Goal: Contribute content: Contribute content

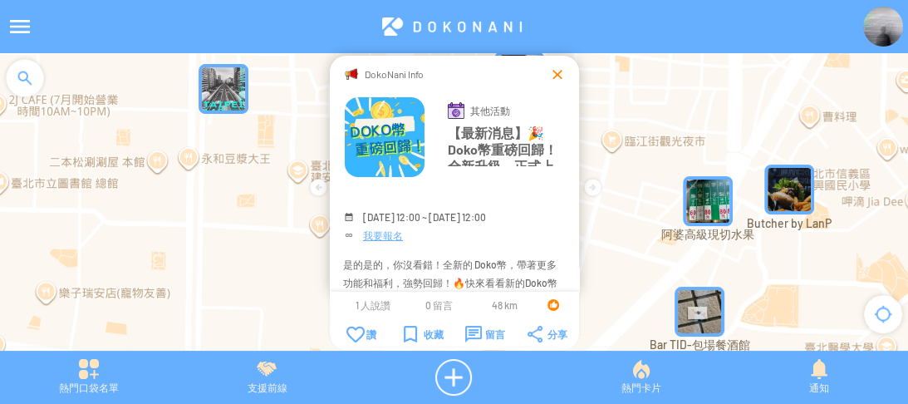
click at [550, 74] on div at bounding box center [557, 74] width 17 height 17
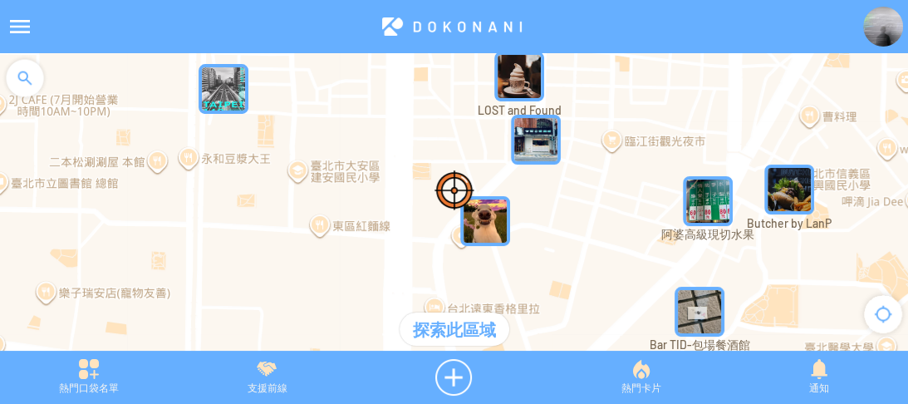
click at [27, 30] on div at bounding box center [20, 27] width 40 height 40
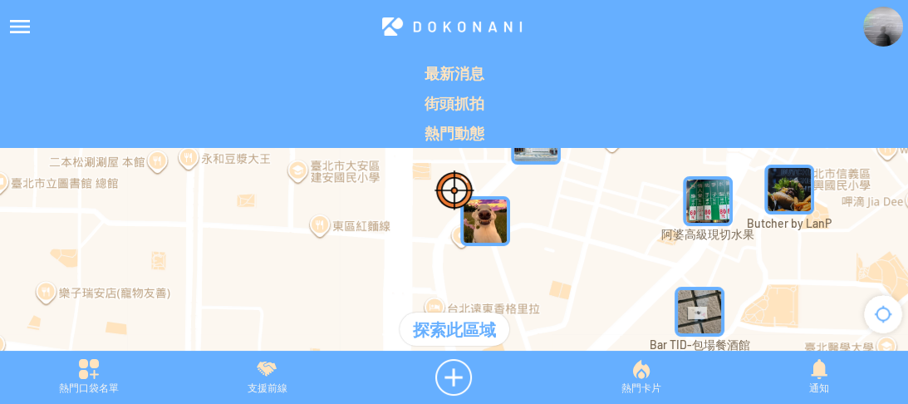
click at [0, 171] on div at bounding box center [454, 210] width 908 height 314
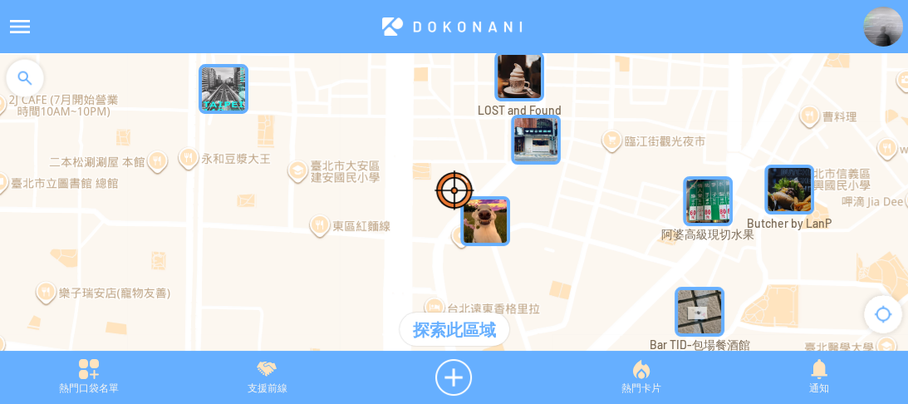
click at [32, 71] on div at bounding box center [25, 78] width 50 height 50
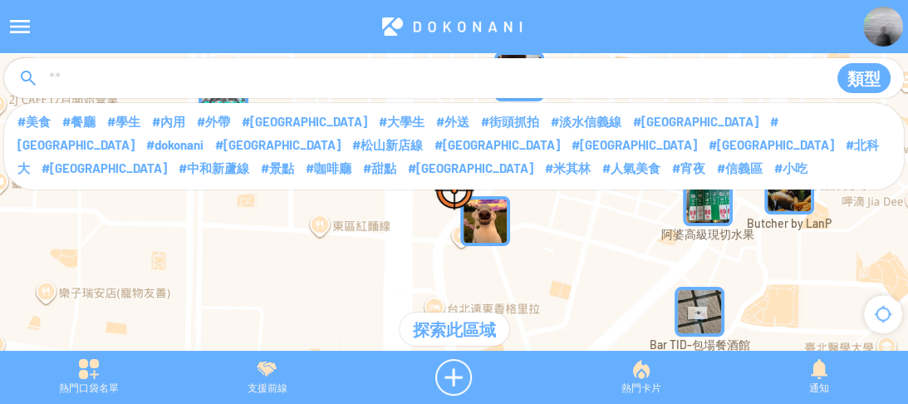
click at [144, 88] on input at bounding box center [431, 79] width 768 height 32
type input "****"
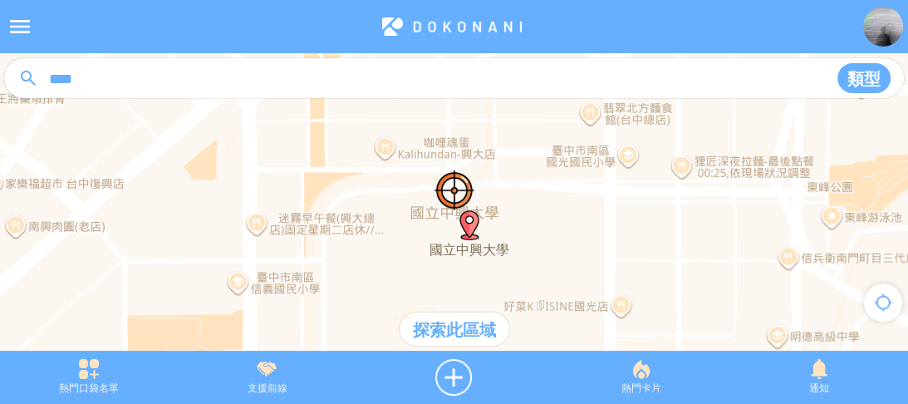
click at [439, 327] on div "探索此區域" at bounding box center [455, 328] width 110 height 33
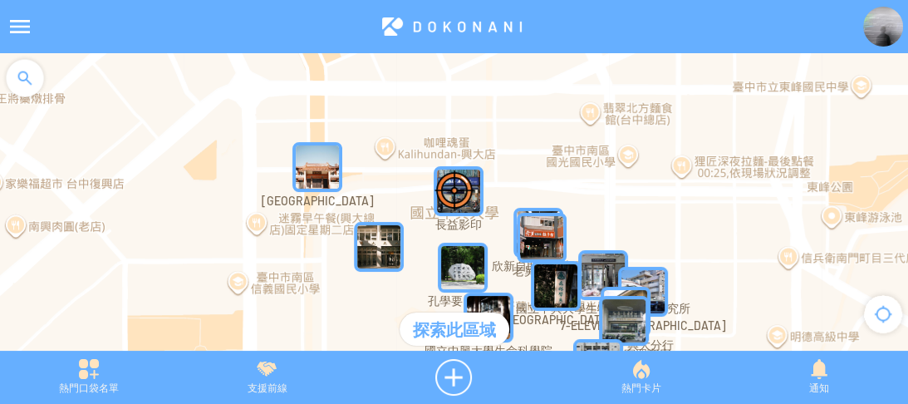
click at [481, 176] on img "jmex9QIqBzwMapIcon" at bounding box center [459, 191] width 50 height 50
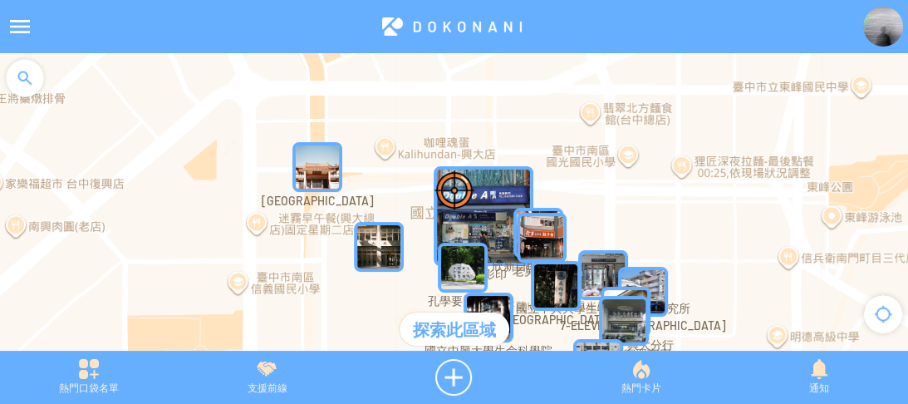
click at [493, 183] on img "jmex9QIqBzwMapIcon" at bounding box center [484, 216] width 100 height 100
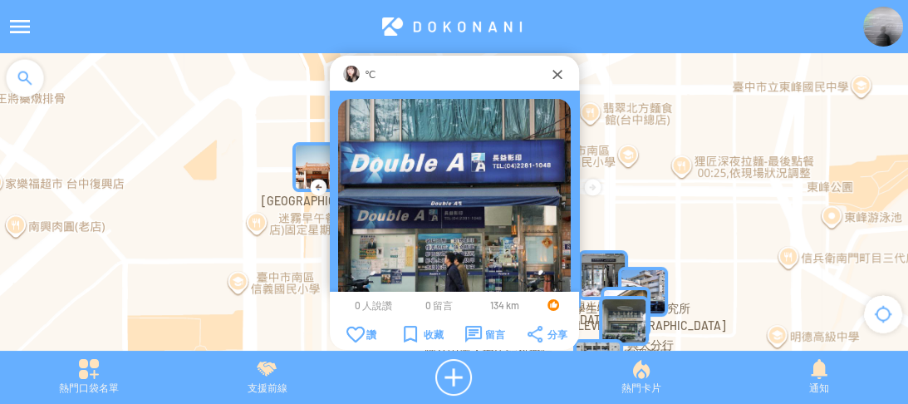
click at [355, 74] on img at bounding box center [351, 74] width 17 height 17
click at [874, 30] on img at bounding box center [883, 27] width 40 height 40
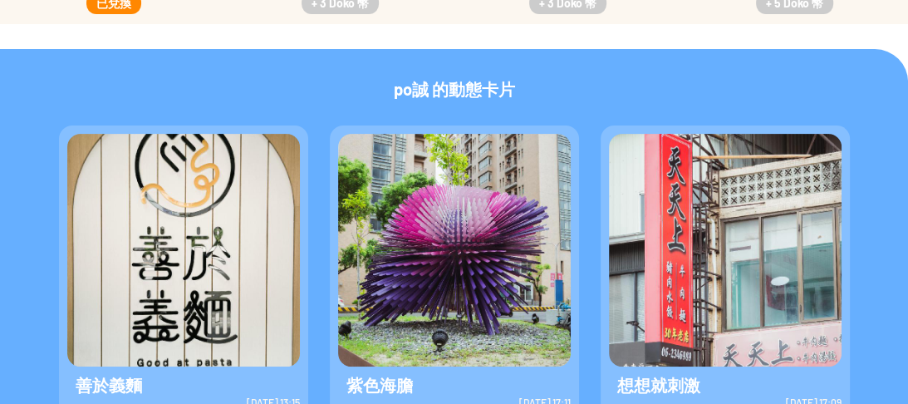
scroll to position [498, 0]
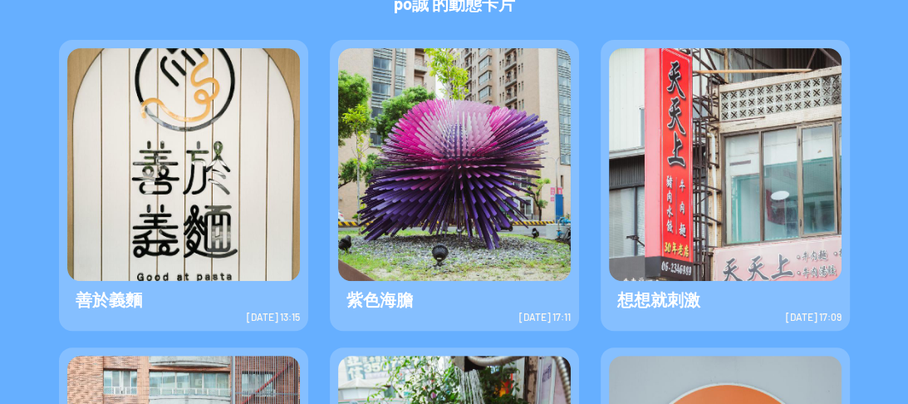
click at [226, 219] on img at bounding box center [183, 164] width 233 height 233
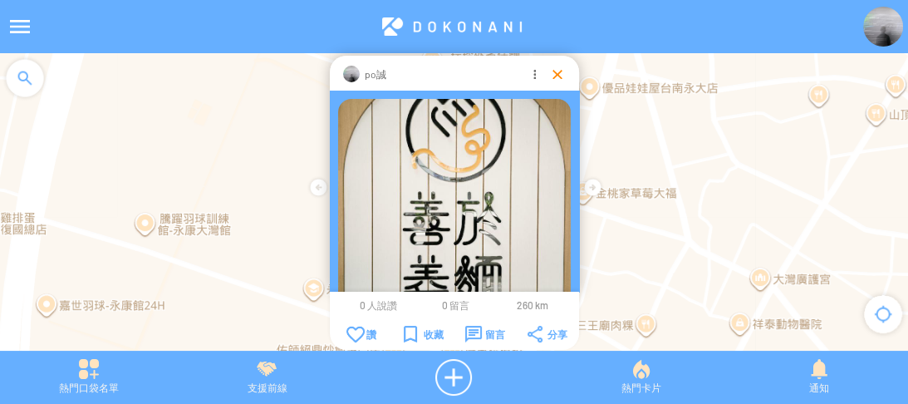
click at [558, 70] on div at bounding box center [557, 74] width 17 height 17
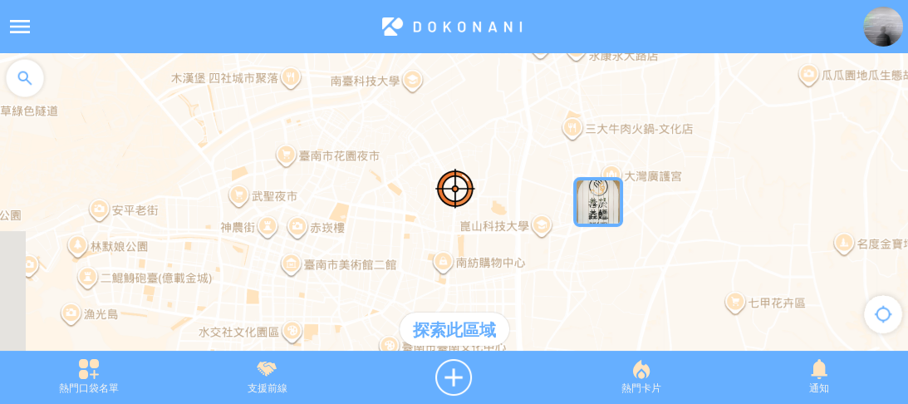
drag, startPoint x: 339, startPoint y: 153, endPoint x: 502, endPoint y: 132, distance: 164.2
click at [502, 132] on div at bounding box center [454, 210] width 908 height 314
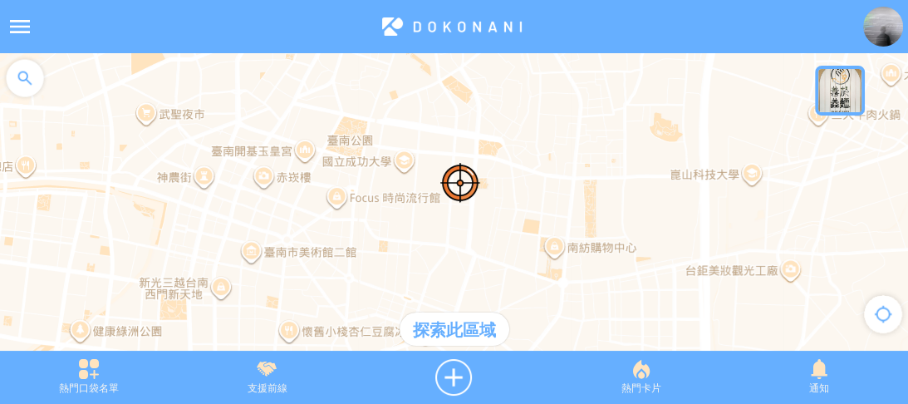
drag, startPoint x: 435, startPoint y: 245, endPoint x: 551, endPoint y: 189, distance: 128.6
click at [551, 189] on div at bounding box center [454, 210] width 908 height 314
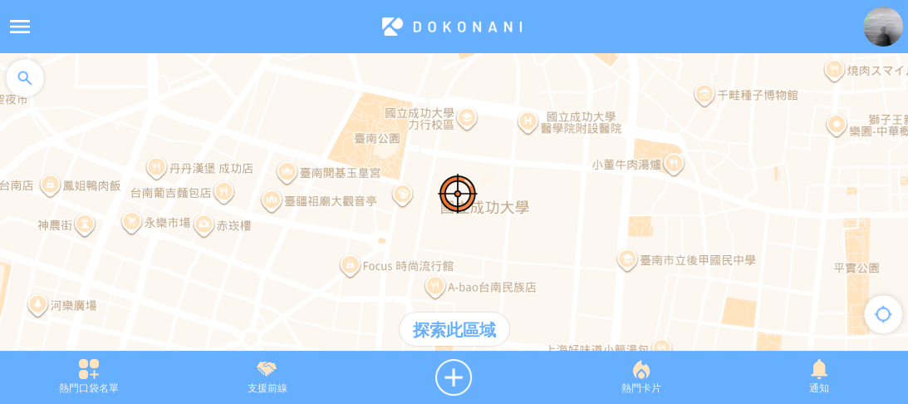
drag, startPoint x: 371, startPoint y: 117, endPoint x: 415, endPoint y: 193, distance: 87.1
click at [415, 193] on div at bounding box center [454, 210] width 908 height 314
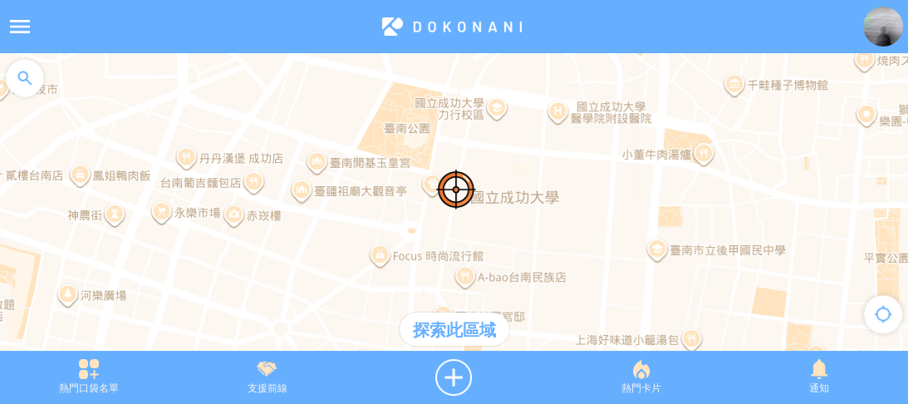
drag, startPoint x: 426, startPoint y: 250, endPoint x: 458, endPoint y: 236, distance: 34.6
click at [458, 236] on div at bounding box center [454, 210] width 908 height 314
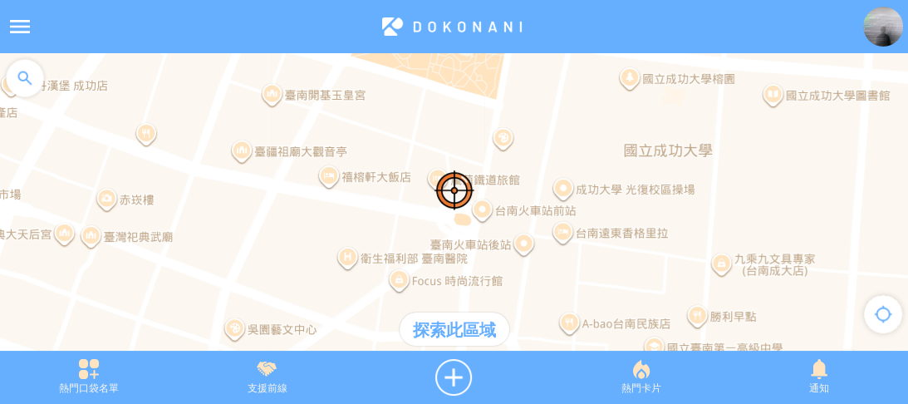
drag, startPoint x: 445, startPoint y: 236, endPoint x: 462, endPoint y: 236, distance: 16.6
click at [462, 236] on div at bounding box center [454, 210] width 908 height 314
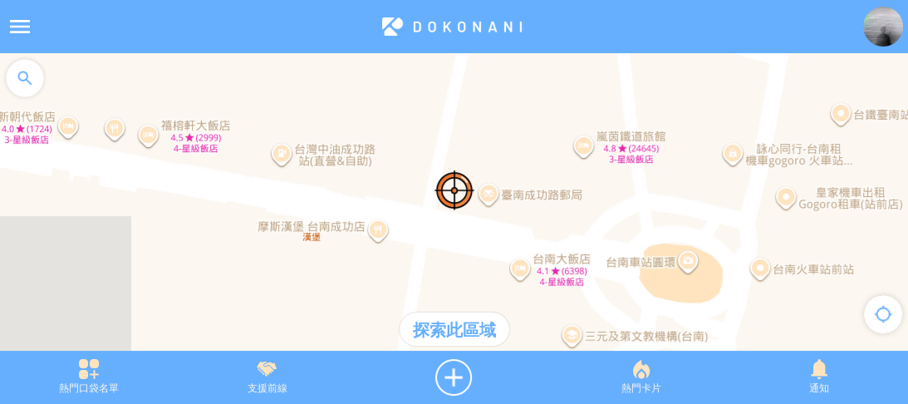
drag, startPoint x: 419, startPoint y: 204, endPoint x: 435, endPoint y: 209, distance: 17.1
click at [435, 209] on div at bounding box center [454, 210] width 908 height 314
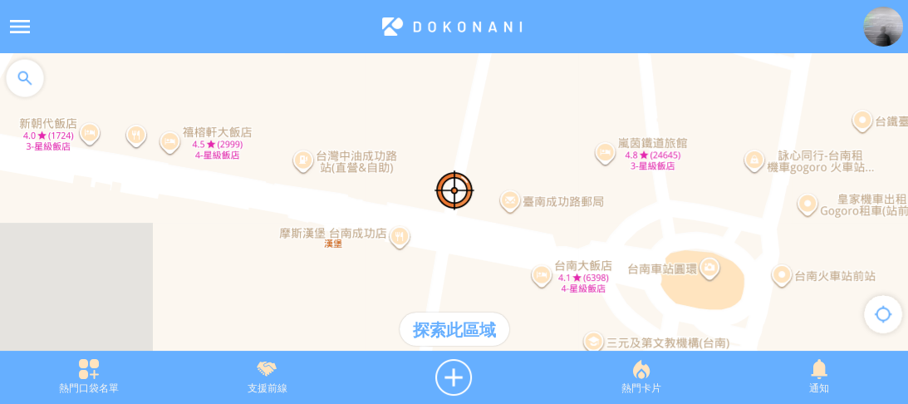
drag, startPoint x: 433, startPoint y: 241, endPoint x: 446, endPoint y: 246, distance: 14.2
click at [446, 246] on div at bounding box center [454, 210] width 908 height 314
click at [459, 379] on div at bounding box center [454, 377] width 196 height 37
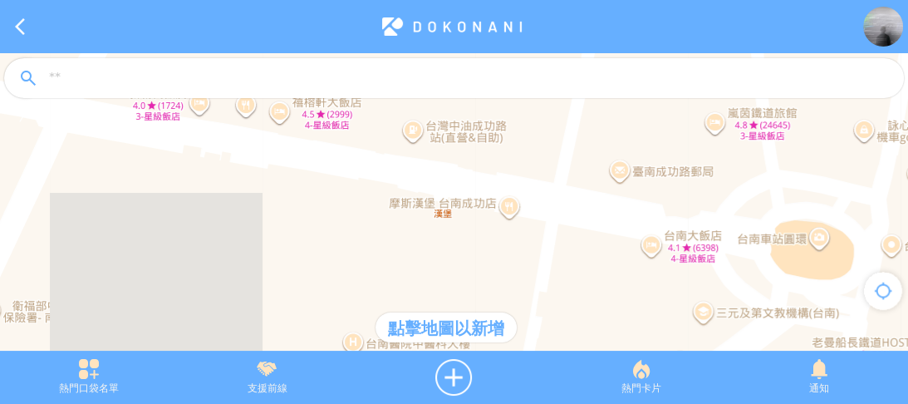
click at [448, 233] on div at bounding box center [454, 210] width 908 height 314
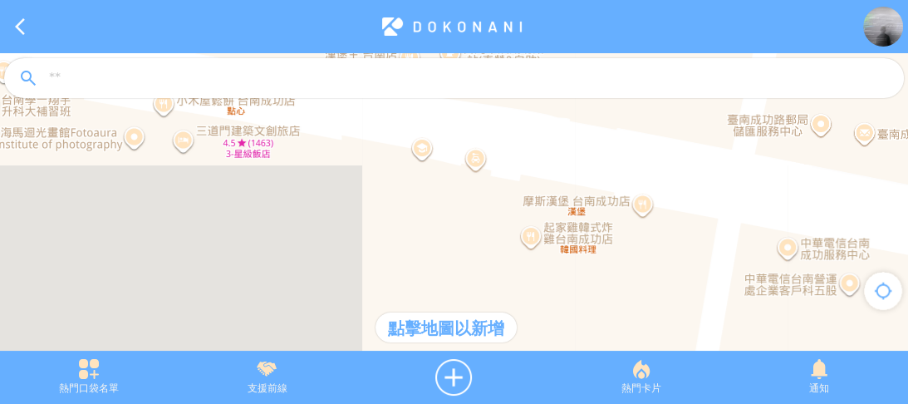
drag, startPoint x: 452, startPoint y: 160, endPoint x: 446, endPoint y: 247, distance: 86.6
click at [446, 247] on div at bounding box center [454, 210] width 908 height 314
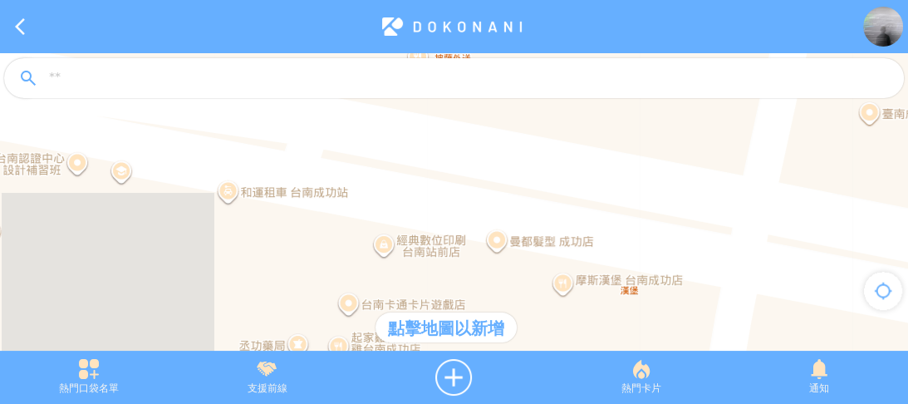
drag, startPoint x: 530, startPoint y: 181, endPoint x: 253, endPoint y: 243, distance: 284.2
click at [253, 243] on div at bounding box center [454, 210] width 908 height 314
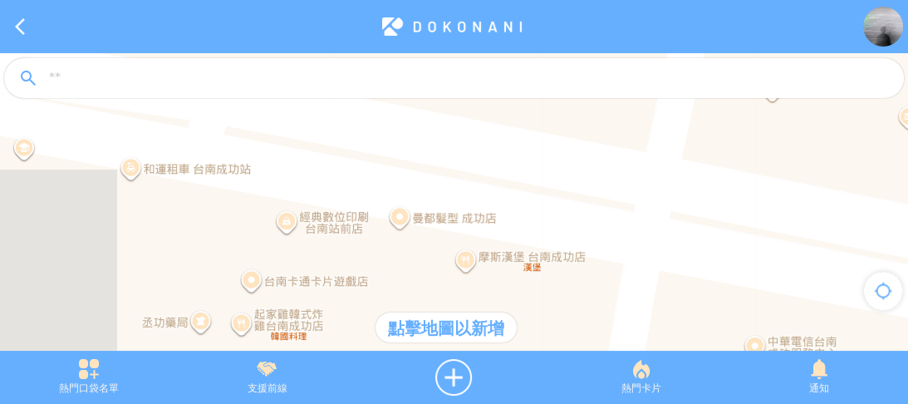
drag, startPoint x: 599, startPoint y: 173, endPoint x: 478, endPoint y: 111, distance: 136.0
click at [478, 0] on article "**********" at bounding box center [454, 0] width 908 height 0
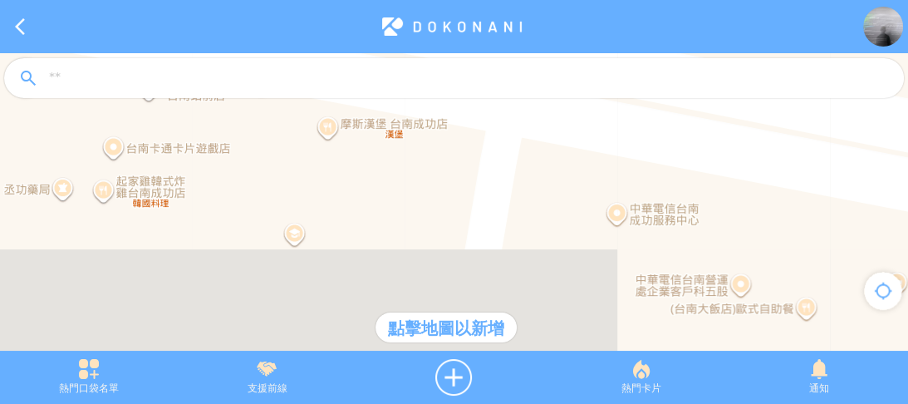
drag, startPoint x: 536, startPoint y: 212, endPoint x: 345, endPoint y: 269, distance: 199.5
click at [345, 269] on div at bounding box center [454, 210] width 908 height 314
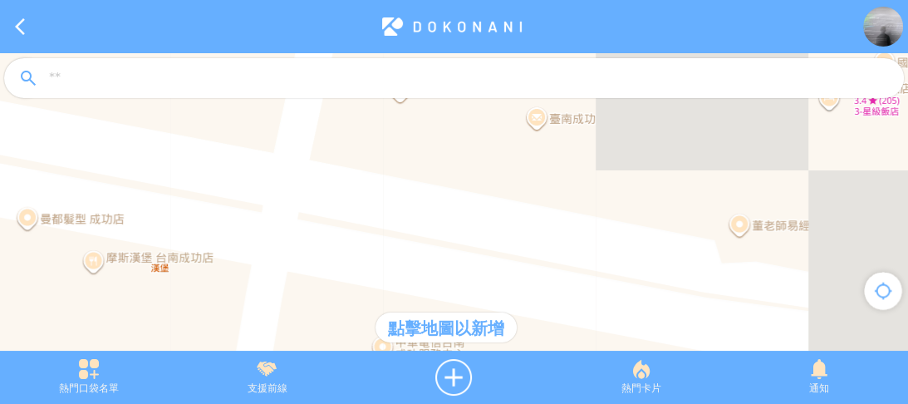
drag, startPoint x: 525, startPoint y: 215, endPoint x: 470, endPoint y: 240, distance: 60.2
click at [470, 240] on div at bounding box center [454, 210] width 908 height 314
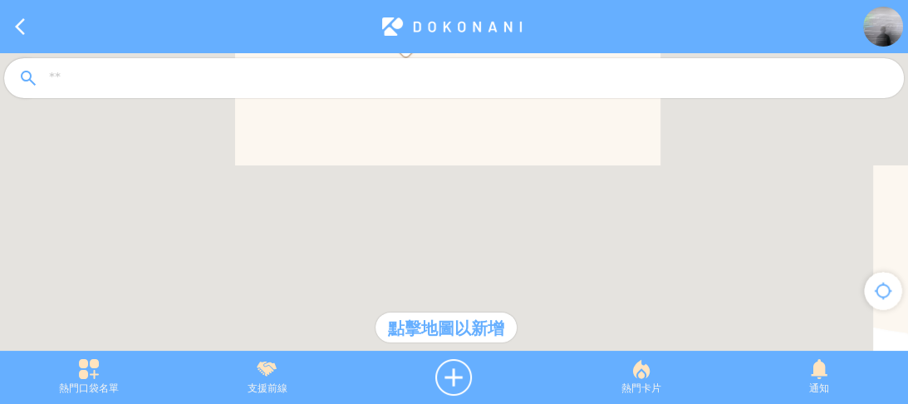
drag, startPoint x: 508, startPoint y: 195, endPoint x: 507, endPoint y: 286, distance: 90.6
click at [507, 286] on div at bounding box center [454, 210] width 908 height 314
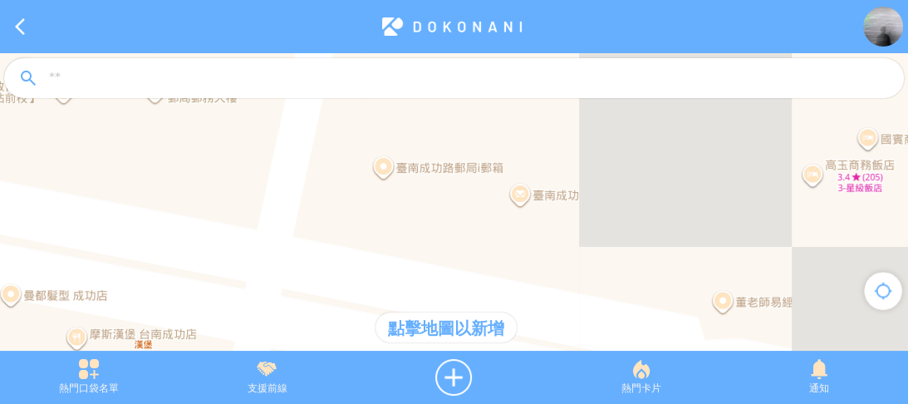
drag, startPoint x: 490, startPoint y: 282, endPoint x: 476, endPoint y: 194, distance: 90.0
click at [476, 194] on div at bounding box center [454, 210] width 908 height 314
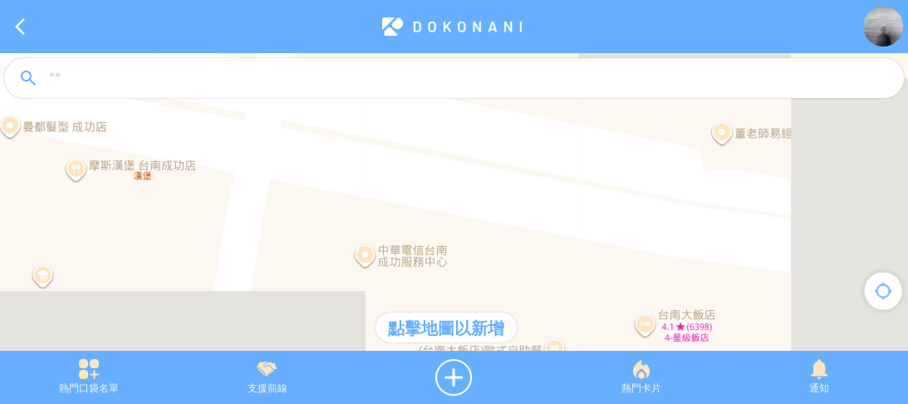
drag, startPoint x: 480, startPoint y: 258, endPoint x: 492, endPoint y: 174, distance: 85.5
click at [492, 174] on div at bounding box center [454, 210] width 908 height 314
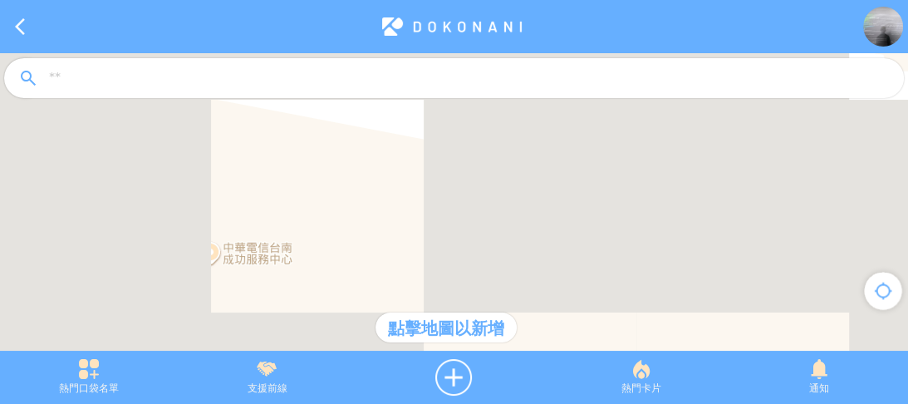
drag, startPoint x: 528, startPoint y: 186, endPoint x: 415, endPoint y: 251, distance: 131.0
click at [415, 250] on div at bounding box center [454, 210] width 908 height 314
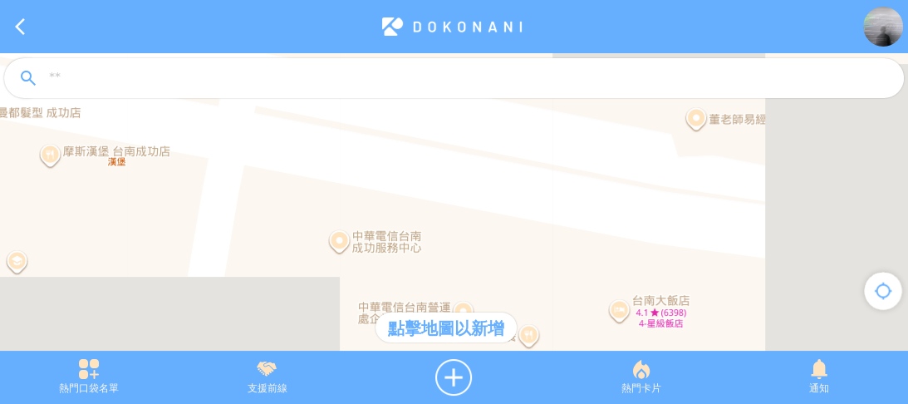
drag, startPoint x: 508, startPoint y: 262, endPoint x: 572, endPoint y: 233, distance: 70.7
click at [572, 233] on div at bounding box center [454, 210] width 908 height 314
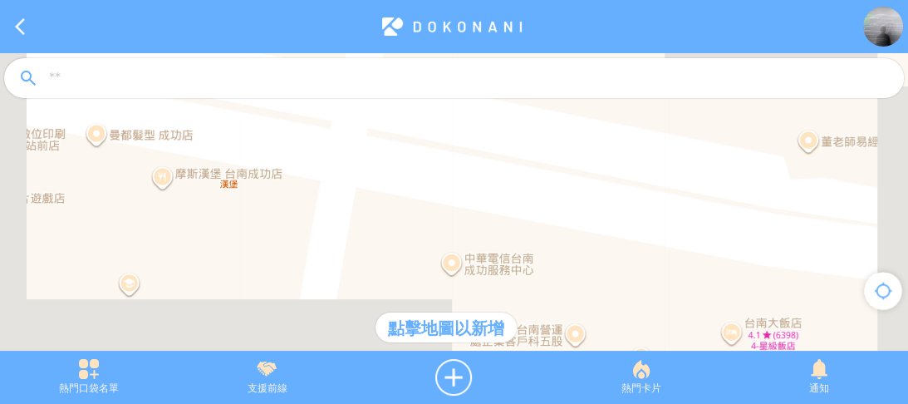
drag, startPoint x: 374, startPoint y: 182, endPoint x: 533, endPoint y: 229, distance: 166.4
click at [533, 229] on div at bounding box center [454, 210] width 908 height 314
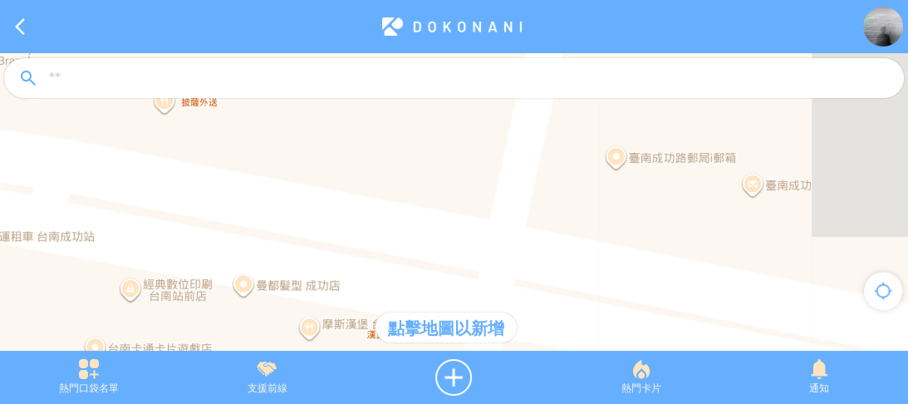
drag, startPoint x: 492, startPoint y: 203, endPoint x: 469, endPoint y: 273, distance: 74.4
click at [475, 315] on div "點擊地圖以新增 鍵盤快速鍵 地圖資料 地圖資料 ©2025 Google 地圖資料 ©2025 Google 10 公尺 按一下即可切換公制和英制單位 條款 …" at bounding box center [454, 210] width 908 height 314
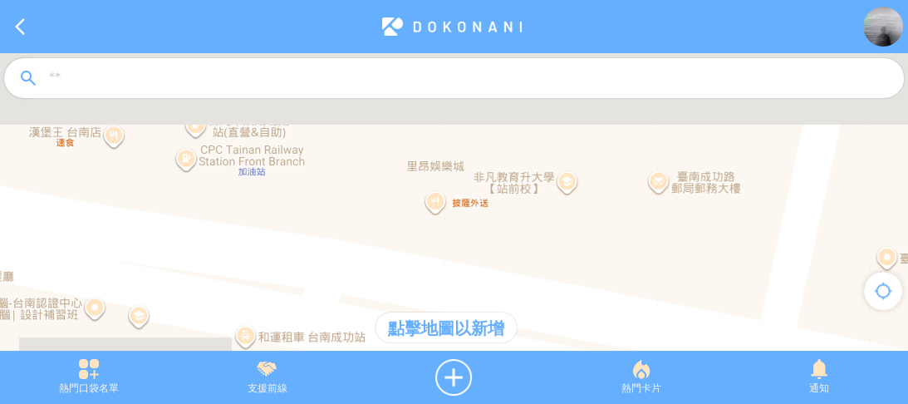
drag, startPoint x: 366, startPoint y: 227, endPoint x: 665, endPoint y: 259, distance: 301.7
click at [669, 259] on div at bounding box center [454, 210] width 908 height 314
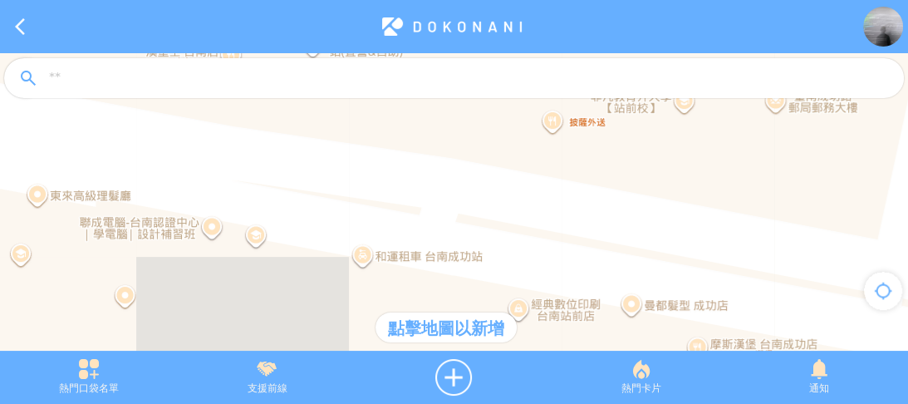
drag, startPoint x: 378, startPoint y: 200, endPoint x: 470, endPoint y: 135, distance: 113.2
click at [470, 135] on div at bounding box center [454, 210] width 908 height 314
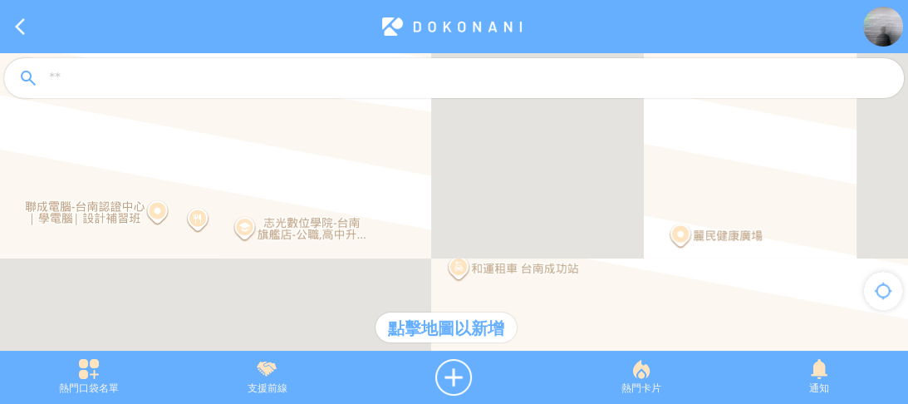
drag, startPoint x: 271, startPoint y: 225, endPoint x: 361, endPoint y: 176, distance: 103.0
click at [361, 176] on div at bounding box center [454, 210] width 908 height 314
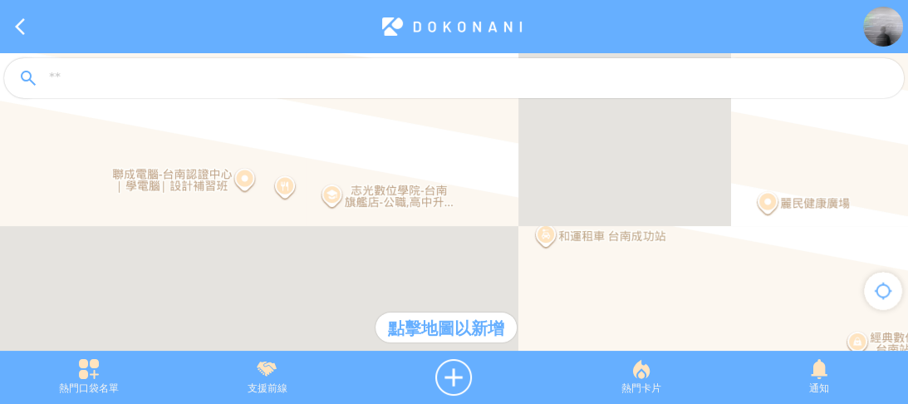
drag, startPoint x: 329, startPoint y: 193, endPoint x: 428, endPoint y: 153, distance: 106.6
click at [428, 153] on div at bounding box center [454, 210] width 908 height 314
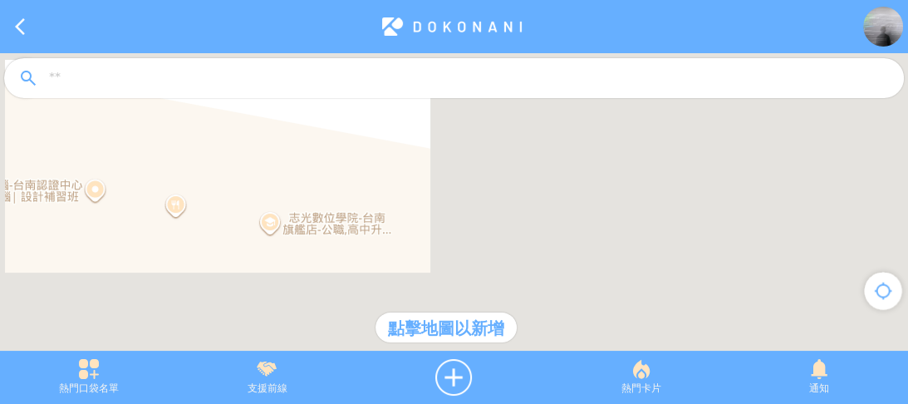
drag, startPoint x: 416, startPoint y: 173, endPoint x: 384, endPoint y: 134, distance: 50.7
click at [384, 134] on div at bounding box center [454, 210] width 908 height 314
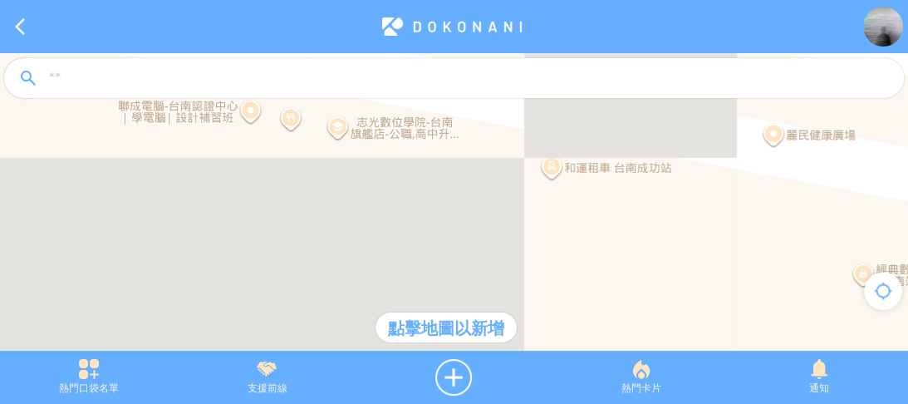
click at [453, 199] on div at bounding box center [454, 210] width 908 height 314
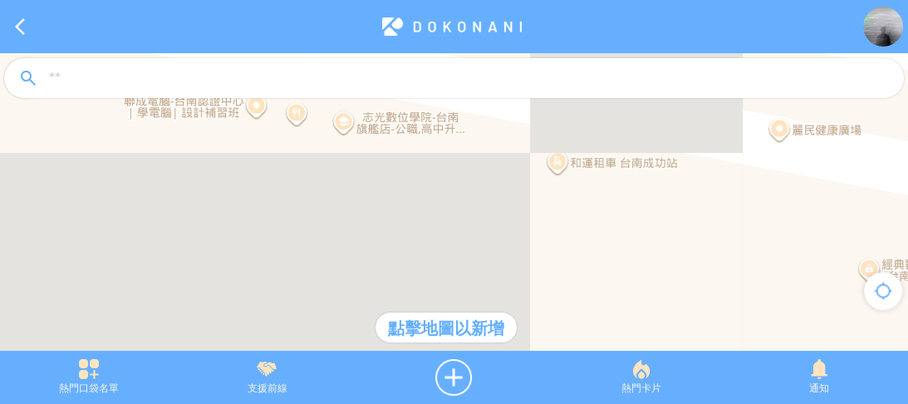
drag, startPoint x: 414, startPoint y: 201, endPoint x: 518, endPoint y: 290, distance: 137.3
click at [518, 289] on div at bounding box center [454, 210] width 908 height 314
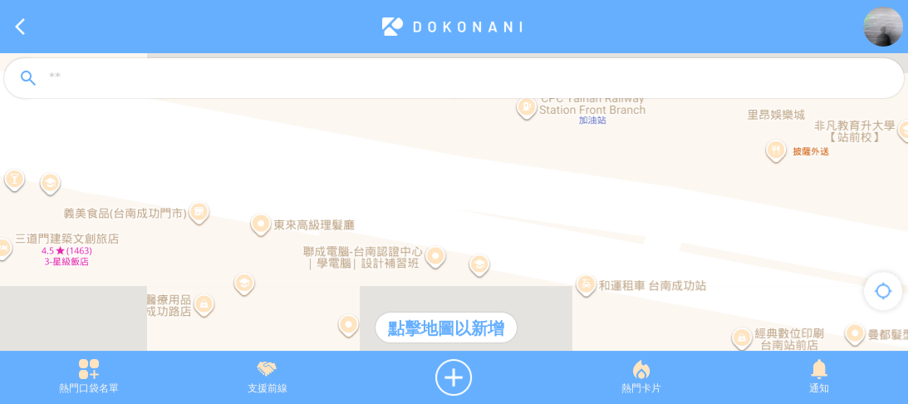
drag, startPoint x: 460, startPoint y: 180, endPoint x: 467, endPoint y: 243, distance: 62.7
click at [467, 243] on div at bounding box center [454, 210] width 908 height 314
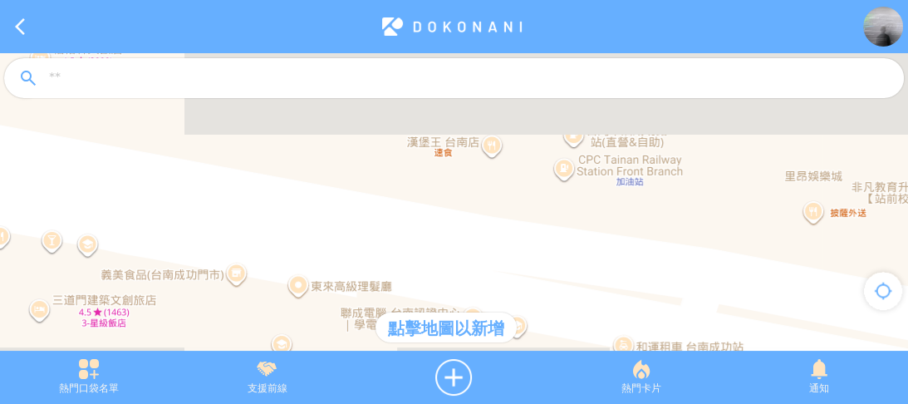
drag, startPoint x: 472, startPoint y: 179, endPoint x: 512, endPoint y: 246, distance: 77.5
click at [512, 246] on div at bounding box center [454, 210] width 908 height 314
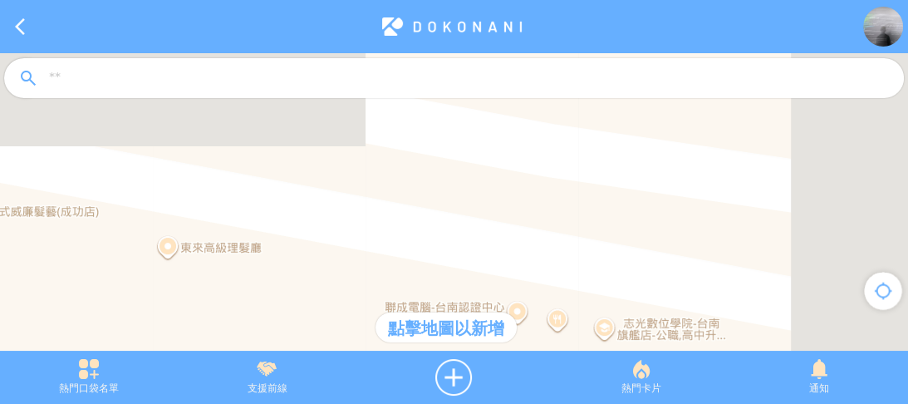
drag, startPoint x: 440, startPoint y: 253, endPoint x: 432, endPoint y: 140, distance: 113.2
click at [432, 140] on div at bounding box center [454, 210] width 908 height 314
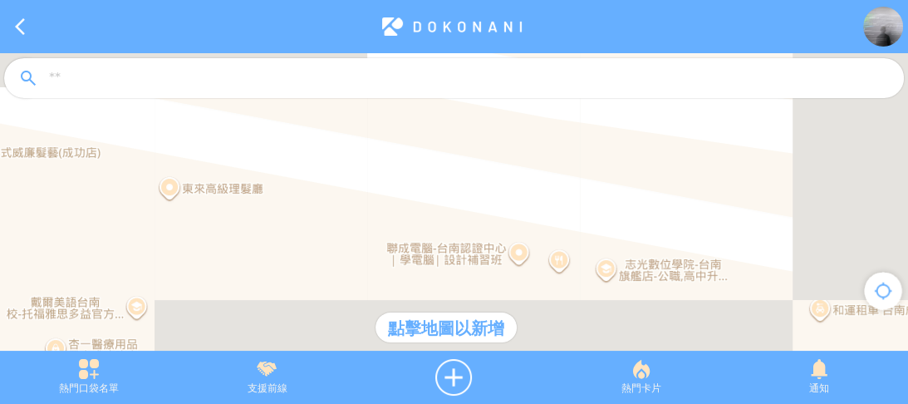
drag, startPoint x: 432, startPoint y: 214, endPoint x: 435, endPoint y: 162, distance: 51.6
click at [435, 162] on div at bounding box center [454, 210] width 908 height 314
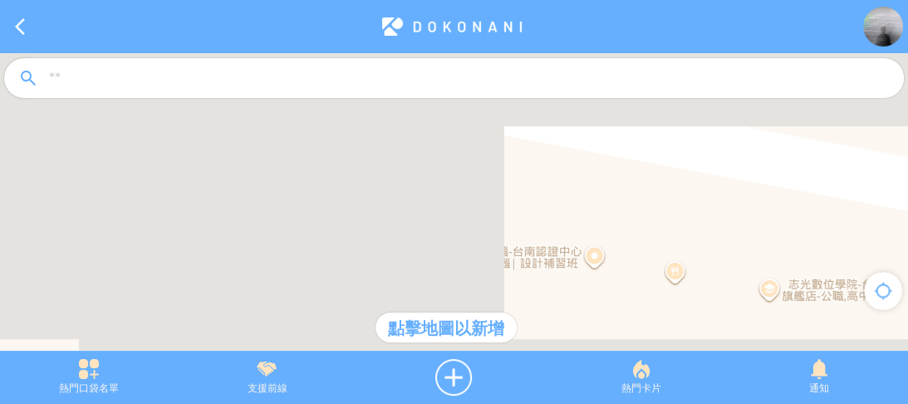
drag, startPoint x: 432, startPoint y: 219, endPoint x: 425, endPoint y: 145, distance: 73.4
click at [425, 145] on div at bounding box center [454, 210] width 908 height 314
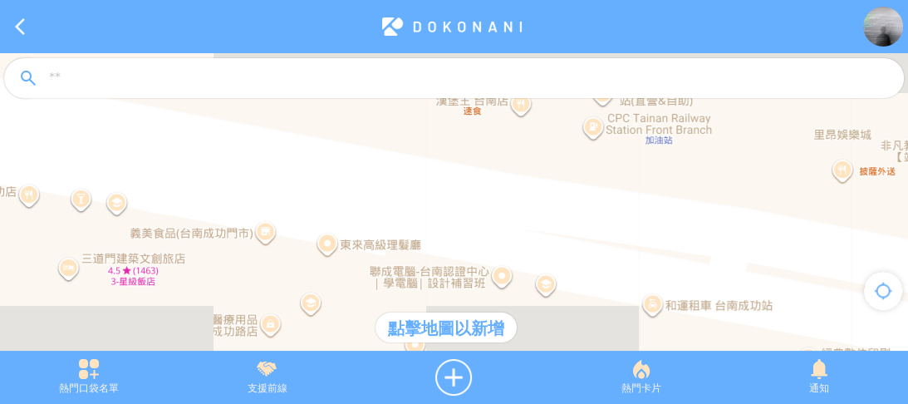
drag
click at [418, 249] on div at bounding box center [454, 210] width 908 height 314
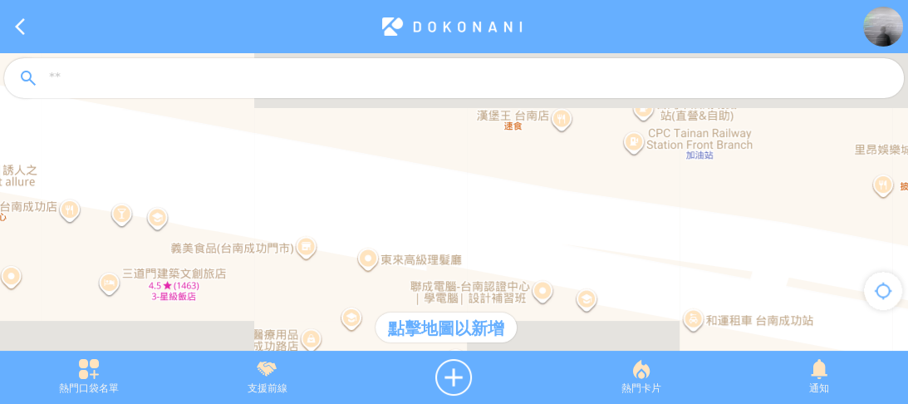
drag, startPoint x: 502, startPoint y: 221, endPoint x: 543, endPoint y: 233, distance: 42.6
click at [562, 233] on div at bounding box center [454, 210] width 908 height 314
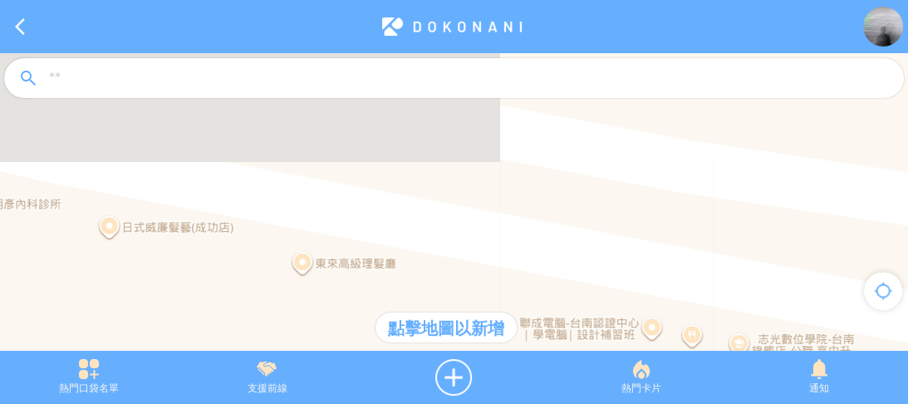
drag, startPoint x: 489, startPoint y: 211, endPoint x: 543, endPoint y: 161, distance: 74.1
click at [543, 161] on div at bounding box center [454, 210] width 908 height 314
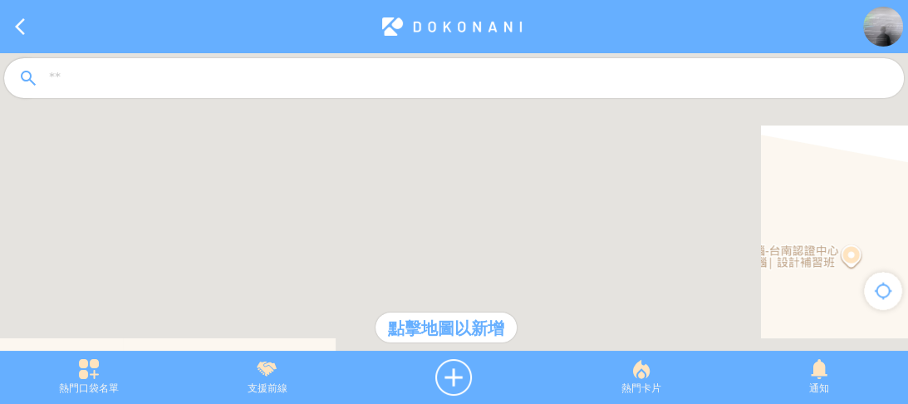
drag, startPoint x: 523, startPoint y: 214, endPoint x: 459, endPoint y: 186, distance: 69.6
click at [449, 185] on div at bounding box center [454, 210] width 908 height 314
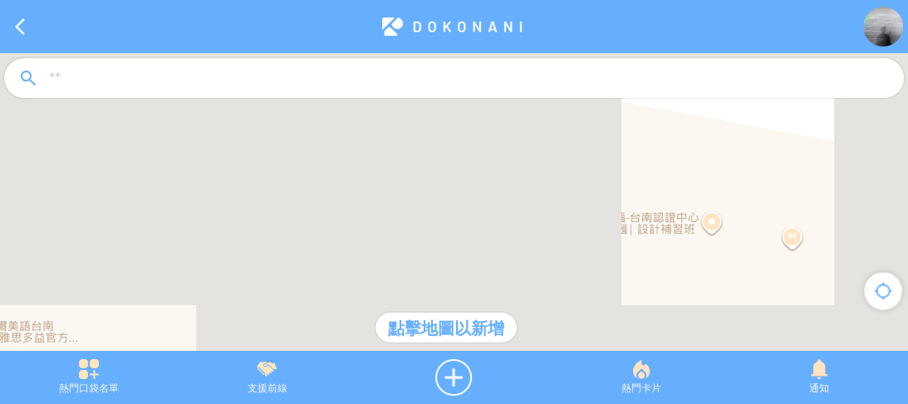
drag, startPoint x: 500, startPoint y: 179, endPoint x: 467, endPoint y: 168, distance: 35.2
click at [467, 168] on div at bounding box center [454, 210] width 908 height 314
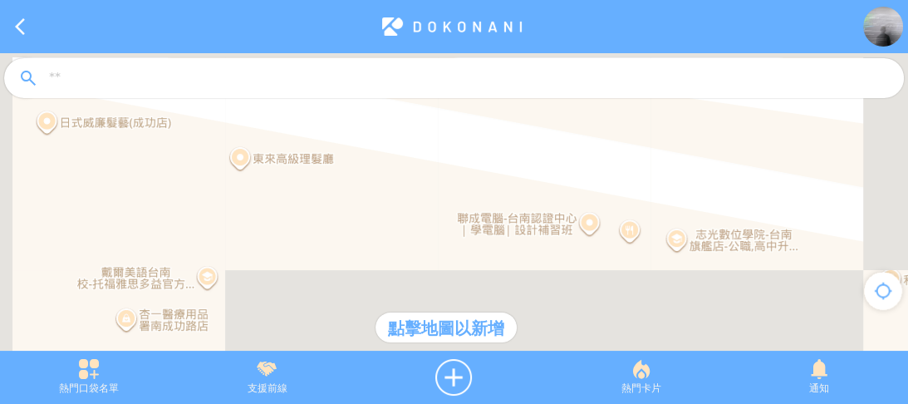
drag, startPoint x: 431, startPoint y: 168, endPoint x: 466, endPoint y: 223, distance: 65.7
click at [461, 228] on div at bounding box center [454, 210] width 908 height 314
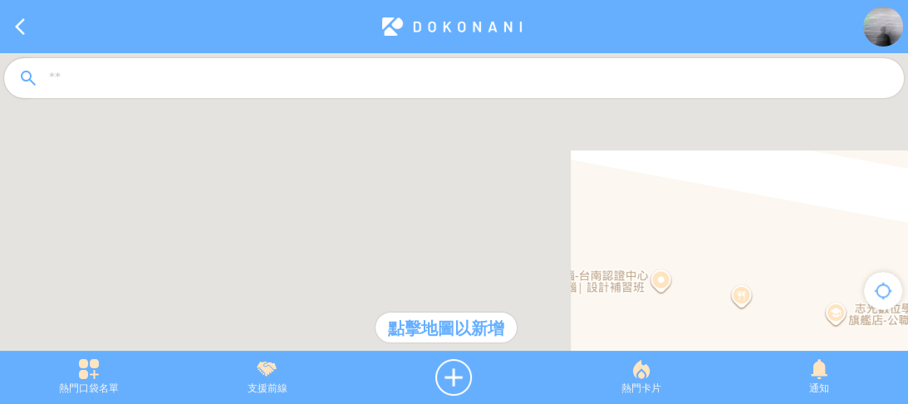
drag, startPoint x: 518, startPoint y: 199, endPoint x: 493, endPoint y: 172, distance: 37.0
click at [493, 173] on div at bounding box center [454, 210] width 908 height 314
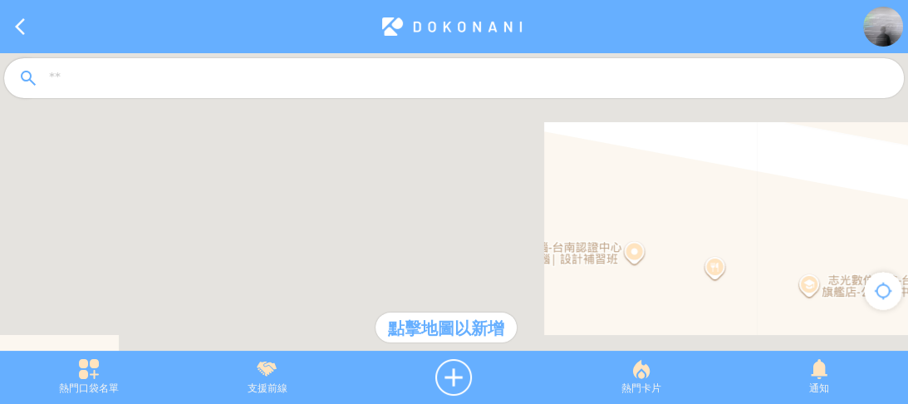
click at [522, 219] on div at bounding box center [454, 210] width 908 height 314
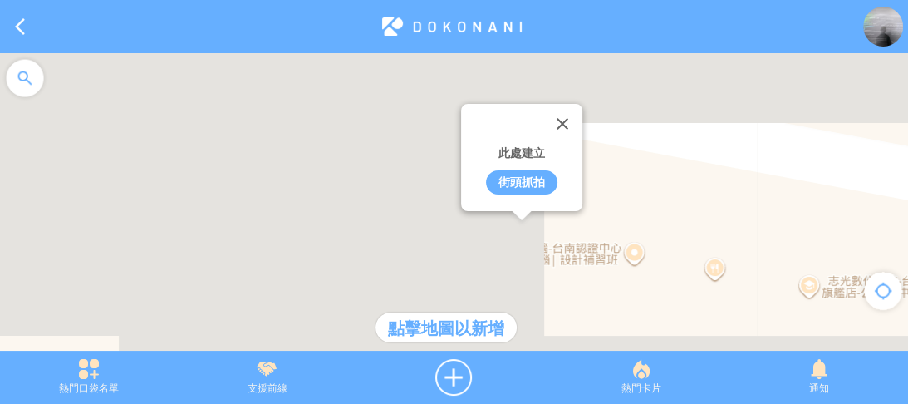
click at [519, 183] on div "街頭抓拍" at bounding box center [521, 182] width 71 height 24
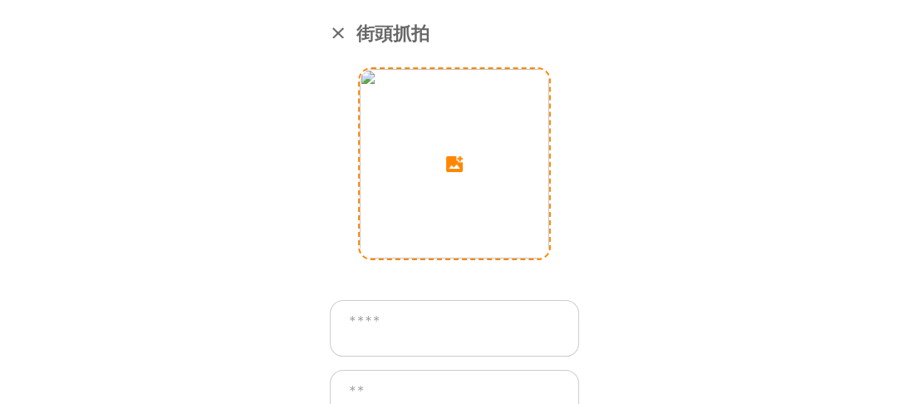
click at [462, 168] on input "image" at bounding box center [454, 163] width 189 height 189
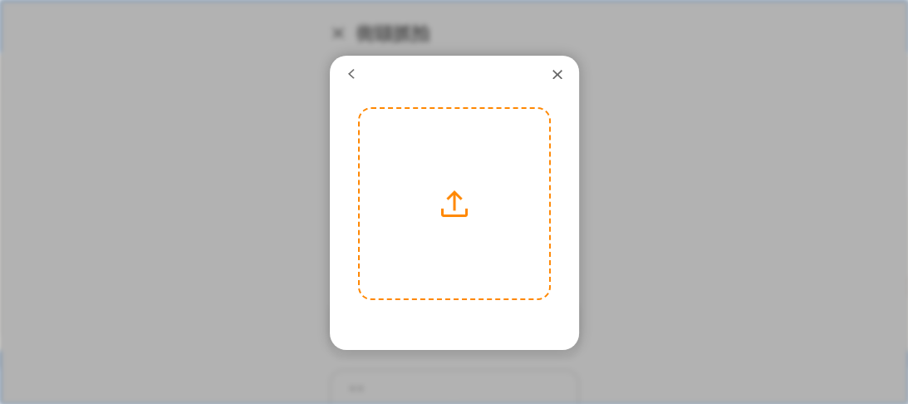
click at [455, 189] on label at bounding box center [454, 203] width 189 height 189
click at [0, 0] on input "file" at bounding box center [0, 0] width 0 height 0
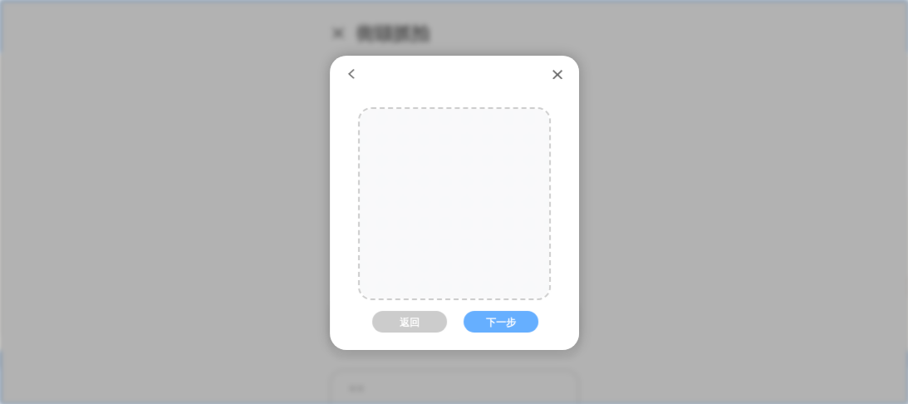
drag, startPoint x: 459, startPoint y: 243, endPoint x: 445, endPoint y: 214, distance: 32.0
click at [445, 214] on div at bounding box center [454, 174] width 189 height 284
click at [492, 322] on button "下一步" at bounding box center [501, 322] width 75 height 22
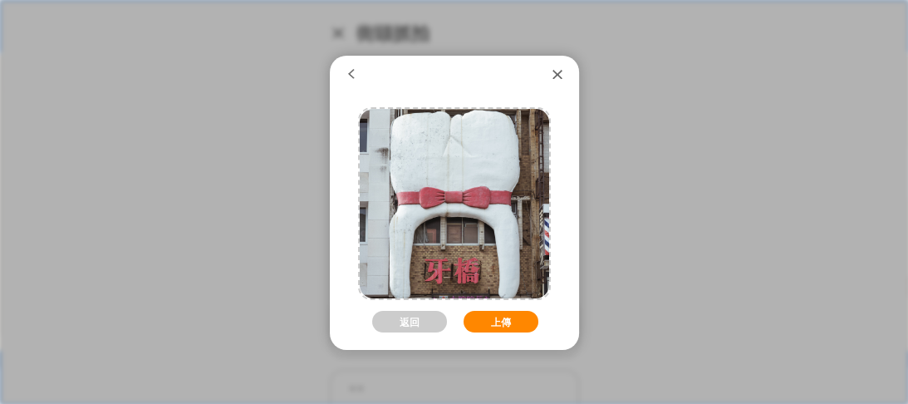
click at [492, 317] on button "上傳" at bounding box center [501, 322] width 75 height 22
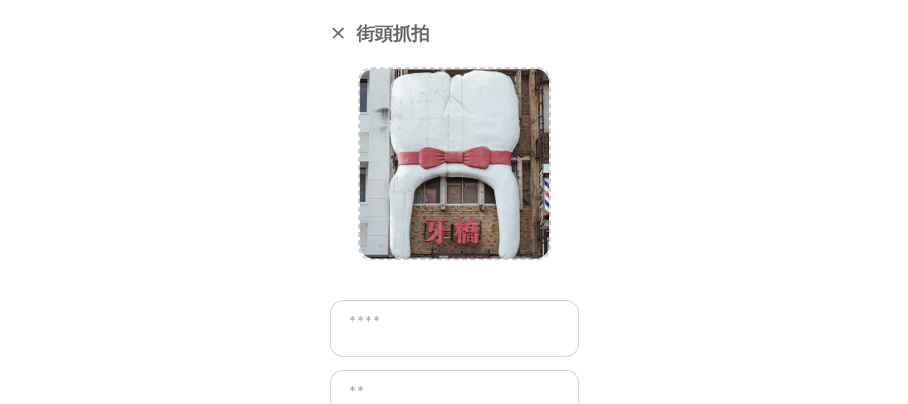
click at [425, 326] on textarea at bounding box center [454, 328] width 249 height 56
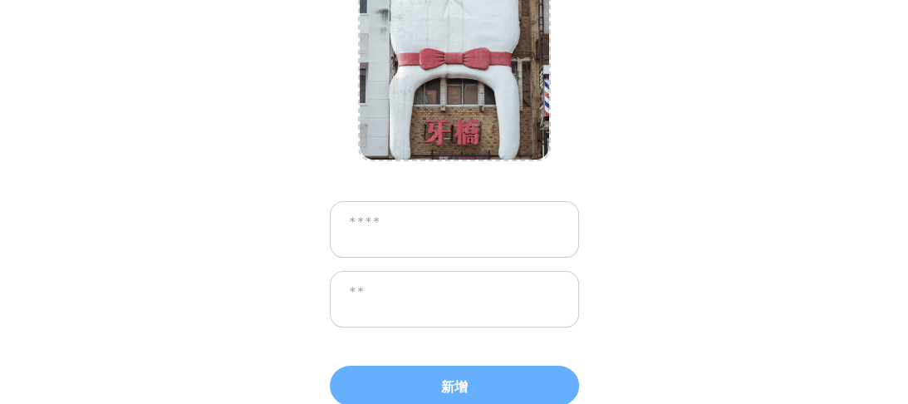
scroll to position [101, 0]
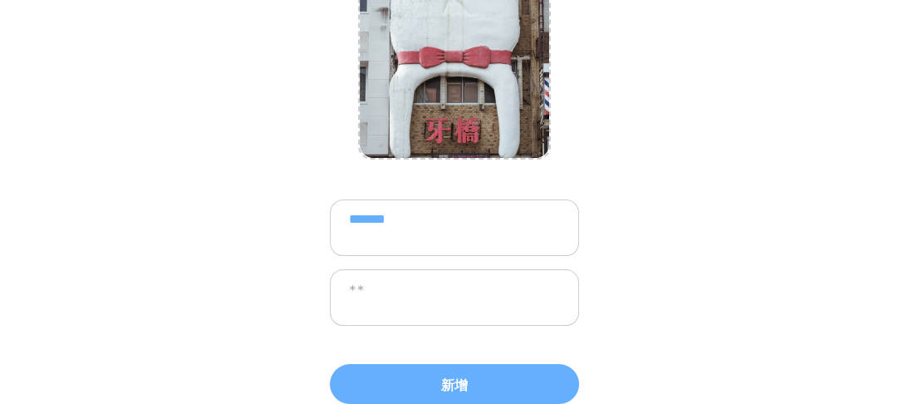
type textarea "*******"
click at [436, 302] on textarea at bounding box center [454, 297] width 249 height 56
type textarea "***"
click at [452, 226] on textarea "*******" at bounding box center [454, 227] width 249 height 56
type textarea "*******"
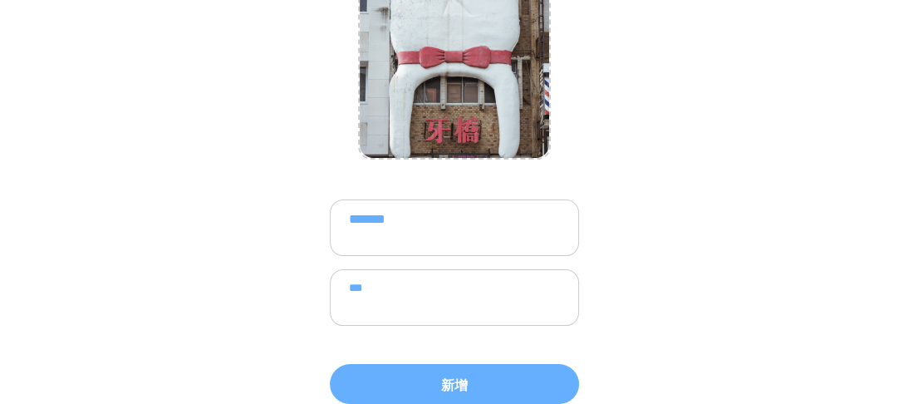
click at [452, 279] on textarea "***" at bounding box center [454, 297] width 249 height 56
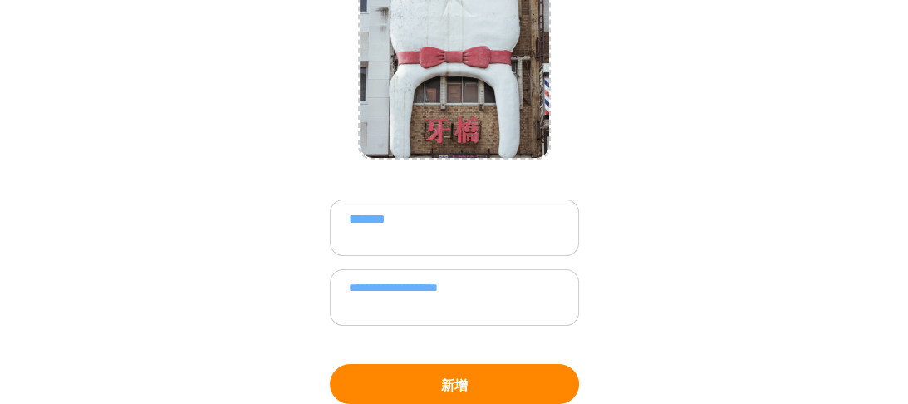
type textarea "**********"
click at [465, 371] on button "新增" at bounding box center [454, 384] width 249 height 40
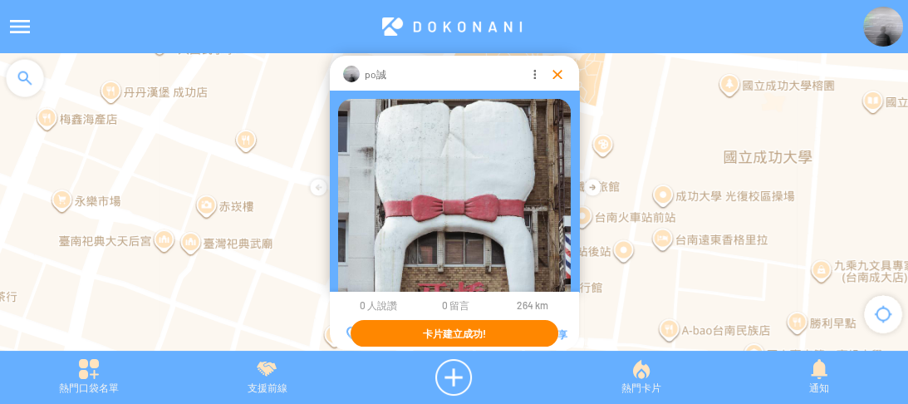
click at [555, 75] on div at bounding box center [557, 74] width 17 height 17
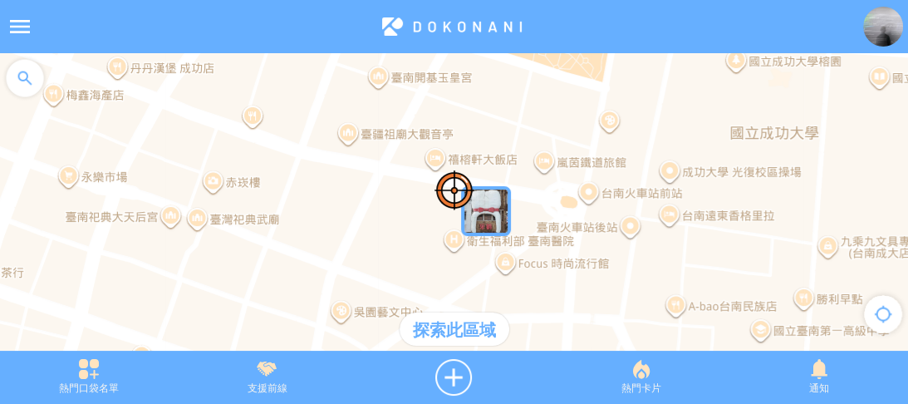
drag, startPoint x: 559, startPoint y: 203, endPoint x: 566, endPoint y: 177, distance: 26.6
click at [566, 177] on div at bounding box center [454, 210] width 908 height 314
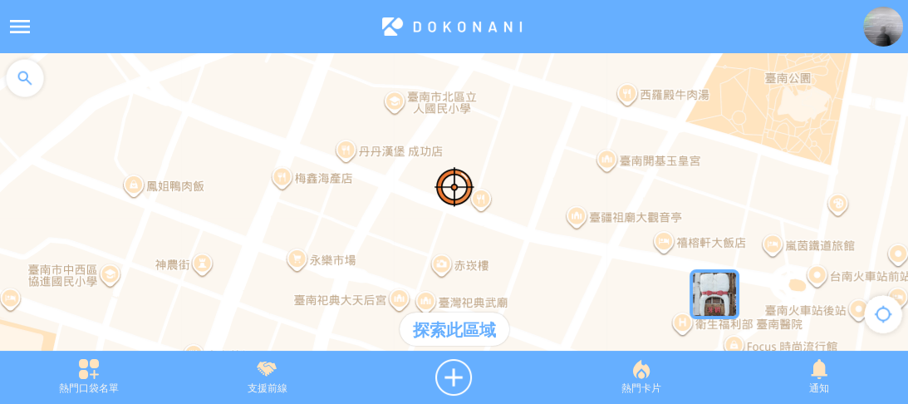
drag, startPoint x: 289, startPoint y: 165, endPoint x: 509, endPoint y: 218, distance: 226.5
click at [509, 223] on div at bounding box center [454, 210] width 908 height 314
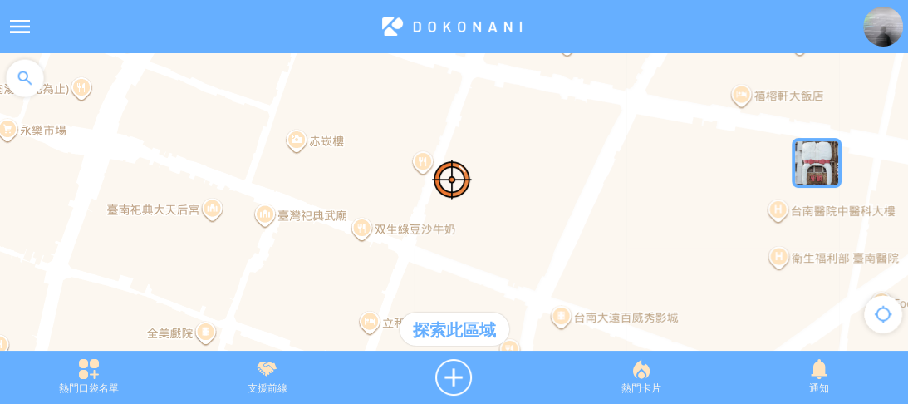
drag, startPoint x: 543, startPoint y: 239, endPoint x: 522, endPoint y: 150, distance: 92.1
click at [520, 154] on div at bounding box center [454, 210] width 908 height 314
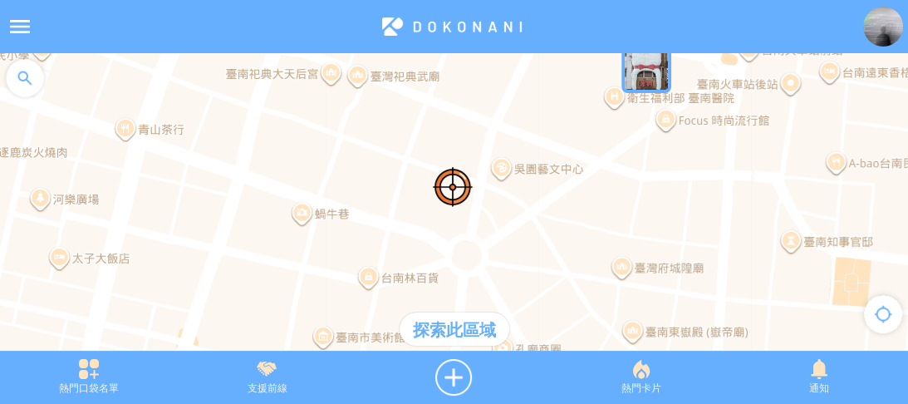
drag, startPoint x: 558, startPoint y: 243, endPoint x: 526, endPoint y: 155, distance: 93.1
click at [526, 155] on div at bounding box center [454, 210] width 908 height 314
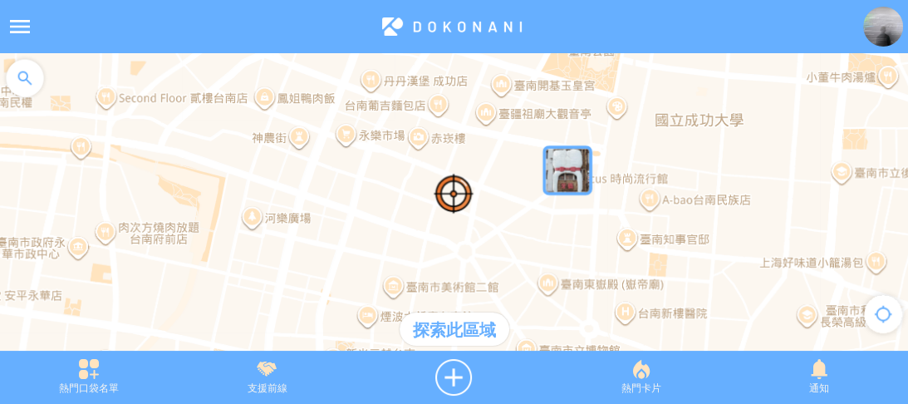
drag, startPoint x: 644, startPoint y: 189, endPoint x: 634, endPoint y: 209, distance: 23.0
click at [634, 209] on div at bounding box center [454, 210] width 908 height 314
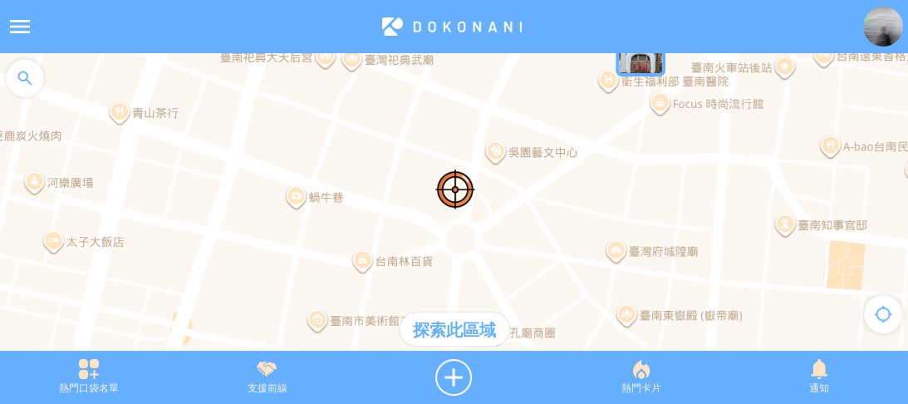
drag, startPoint x: 472, startPoint y: 249, endPoint x: 626, endPoint y: 150, distance: 183.9
click at [626, 150] on div at bounding box center [454, 210] width 908 height 314
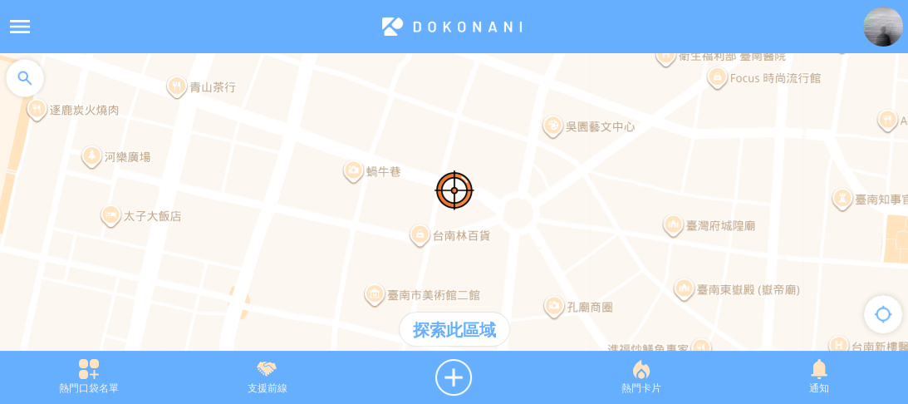
drag, startPoint x: 559, startPoint y: 206, endPoint x: 610, endPoint y: 188, distance: 53.9
click at [610, 188] on div at bounding box center [454, 210] width 908 height 314
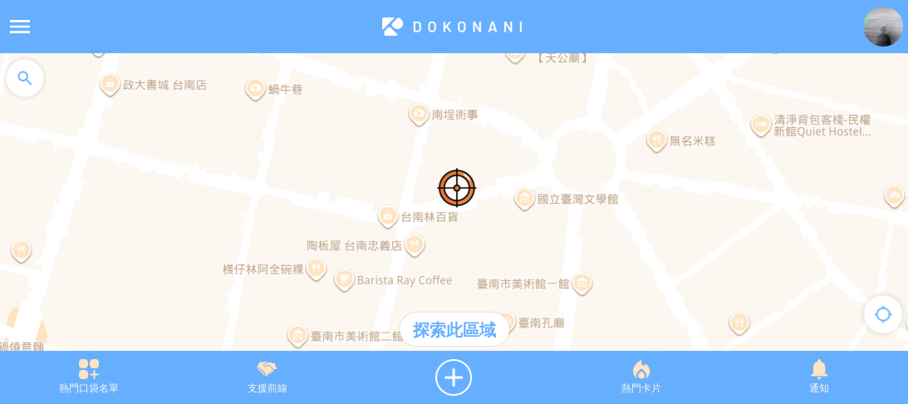
drag, startPoint x: 500, startPoint y: 209, endPoint x: 562, endPoint y: 133, distance: 98.1
click at [562, 133] on div at bounding box center [454, 210] width 908 height 314
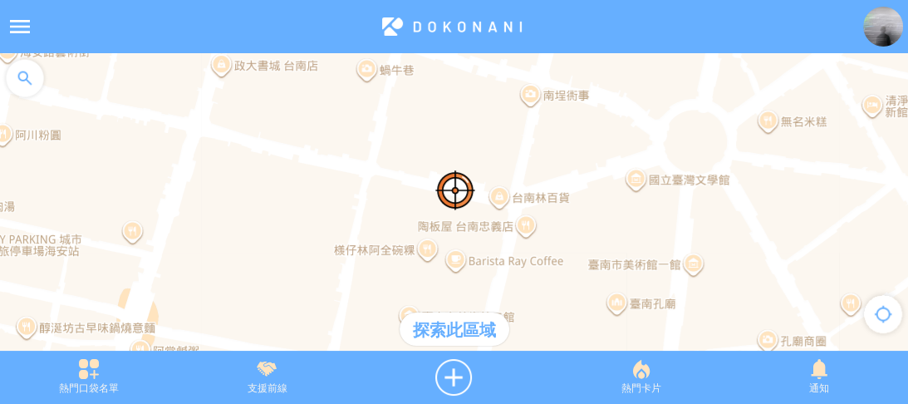
drag, startPoint x: 452, startPoint y: 196, endPoint x: 543, endPoint y: 196, distance: 90.6
click at [543, 196] on div at bounding box center [454, 210] width 908 height 314
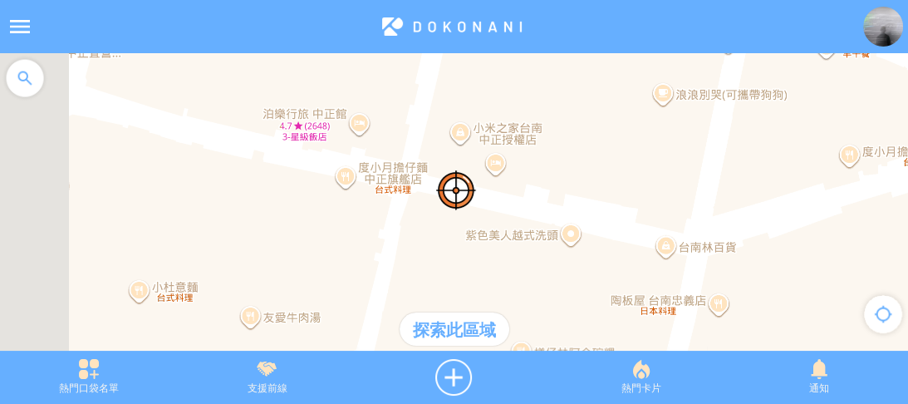
drag, startPoint x: 316, startPoint y: 166, endPoint x: 459, endPoint y: 209, distance: 149.3
click at [458, 209] on div at bounding box center [454, 210] width 908 height 314
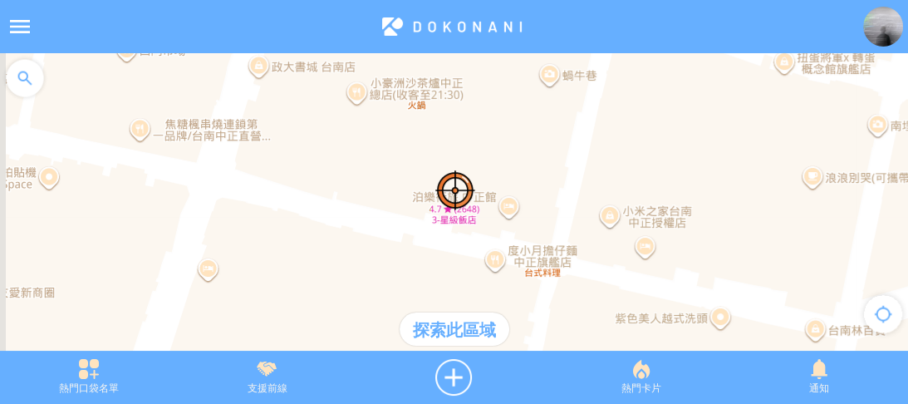
drag, startPoint x: 302, startPoint y: 169, endPoint x: 459, endPoint y: 252, distance: 176.5
click at [459, 252] on div at bounding box center [454, 210] width 908 height 314
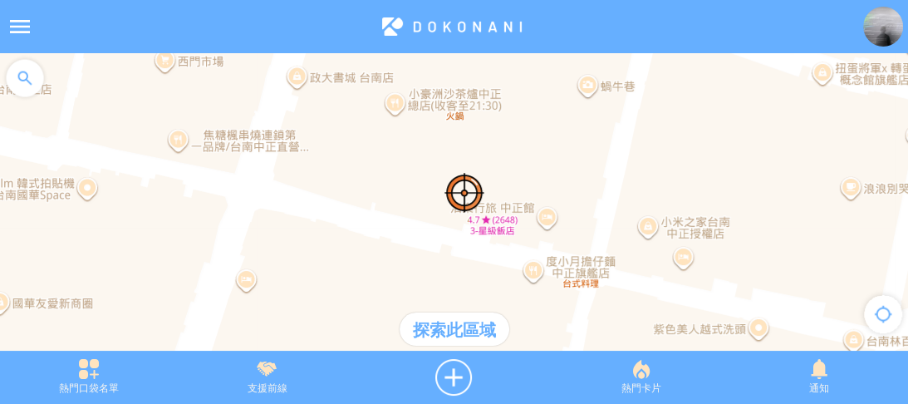
drag, startPoint x: 332, startPoint y: 204, endPoint x: 397, endPoint y: 223, distance: 67.8
click at [395, 223] on div at bounding box center [454, 210] width 908 height 314
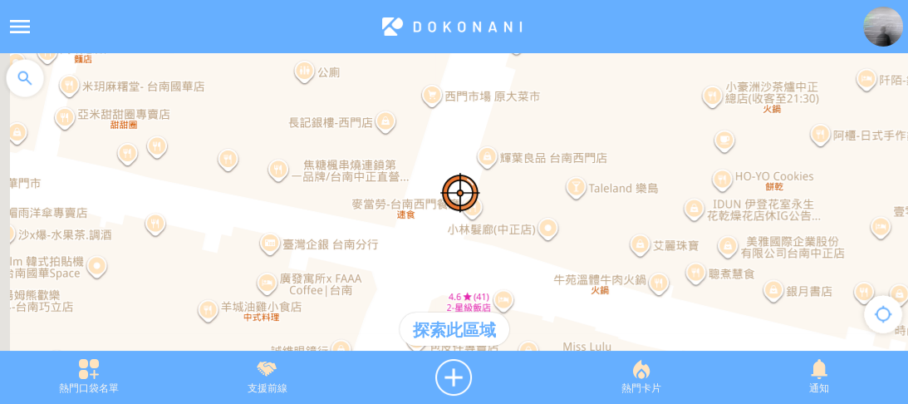
drag, startPoint x: 352, startPoint y: 199, endPoint x: 582, endPoint y: 270, distance: 240.2
click at [582, 270] on div at bounding box center [454, 210] width 908 height 314
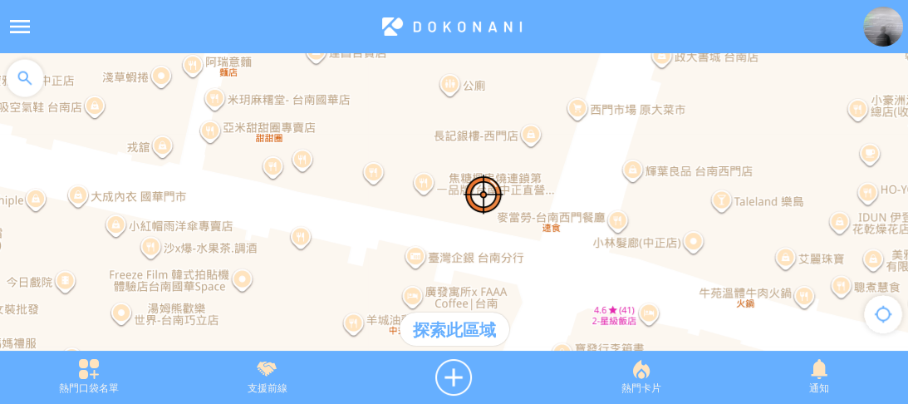
drag, startPoint x: 287, startPoint y: 192, endPoint x: 443, endPoint y: 213, distance: 156.7
click at [443, 213] on div at bounding box center [454, 210] width 908 height 314
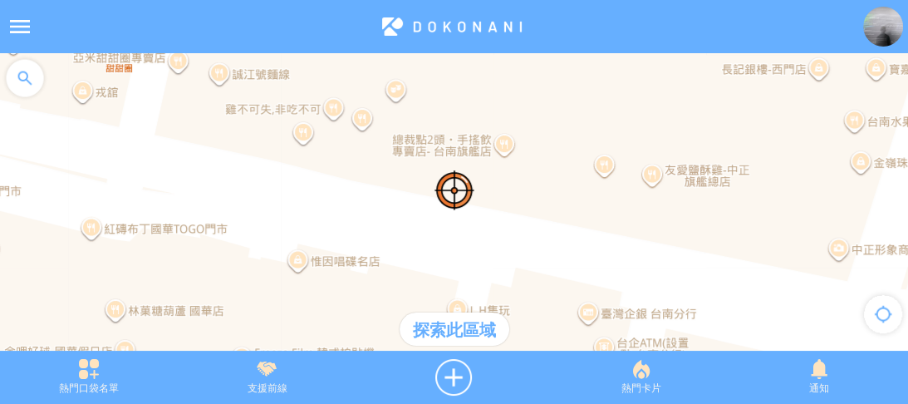
drag, startPoint x: 450, startPoint y: 245, endPoint x: 408, endPoint y: 184, distance: 74.7
click at [408, 184] on div at bounding box center [454, 210] width 908 height 314
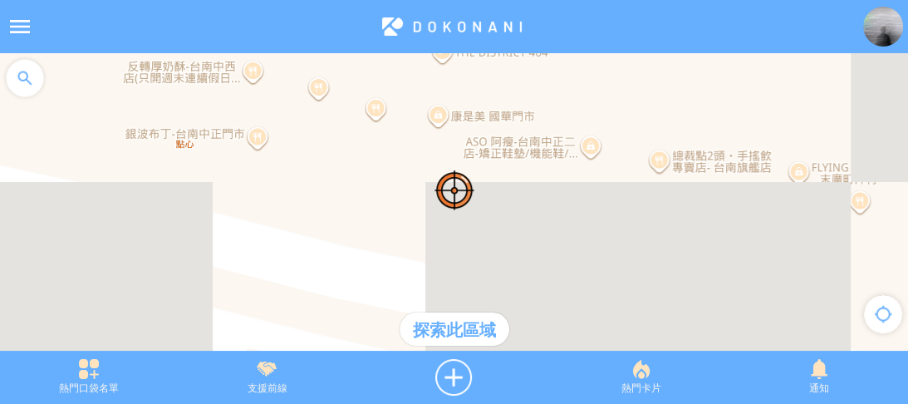
drag, startPoint x: 342, startPoint y: 152, endPoint x: 399, endPoint y: 206, distance: 78.2
click at [399, 206] on div at bounding box center [454, 210] width 908 height 314
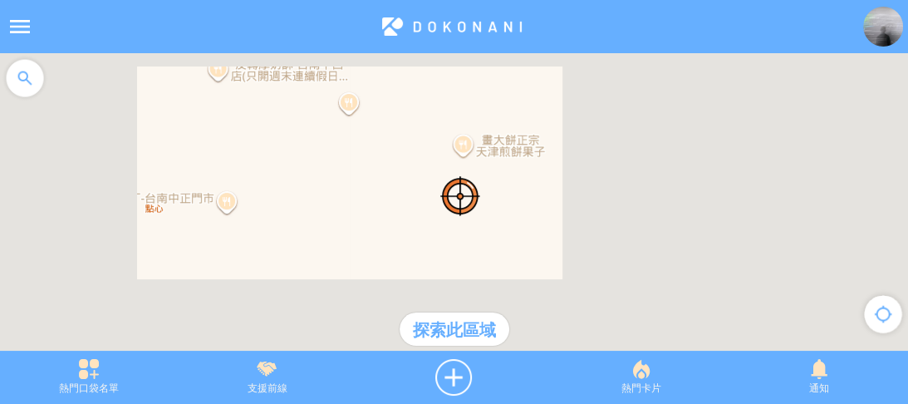
drag, startPoint x: 326, startPoint y: 163, endPoint x: 420, endPoint y: 281, distance: 151.3
click at [420, 281] on div at bounding box center [454, 210] width 908 height 314
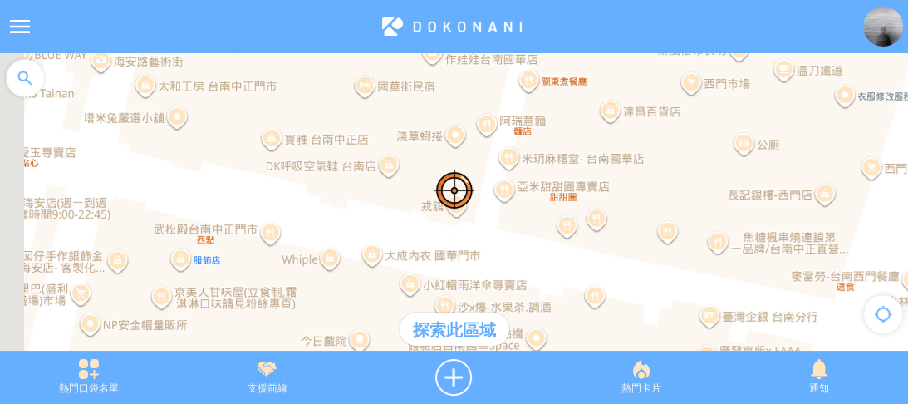
drag, startPoint x: 358, startPoint y: 253, endPoint x: 575, endPoint y: 249, distance: 216.9
click at [575, 249] on div at bounding box center [454, 210] width 908 height 314
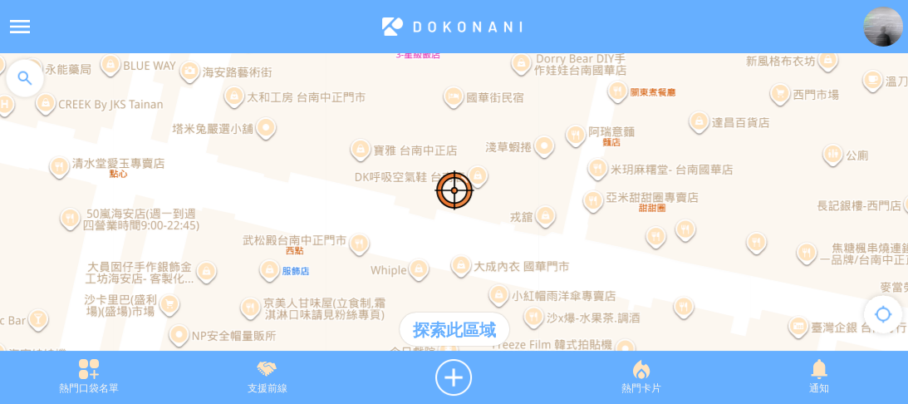
drag, startPoint x: 274, startPoint y: 166, endPoint x: 365, endPoint y: 176, distance: 91.1
click at [365, 176] on div at bounding box center [454, 210] width 908 height 314
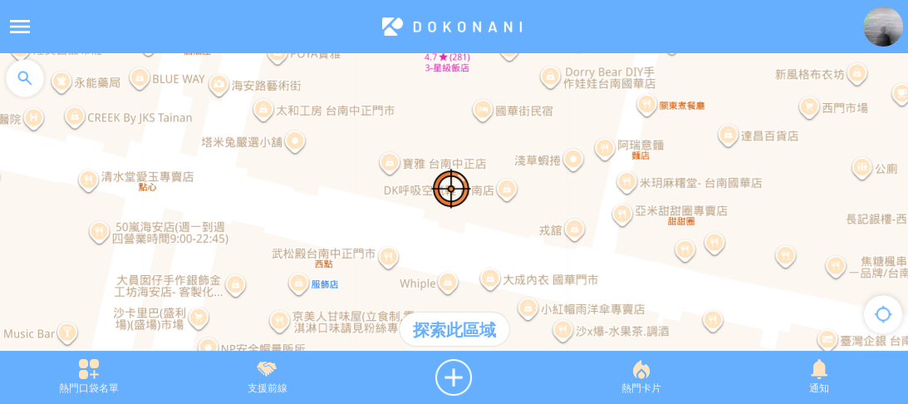
drag, startPoint x: 287, startPoint y: 169, endPoint x: 314, endPoint y: 181, distance: 29.8
click at [314, 181] on div at bounding box center [454, 210] width 908 height 314
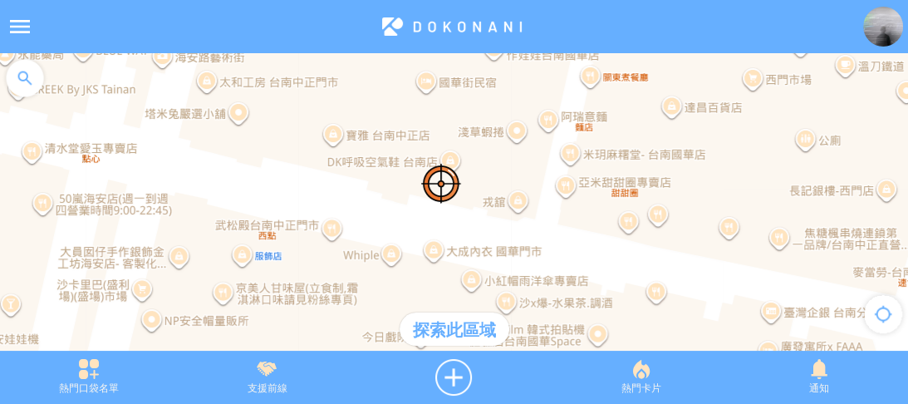
drag, startPoint x: 427, startPoint y: 259, endPoint x: 395, endPoint y: 238, distance: 37.8
click at [395, 238] on div at bounding box center [454, 210] width 908 height 314
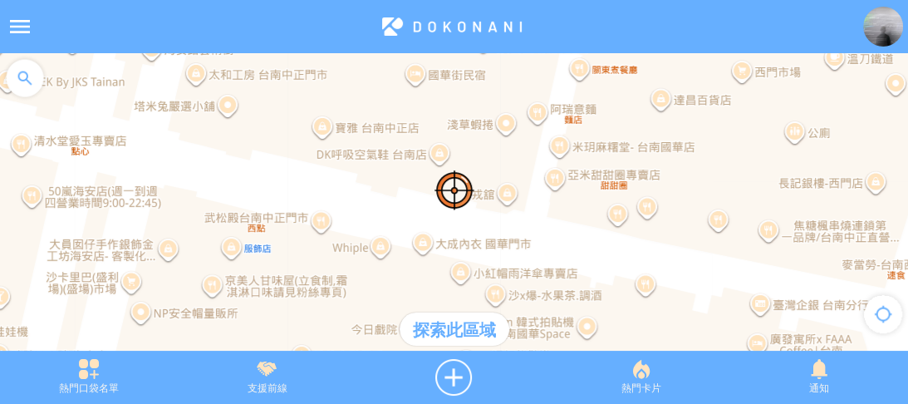
drag, startPoint x: 356, startPoint y: 165, endPoint x: 378, endPoint y: 179, distance: 27.0
click at [378, 179] on div at bounding box center [454, 210] width 908 height 314
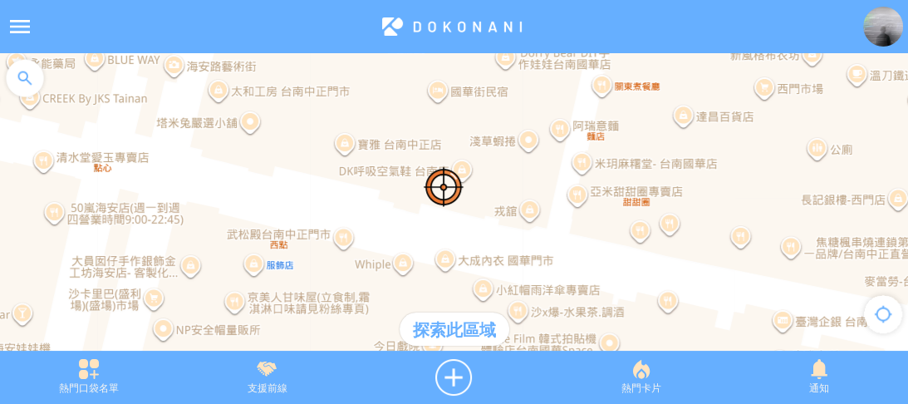
drag, startPoint x: 282, startPoint y: 130, endPoint x: 246, endPoint y: 127, distance: 35.8
click at [246, 127] on div at bounding box center [454, 210] width 908 height 314
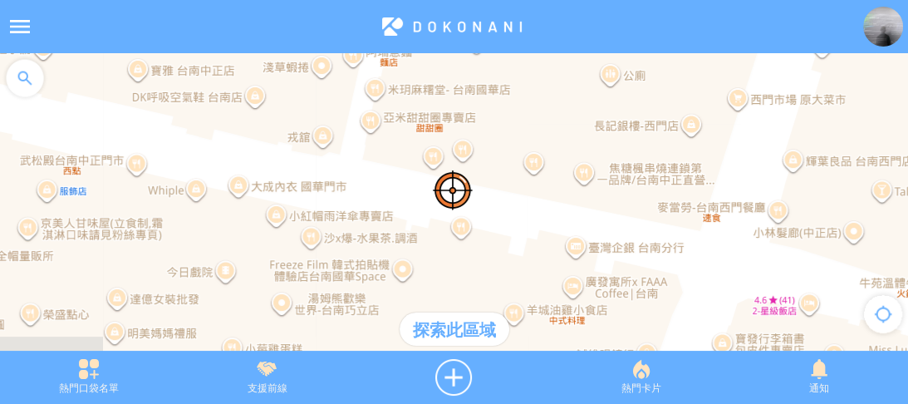
drag, startPoint x: 673, startPoint y: 225, endPoint x: 525, endPoint y: 174, distance: 156.3
click at [525, 174] on div at bounding box center [454, 210] width 908 height 314
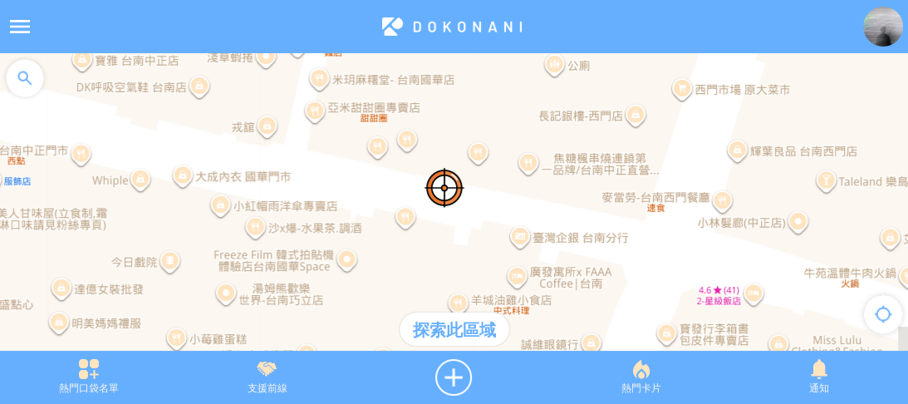
drag, startPoint x: 498, startPoint y: 186, endPoint x: 481, endPoint y: 183, distance: 17.8
click at [481, 183] on div at bounding box center [454, 210] width 908 height 314
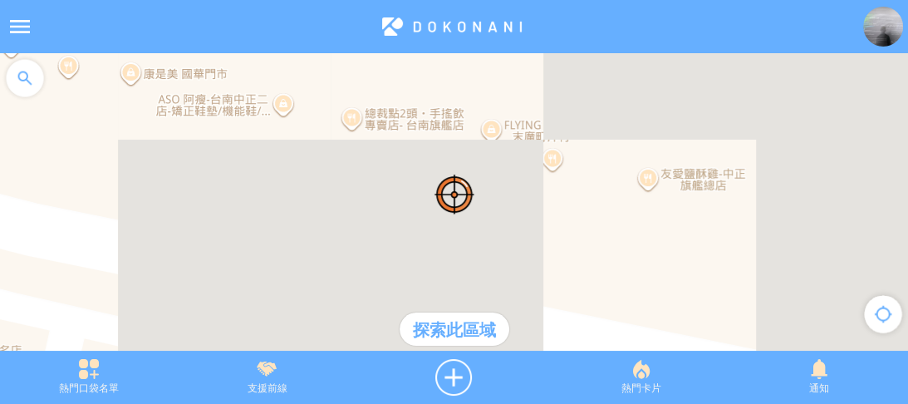
drag, startPoint x: 449, startPoint y: 152, endPoint x: 455, endPoint y: 190, distance: 38.8
click at [455, 190] on div at bounding box center [454, 210] width 908 height 314
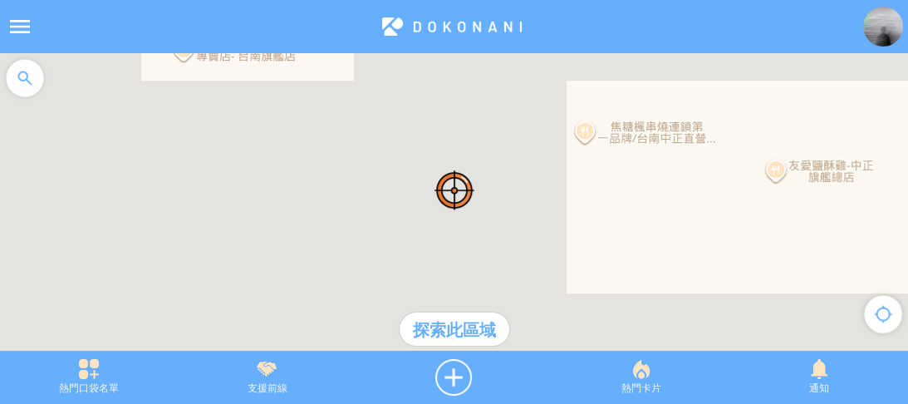
drag, startPoint x: 552, startPoint y: 229, endPoint x: 480, endPoint y: 199, distance: 78.5
click at [480, 199] on div at bounding box center [454, 210] width 908 height 314
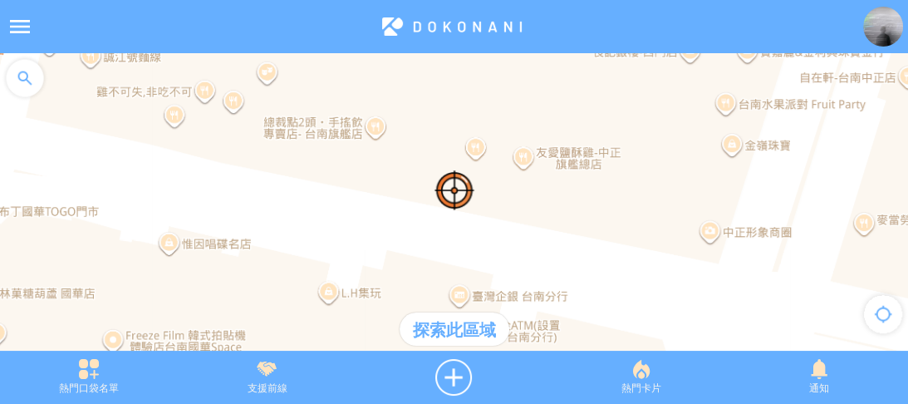
drag, startPoint x: 555, startPoint y: 244, endPoint x: 524, endPoint y: 219, distance: 39.6
click at [524, 219] on div at bounding box center [454, 210] width 908 height 314
drag, startPoint x: 582, startPoint y: 262, endPoint x: 369, endPoint y: 150, distance: 241.2
click at [369, 150] on div at bounding box center [454, 210] width 908 height 314
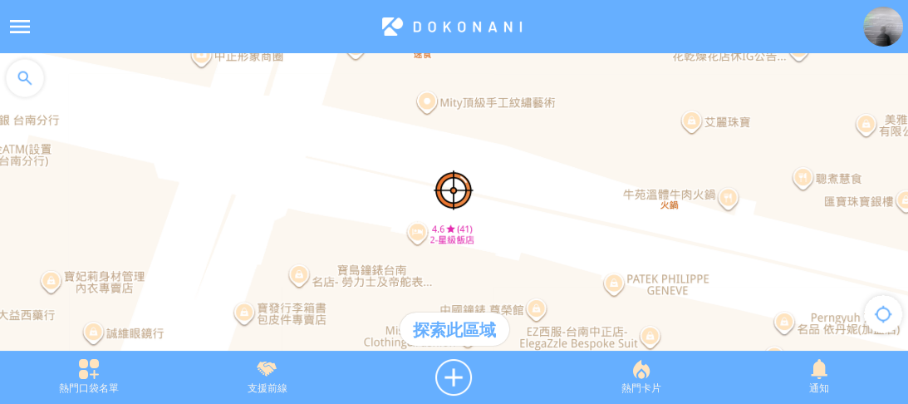
drag, startPoint x: 561, startPoint y: 131, endPoint x: 502, endPoint y: 211, distance: 99.2
click at [502, 211] on div at bounding box center [454, 210] width 908 height 314
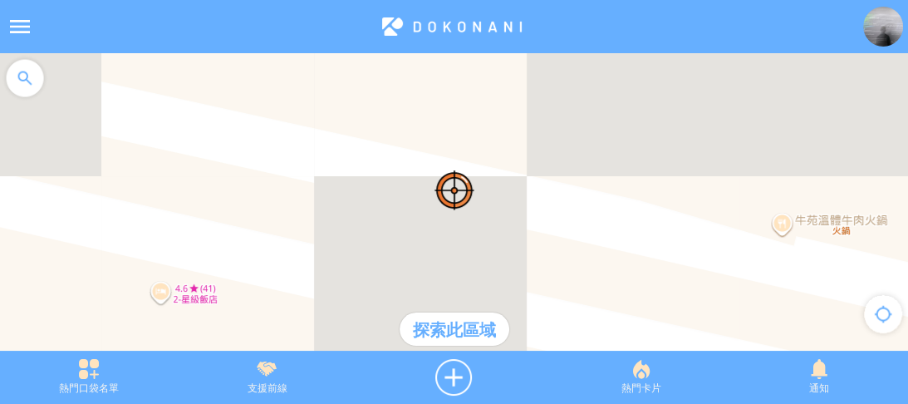
drag, startPoint x: 550, startPoint y: 175, endPoint x: 469, endPoint y: 170, distance: 81.6
click at [469, 170] on div at bounding box center [454, 210] width 908 height 314
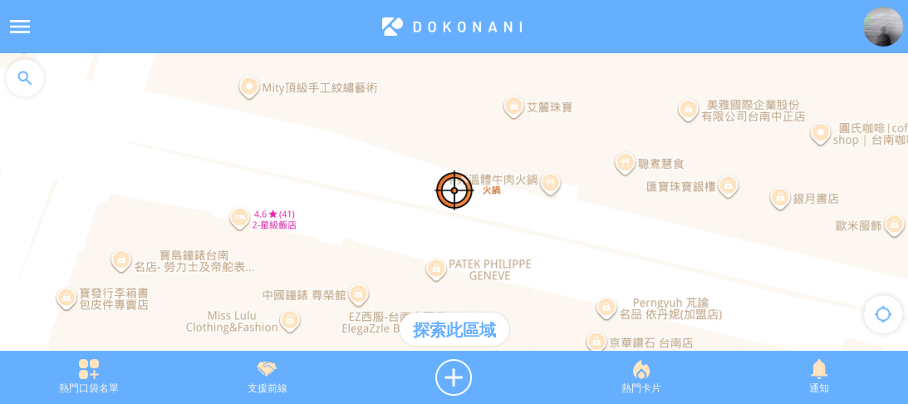
drag, startPoint x: 527, startPoint y: 198, endPoint x: 449, endPoint y: 190, distance: 78.5
click at [449, 190] on div at bounding box center [454, 210] width 908 height 314
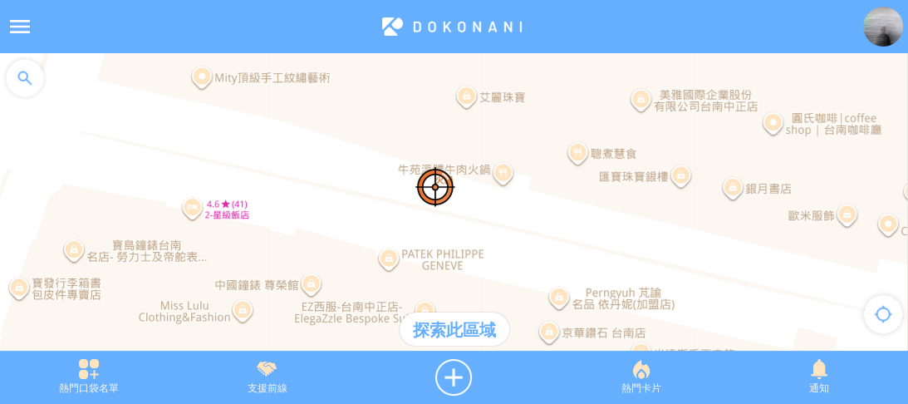
drag, startPoint x: 528, startPoint y: 198, endPoint x: 395, endPoint y: 171, distance: 136.4
click at [395, 171] on div at bounding box center [454, 210] width 908 height 314
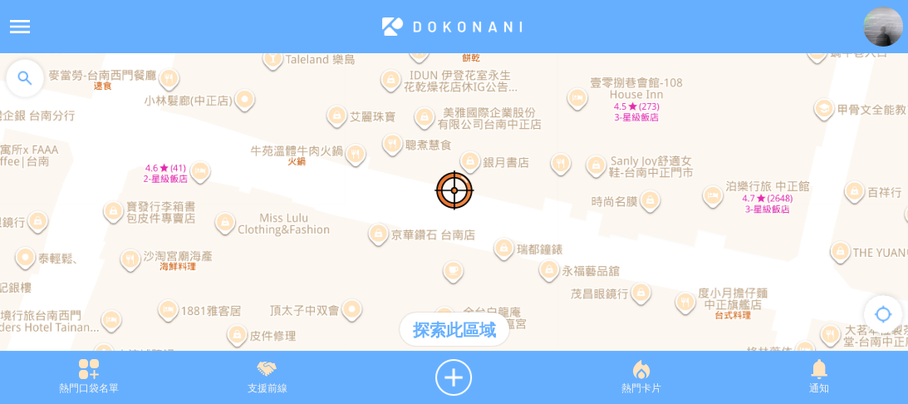
drag, startPoint x: 676, startPoint y: 262, endPoint x: 635, endPoint y: 257, distance: 41.8
click at [635, 257] on div at bounding box center [454, 210] width 908 height 314
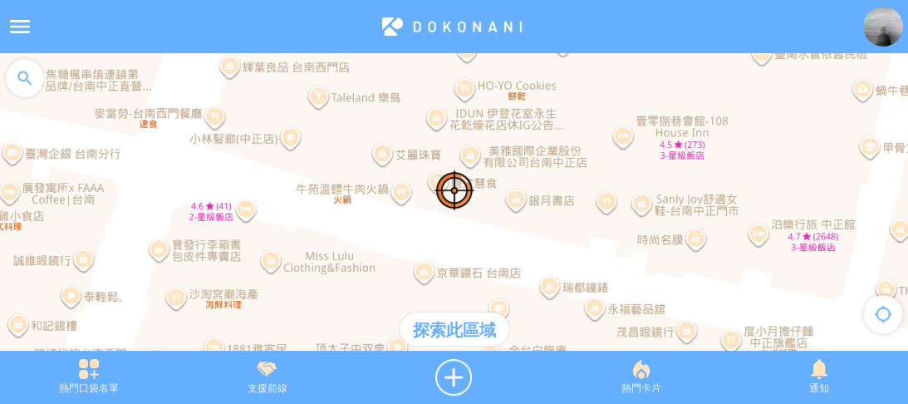
drag, startPoint x: 557, startPoint y: 219, endPoint x: 604, endPoint y: 258, distance: 61.4
click at [604, 258] on div at bounding box center [454, 210] width 908 height 314
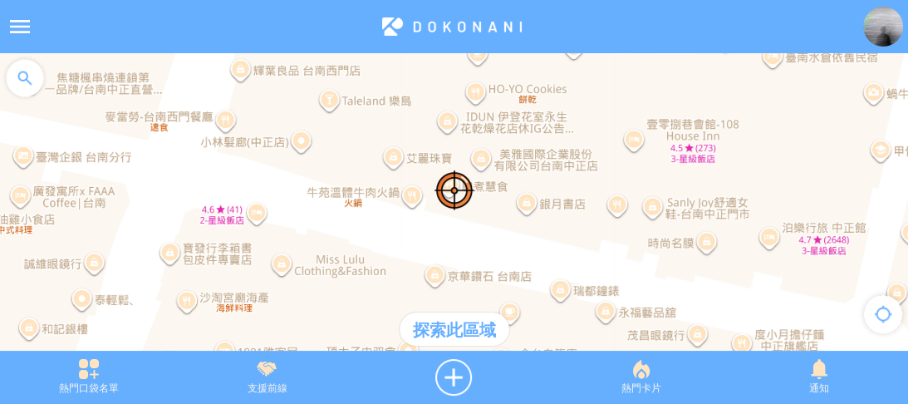
drag, startPoint x: 489, startPoint y: 233, endPoint x: 504, endPoint y: 238, distance: 16.6
click at [504, 238] on div at bounding box center [454, 210] width 908 height 314
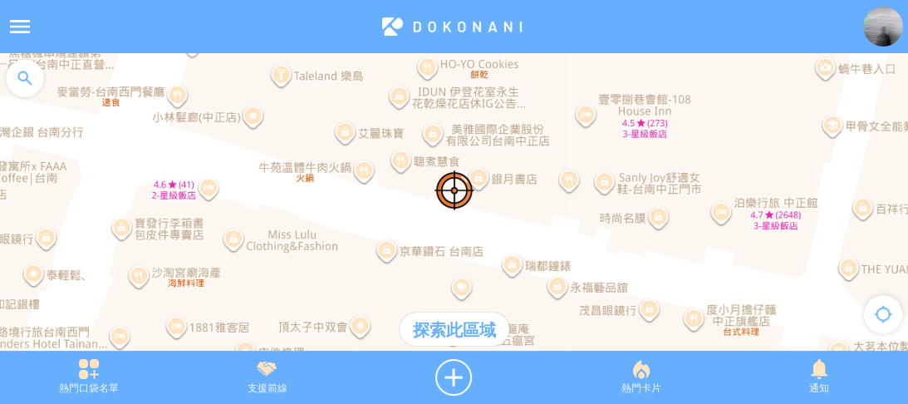
drag, startPoint x: 498, startPoint y: 202, endPoint x: 448, endPoint y: 177, distance: 55.7
click at [448, 177] on div at bounding box center [454, 210] width 908 height 314
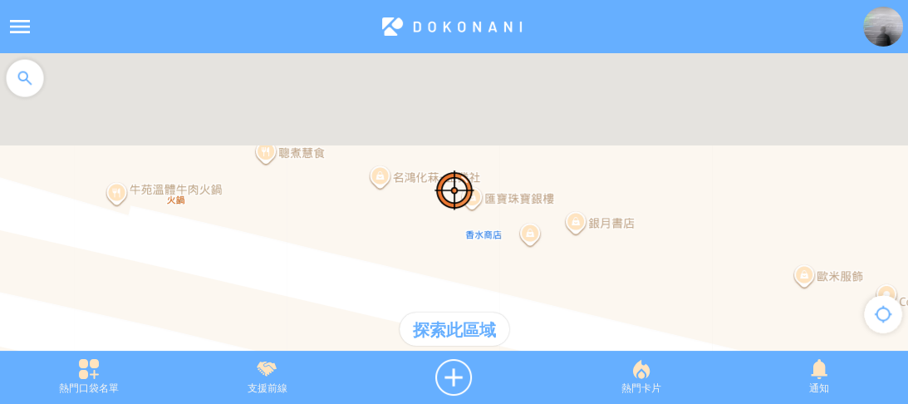
drag, startPoint x: 518, startPoint y: 266, endPoint x: 474, endPoint y: 247, distance: 48.0
click at [474, 248] on div at bounding box center [454, 210] width 908 height 314
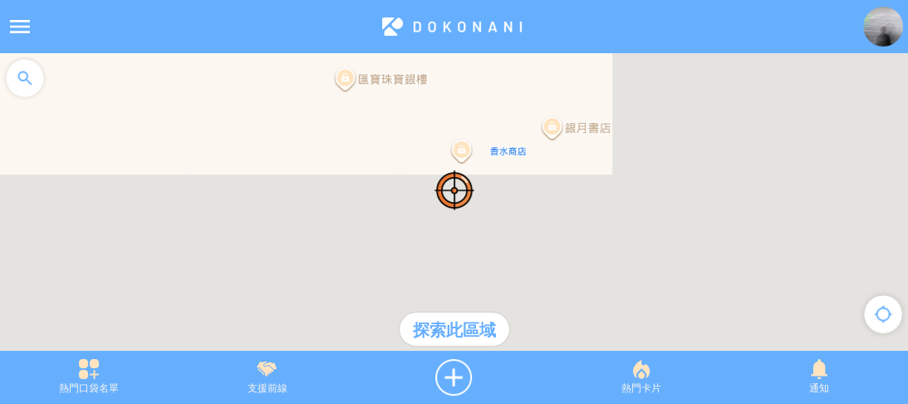
drag, startPoint x: 479, startPoint y: 238, endPoint x: 459, endPoint y: 203, distance: 40.6
click at [459, 203] on div at bounding box center [454, 210] width 908 height 314
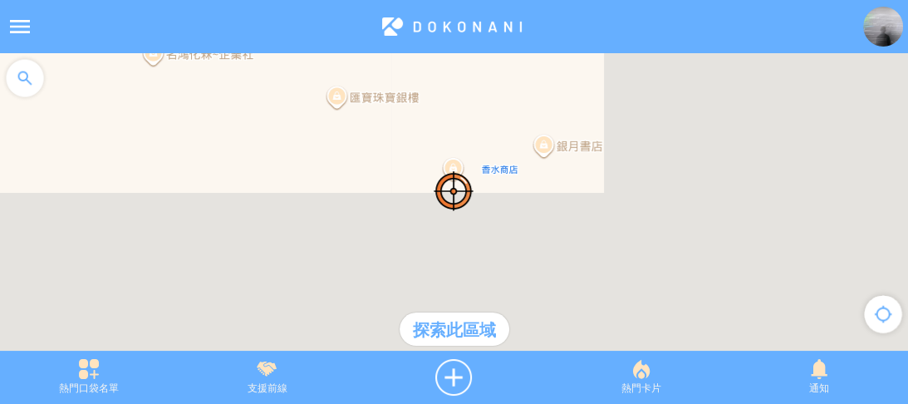
drag, startPoint x: 490, startPoint y: 185, endPoint x: 484, endPoint y: 210, distance: 25.8
click at [484, 210] on div at bounding box center [454, 210] width 908 height 314
click at [483, 209] on div at bounding box center [454, 210] width 908 height 314
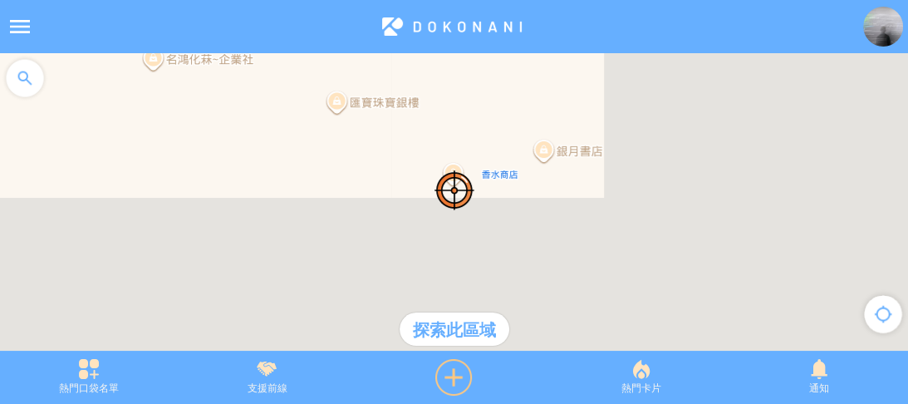
click at [454, 367] on div at bounding box center [454, 377] width 196 height 37
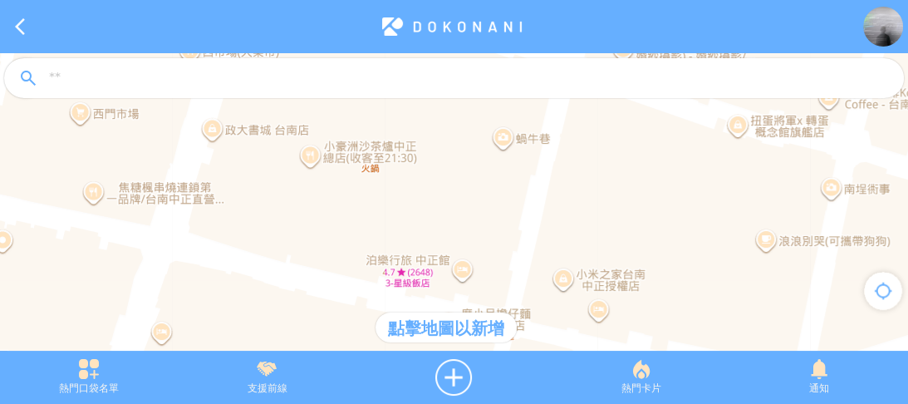
click at [509, 195] on div at bounding box center [454, 210] width 908 height 314
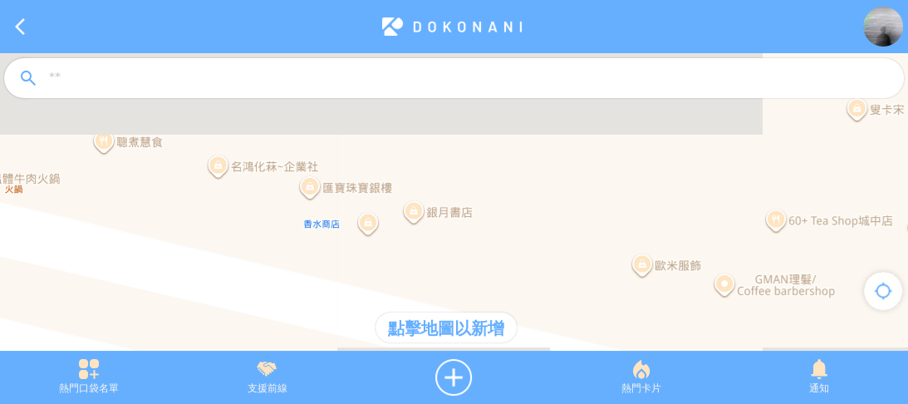
drag, startPoint x: 316, startPoint y: 241, endPoint x: 542, endPoint y: 279, distance: 229.2
click at [562, 271] on div at bounding box center [454, 210] width 908 height 314
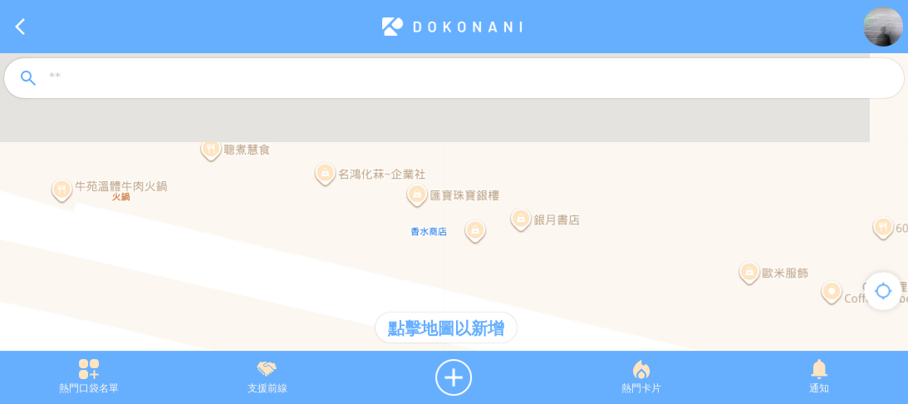
click at [463, 250] on div at bounding box center [454, 210] width 908 height 314
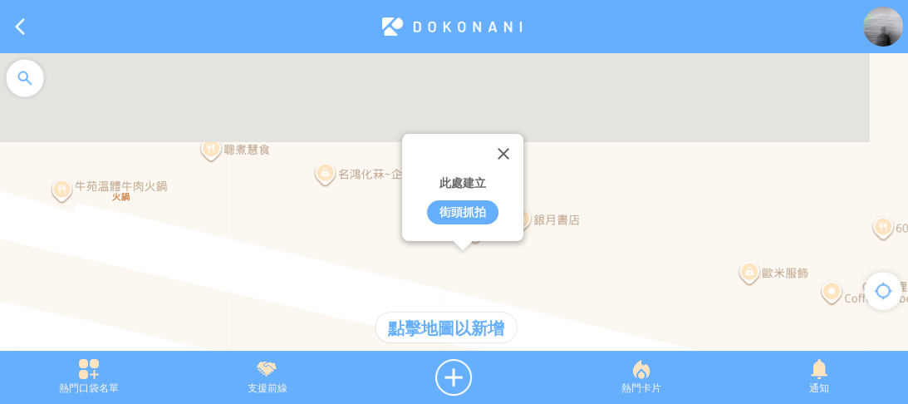
click at [463, 214] on div "街頭抓拍" at bounding box center [462, 212] width 71 height 24
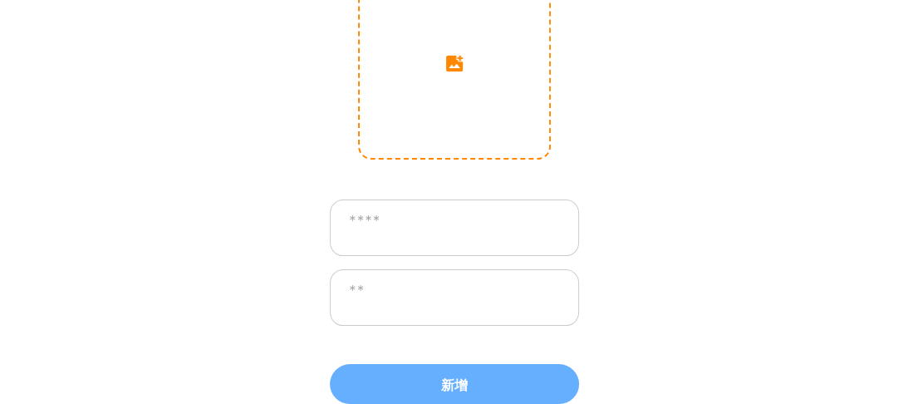
click at [459, 120] on input "image" at bounding box center [454, 62] width 189 height 189
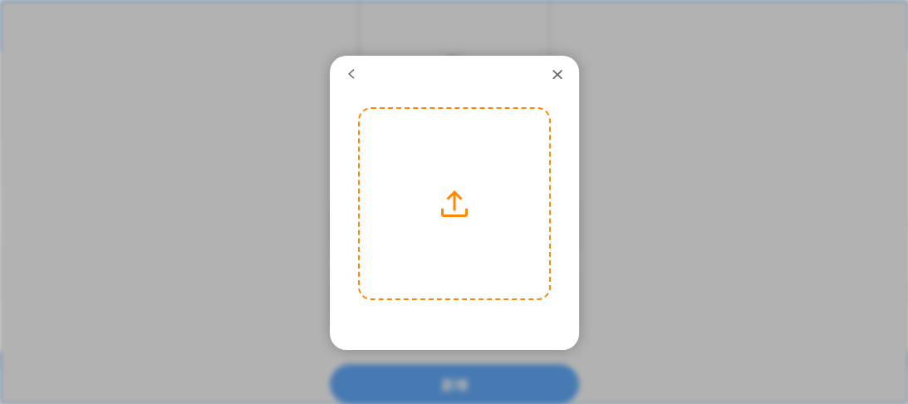
click at [459, 147] on label at bounding box center [454, 203] width 189 height 189
click at [0, 0] on input "file" at bounding box center [0, 0] width 0 height 0
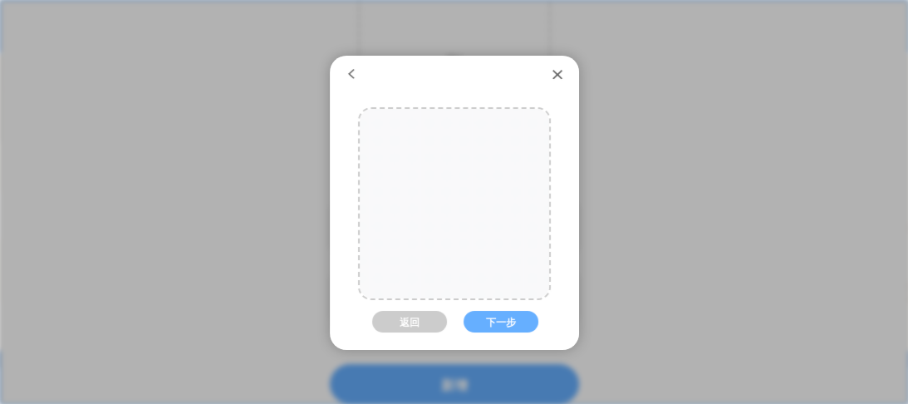
drag, startPoint x: 477, startPoint y: 193, endPoint x: 479, endPoint y: 221, distance: 28.4
click at [479, 221] on div at bounding box center [454, 230] width 189 height 284
click at [495, 316] on button "下一步" at bounding box center [501, 322] width 75 height 22
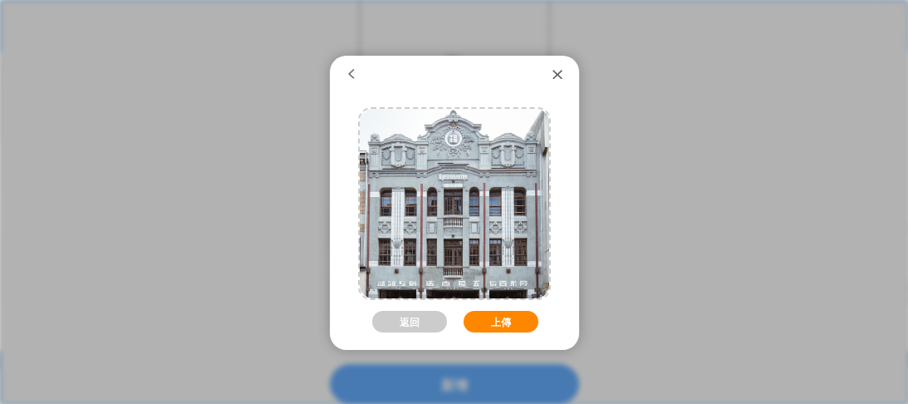
click at [496, 316] on button "上傳" at bounding box center [501, 322] width 75 height 22
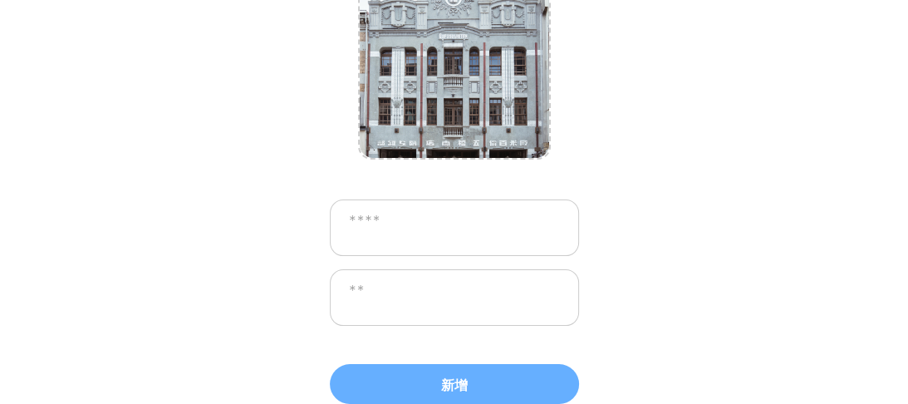
click at [468, 224] on textarea at bounding box center [454, 227] width 249 height 56
type textarea "****"
click at [451, 289] on textarea at bounding box center [454, 297] width 249 height 56
click at [405, 289] on textarea "******" at bounding box center [454, 297] width 249 height 56
click at [425, 299] on textarea "********" at bounding box center [454, 297] width 249 height 56
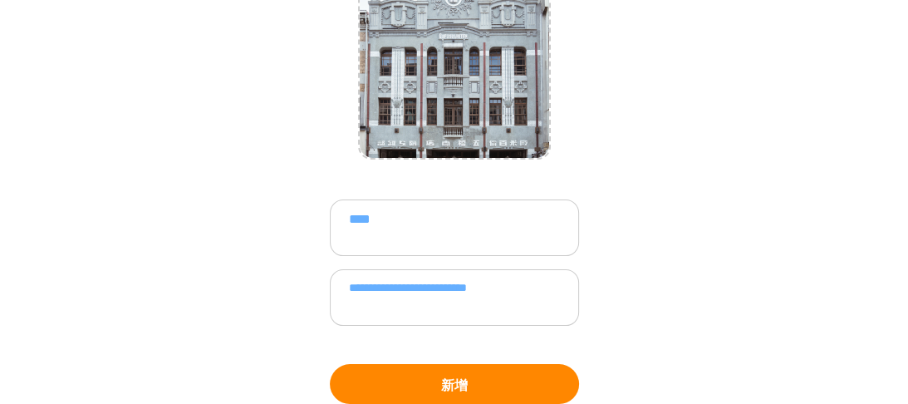
type textarea "**********"
click at [462, 381] on button "新增" at bounding box center [454, 384] width 249 height 40
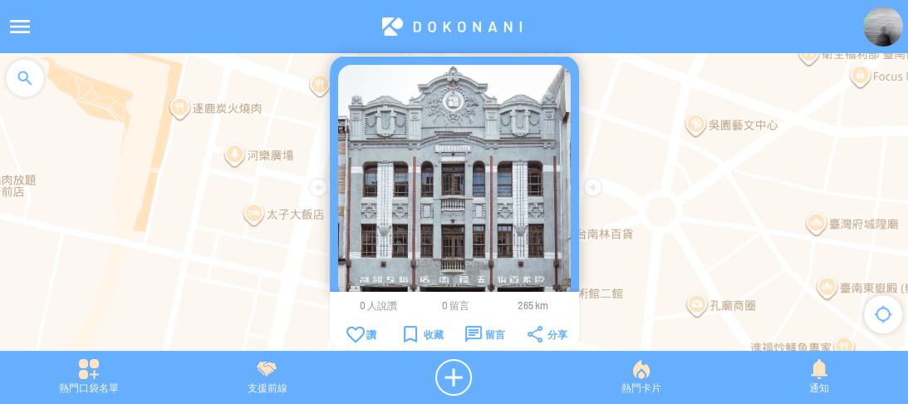
click at [681, 113] on div at bounding box center [454, 210] width 908 height 314
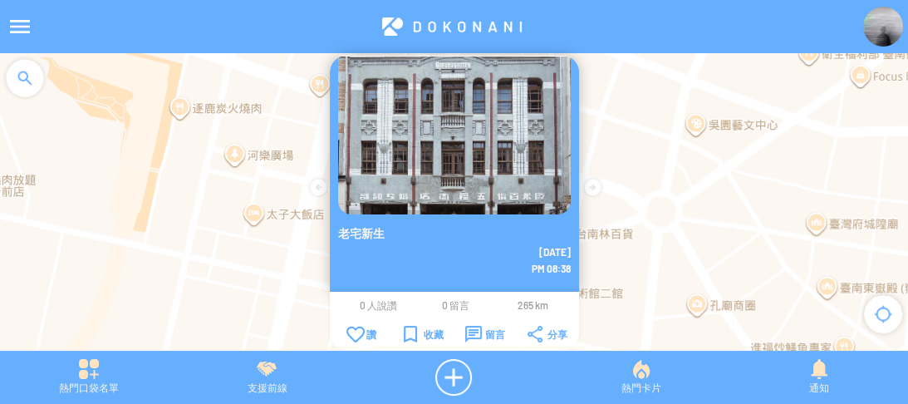
scroll to position [110, 0]
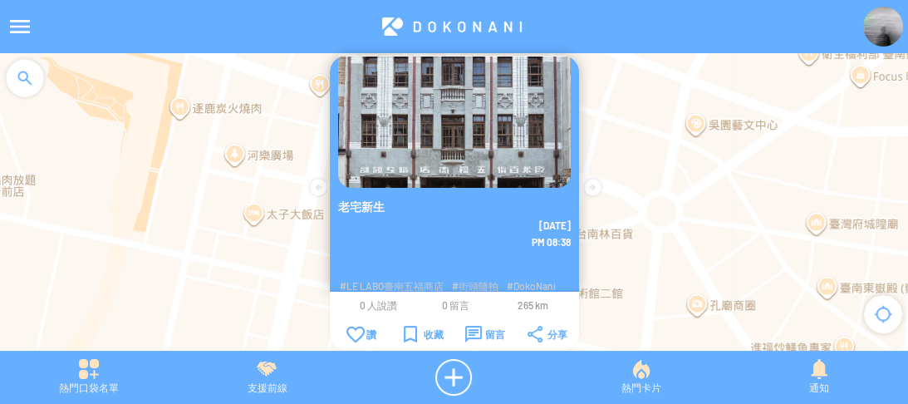
click at [273, 155] on div at bounding box center [454, 210] width 908 height 314
click at [309, 125] on div at bounding box center [454, 210] width 908 height 314
drag, startPoint x: 656, startPoint y: 173, endPoint x: 711, endPoint y: 214, distance: 69.0
click at [711, 214] on div at bounding box center [454, 210] width 908 height 314
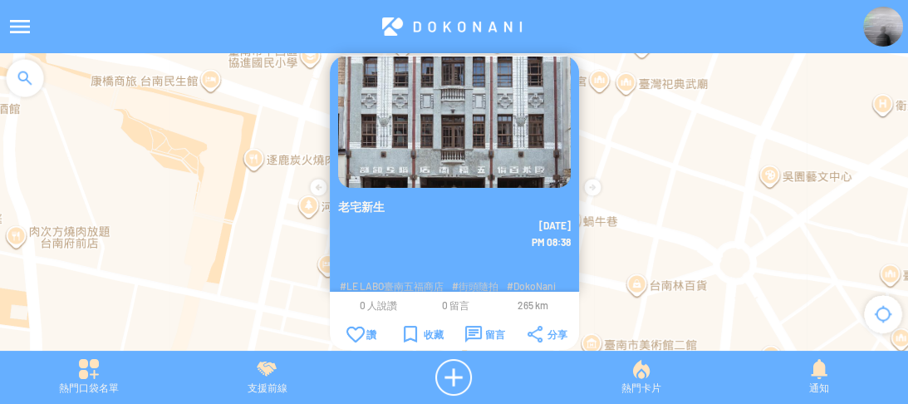
drag, startPoint x: 656, startPoint y: 183, endPoint x: 685, endPoint y: 197, distance: 31.6
click at [688, 197] on div at bounding box center [454, 210] width 908 height 314
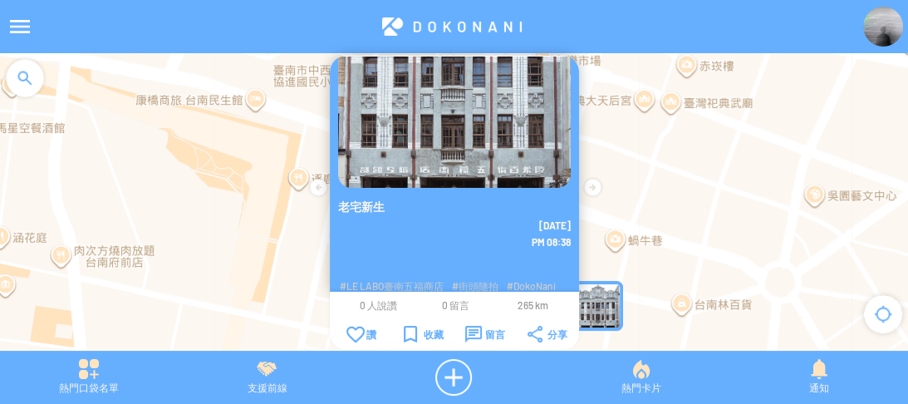
scroll to position [0, 0]
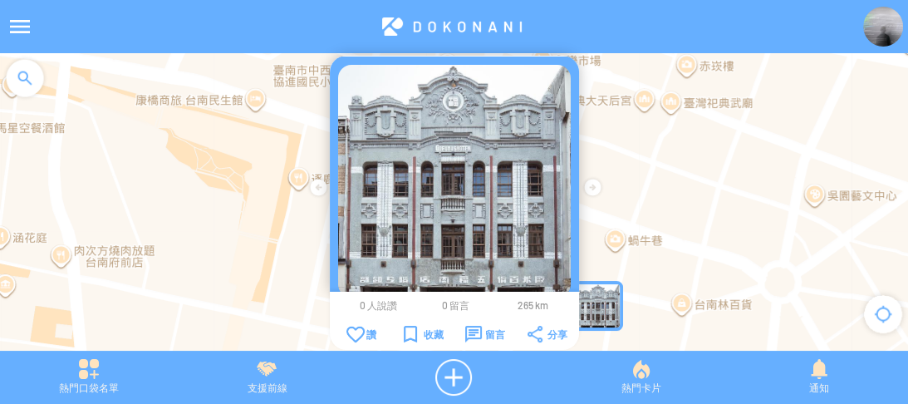
click at [688, 122] on div at bounding box center [454, 210] width 908 height 314
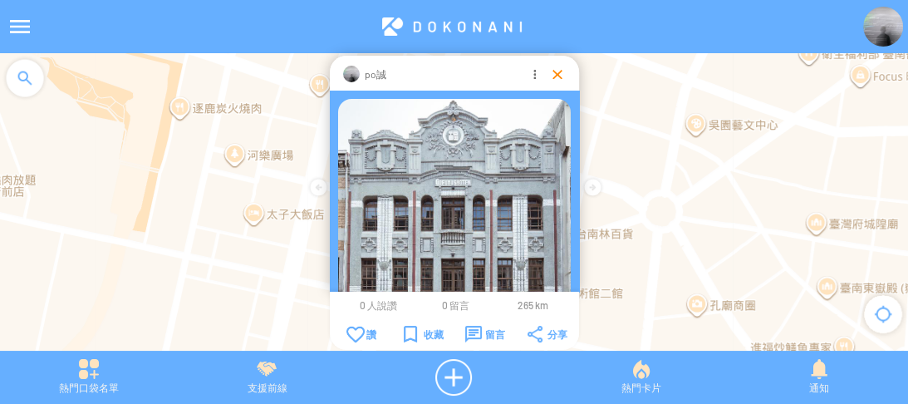
click at [558, 78] on div at bounding box center [557, 74] width 17 height 17
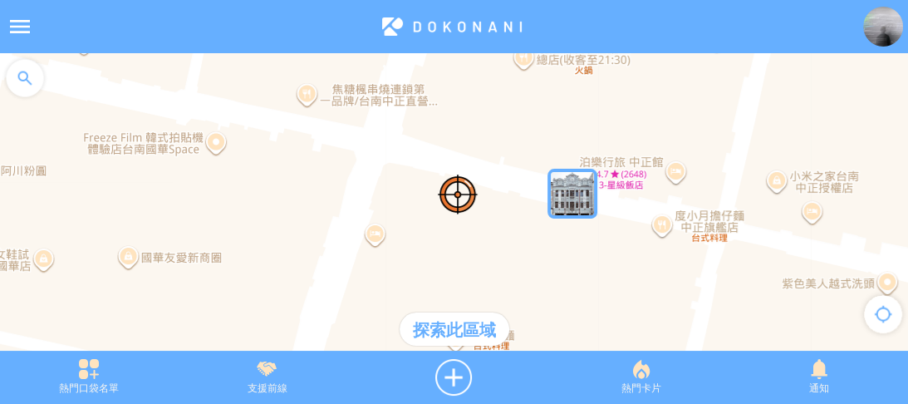
drag, startPoint x: 414, startPoint y: 171, endPoint x: 457, endPoint y: 213, distance: 59.9
click at [457, 213] on div at bounding box center [454, 210] width 908 height 314
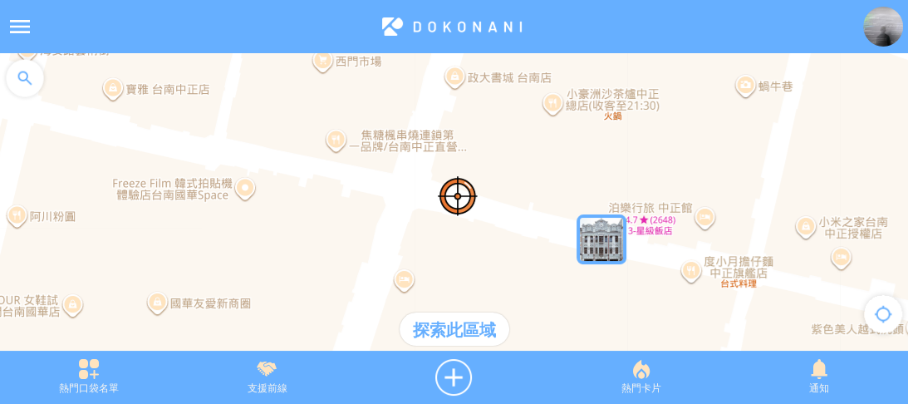
drag, startPoint x: 458, startPoint y: 185, endPoint x: 461, endPoint y: 203, distance: 17.8
click at [465, 203] on div at bounding box center [454, 210] width 908 height 314
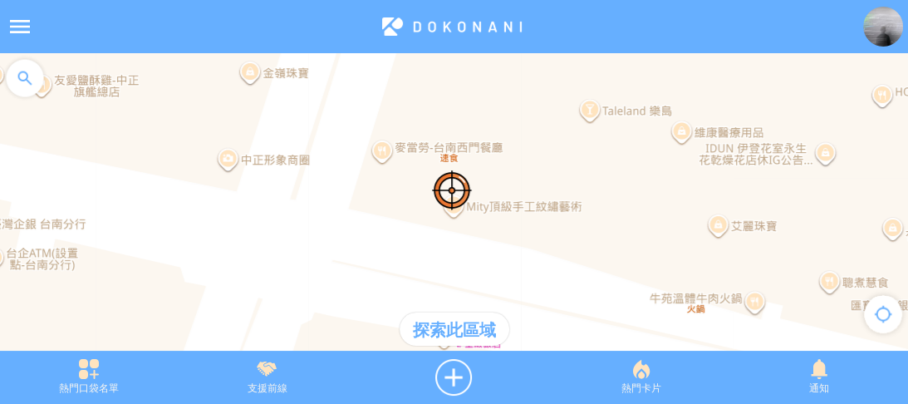
drag, startPoint x: 545, startPoint y: 243, endPoint x: 515, endPoint y: 245, distance: 30.0
click at [515, 245] on div at bounding box center [454, 210] width 908 height 314
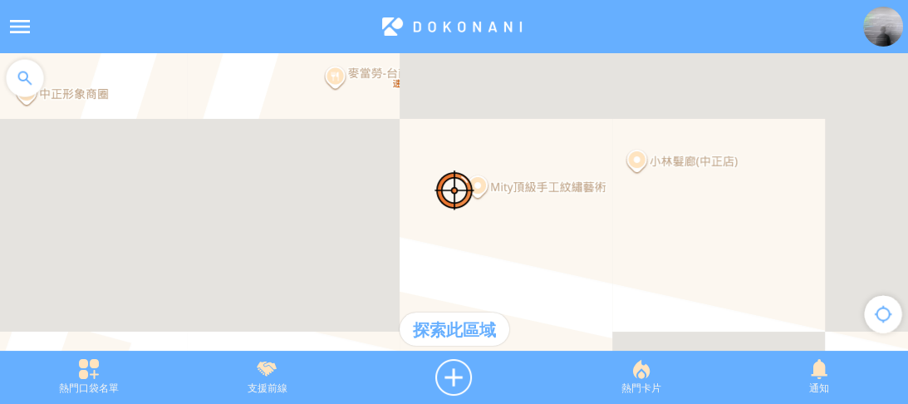
drag, startPoint x: 344, startPoint y: 184, endPoint x: 355, endPoint y: 188, distance: 11.3
click at [355, 188] on div at bounding box center [454, 210] width 908 height 314
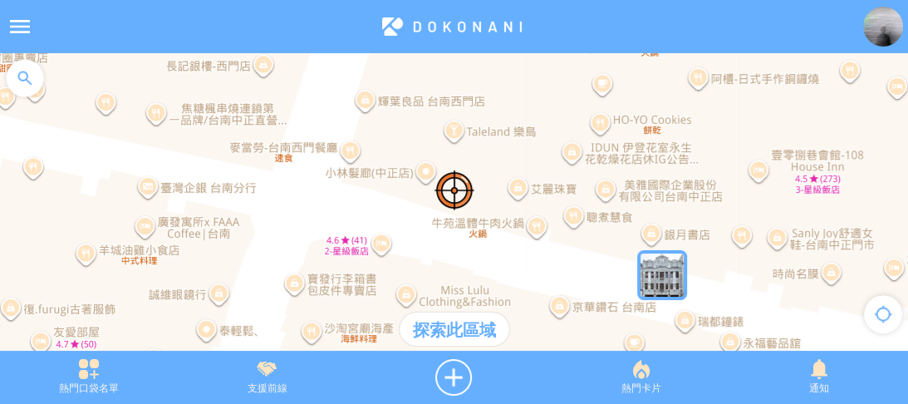
drag, startPoint x: 465, startPoint y: 230, endPoint x: 351, endPoint y: 176, distance: 126.0
click at [351, 176] on div at bounding box center [454, 210] width 908 height 314
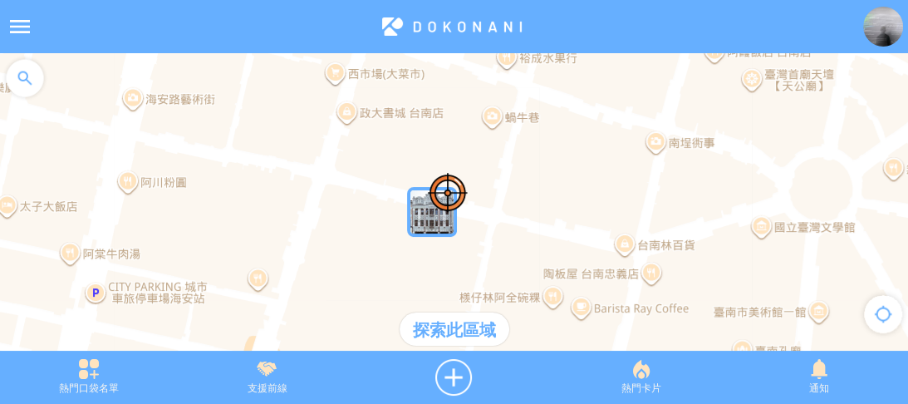
drag, startPoint x: 585, startPoint y: 176, endPoint x: 549, endPoint y: 187, distance: 37.3
click at [549, 187] on div at bounding box center [454, 210] width 908 height 314
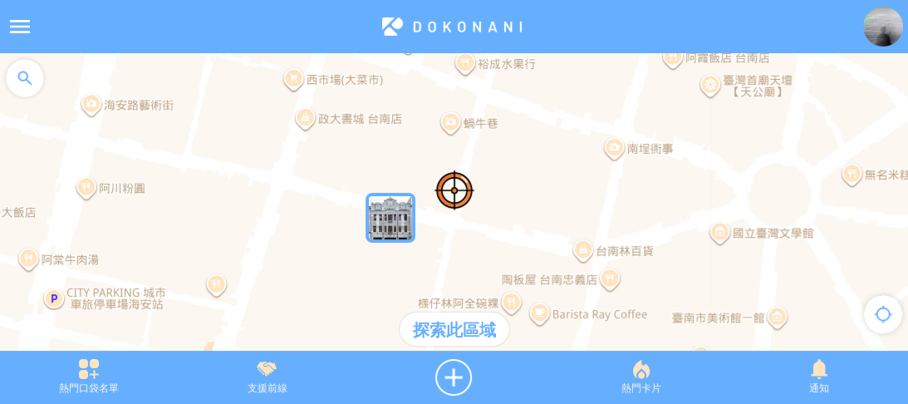
click at [444, 312] on div "探索此區域" at bounding box center [455, 328] width 110 height 33
click at [455, 324] on div "探索此區域" at bounding box center [455, 328] width 110 height 33
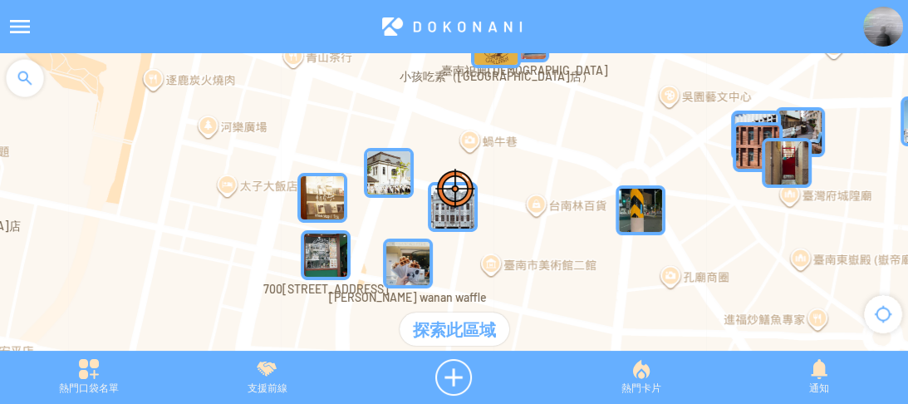
drag, startPoint x: 512, startPoint y: 146, endPoint x: 538, endPoint y: 107, distance: 47.2
click at [538, 107] on div at bounding box center [454, 210] width 908 height 314
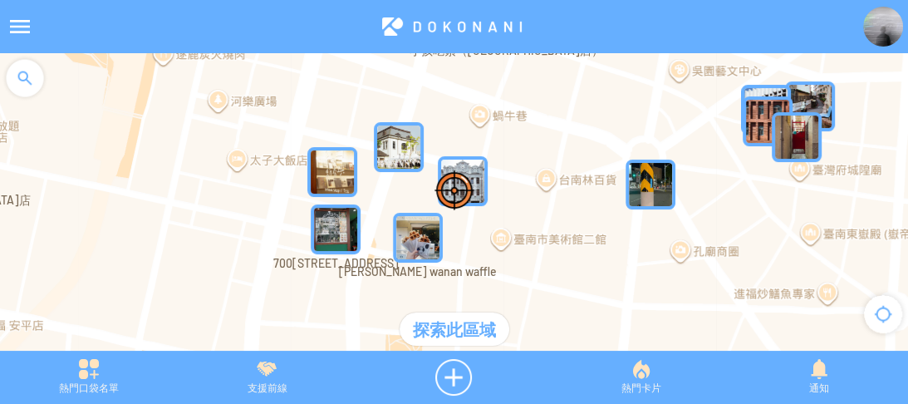
click at [321, 174] on img "0Od1HROqrICMapIcon" at bounding box center [332, 172] width 50 height 50
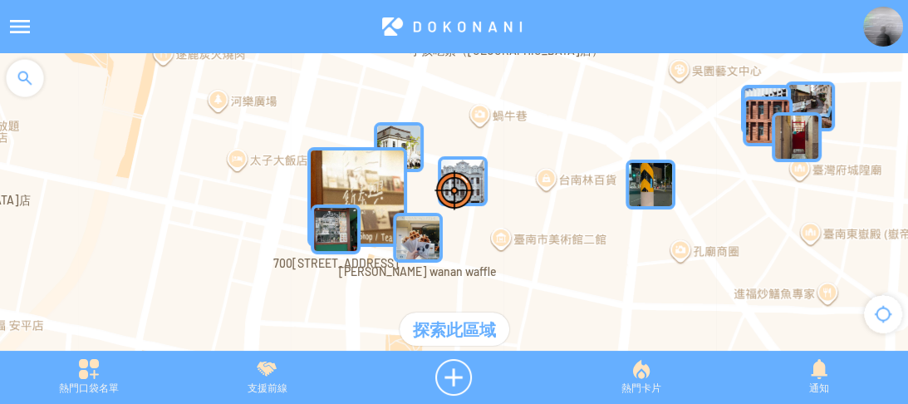
click at [336, 239] on img "gBKRIVQz0ouMapIcon" at bounding box center [336, 229] width 50 height 50
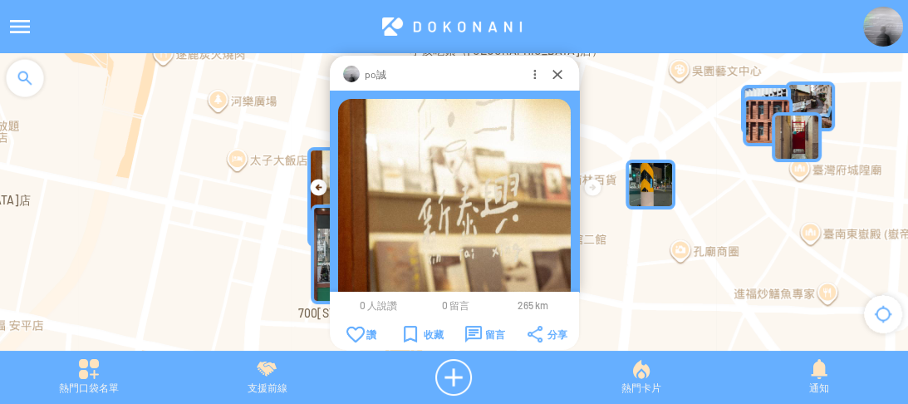
click at [426, 253] on img at bounding box center [454, 215] width 233 height 233
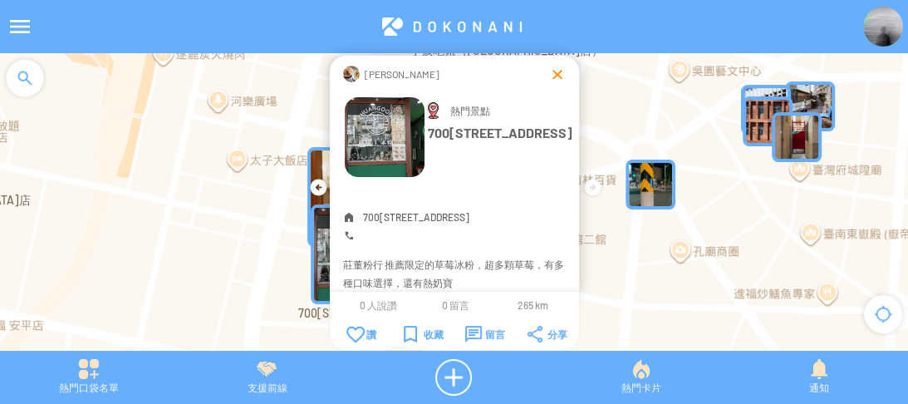
click at [552, 69] on div at bounding box center [557, 74] width 17 height 17
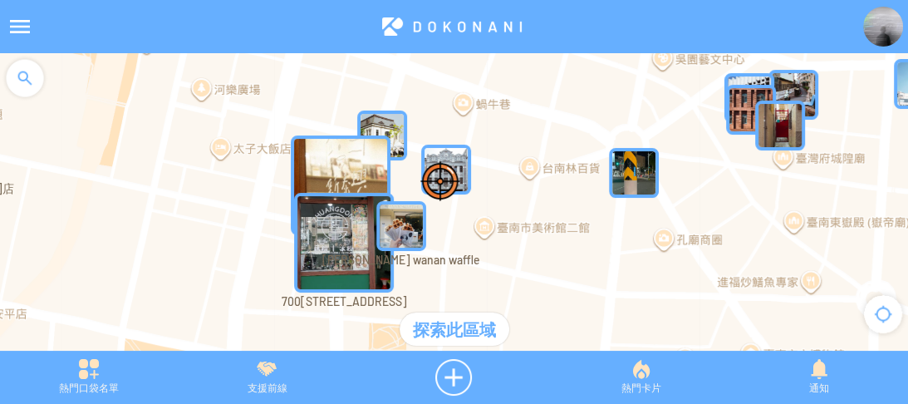
drag, startPoint x: 581, startPoint y: 189, endPoint x: 498, endPoint y: 136, distance: 97.5
click at [498, 130] on div at bounding box center [454, 210] width 908 height 314
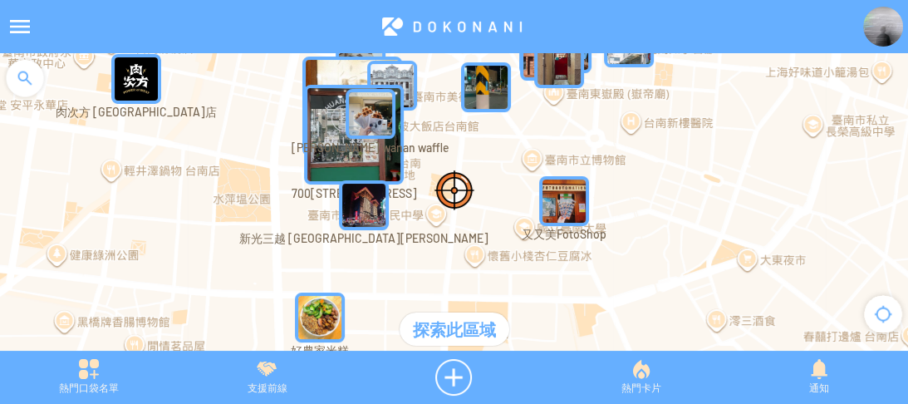
drag, startPoint x: 526, startPoint y: 175, endPoint x: 514, endPoint y: 155, distance: 23.1
click at [514, 155] on div at bounding box center [454, 210] width 908 height 314
click at [355, 222] on img "MOmBV0G9Bg9MapIcon" at bounding box center [364, 205] width 50 height 50
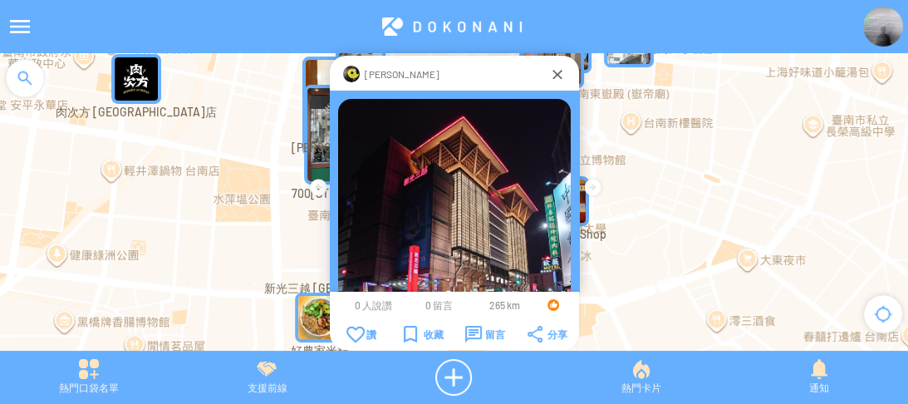
click at [398, 147] on img at bounding box center [454, 215] width 233 height 233
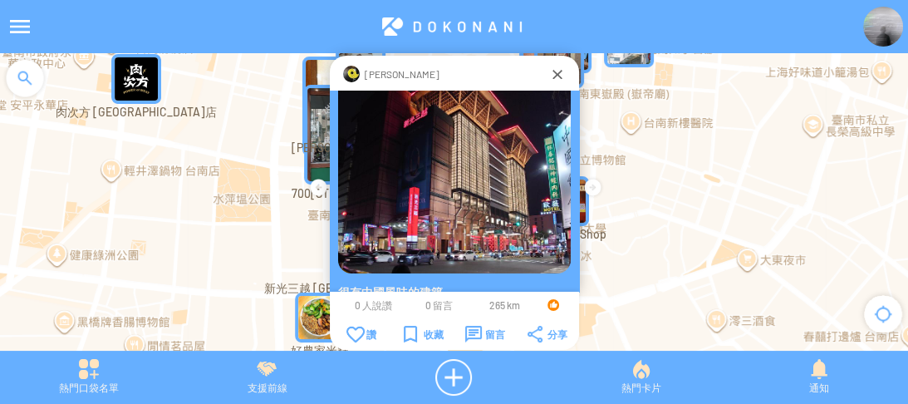
scroll to position [110, 0]
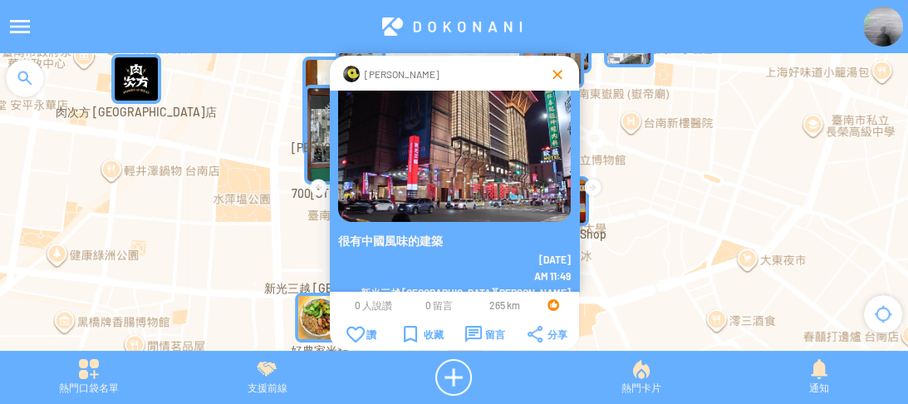
click at [554, 71] on div at bounding box center [557, 74] width 17 height 17
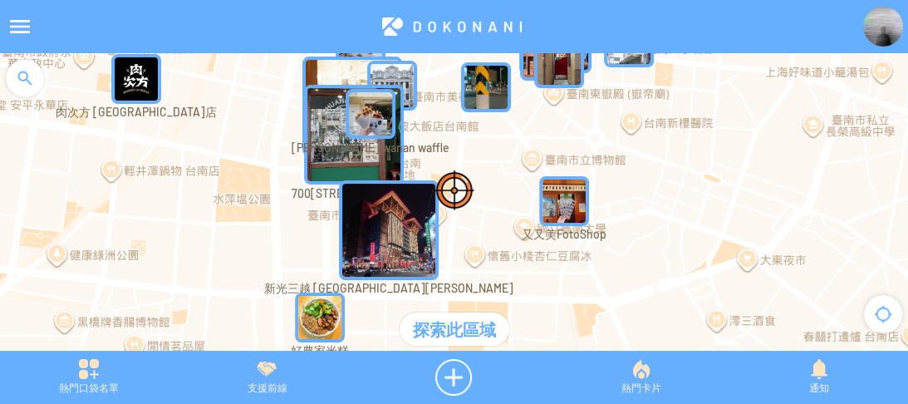
click at [566, 199] on img "SG52htqKE8SMapIcon" at bounding box center [564, 201] width 50 height 50
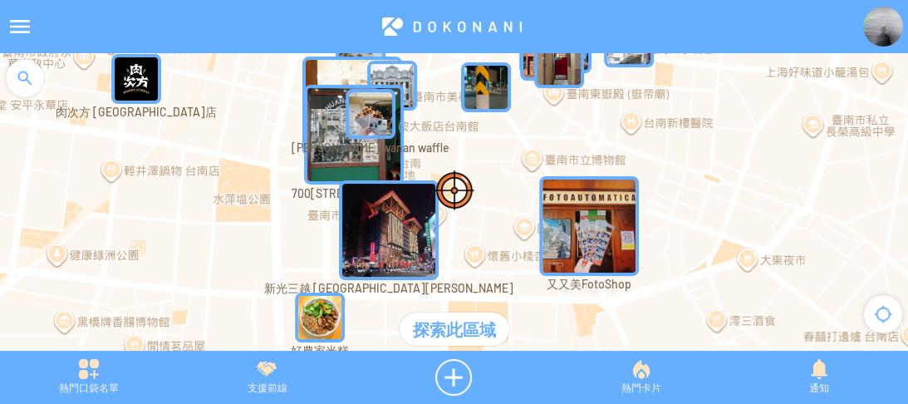
click at [558, 190] on img "SG52htqKE8SMapIcon" at bounding box center [589, 226] width 100 height 100
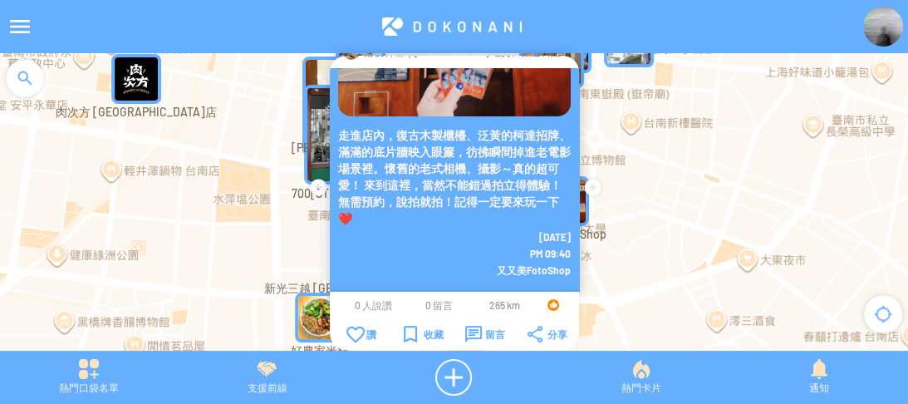
scroll to position [34, 0]
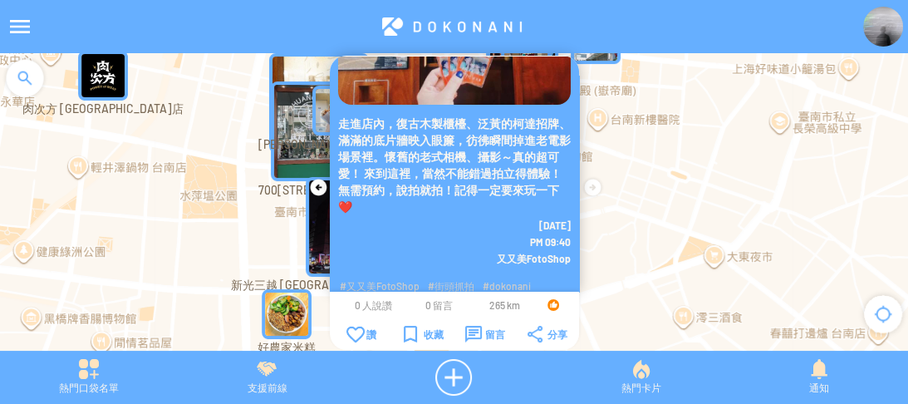
drag, startPoint x: 738, startPoint y: 213, endPoint x: 692, endPoint y: 209, distance: 45.8
click at [694, 209] on div at bounding box center [454, 210] width 908 height 314
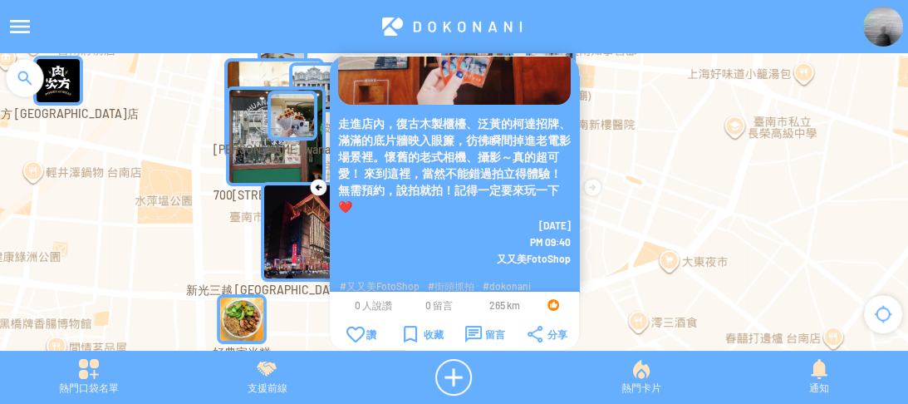
drag, startPoint x: 691, startPoint y: 204, endPoint x: 600, endPoint y: 231, distance: 95.2
click at [608, 235] on div at bounding box center [454, 210] width 908 height 314
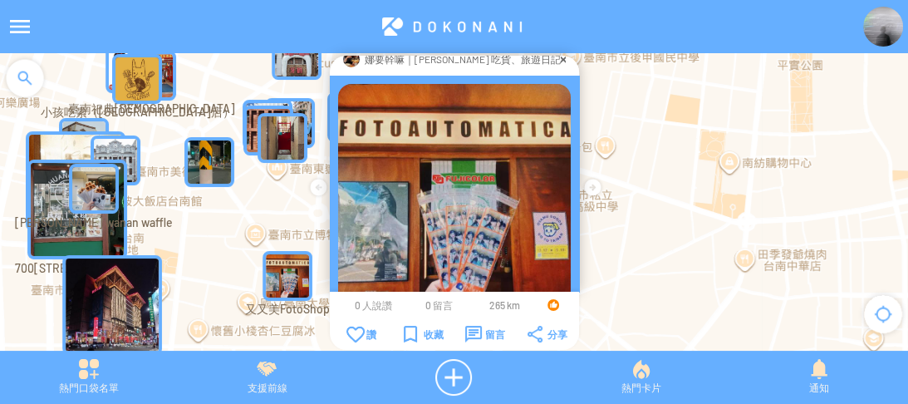
scroll to position [0, 0]
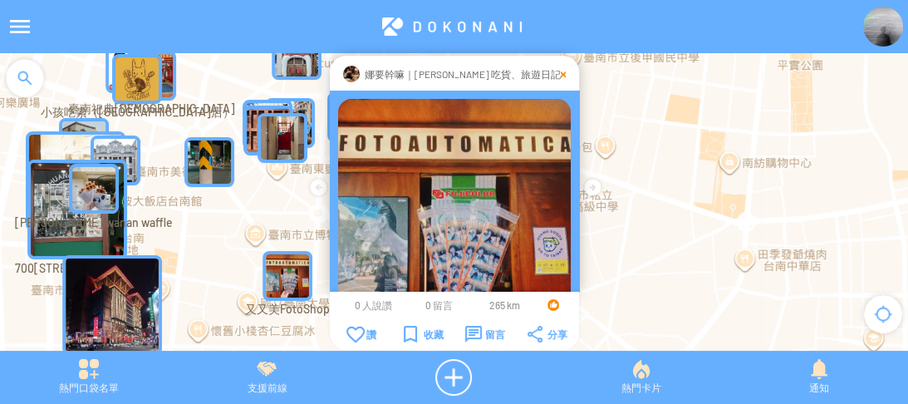
click at [561, 73] on div at bounding box center [563, 74] width 5 height 17
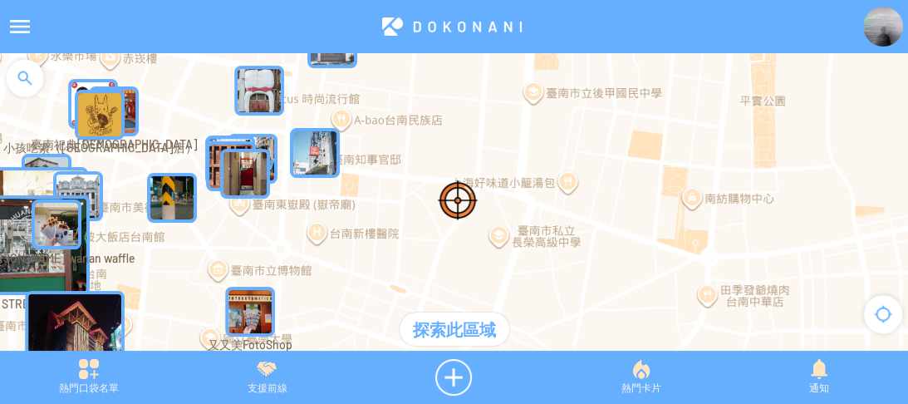
drag, startPoint x: 638, startPoint y: 230, endPoint x: 648, endPoint y: 324, distance: 94.4
click at [648, 324] on div at bounding box center [454, 210] width 908 height 314
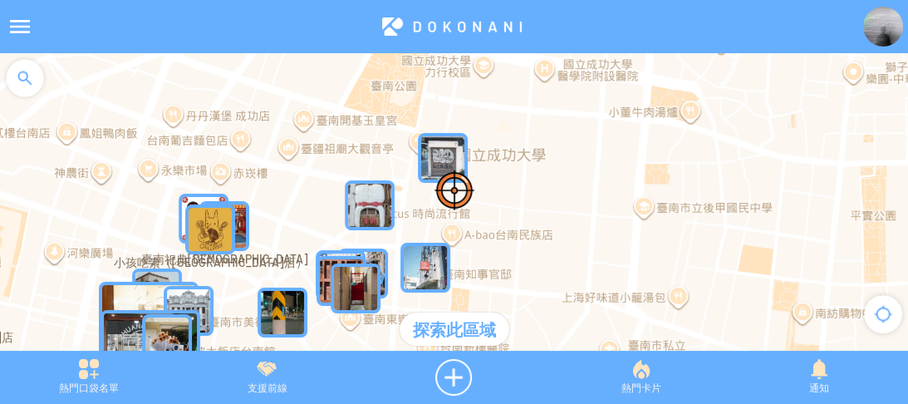
drag, startPoint x: 528, startPoint y: 205, endPoint x: 590, endPoint y: 261, distance: 83.6
click at [590, 261] on div at bounding box center [454, 210] width 908 height 314
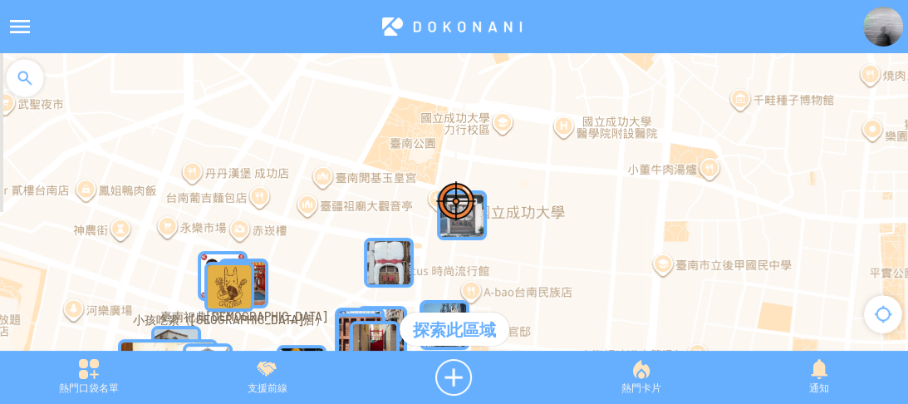
drag, startPoint x: 546, startPoint y: 161, endPoint x: 575, endPoint y: 288, distance: 130.4
click at [575, 288] on div at bounding box center [454, 210] width 908 height 314
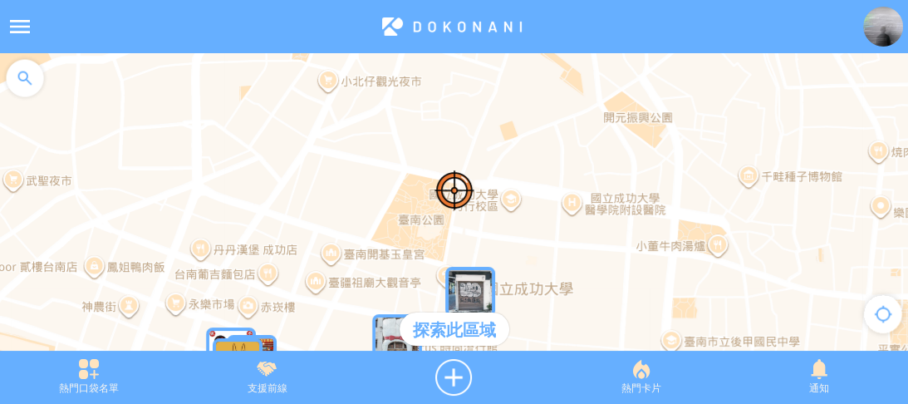
drag, startPoint x: 571, startPoint y: 259, endPoint x: 515, endPoint y: 153, distance: 120.0
click at [515, 153] on div at bounding box center [454, 210] width 908 height 314
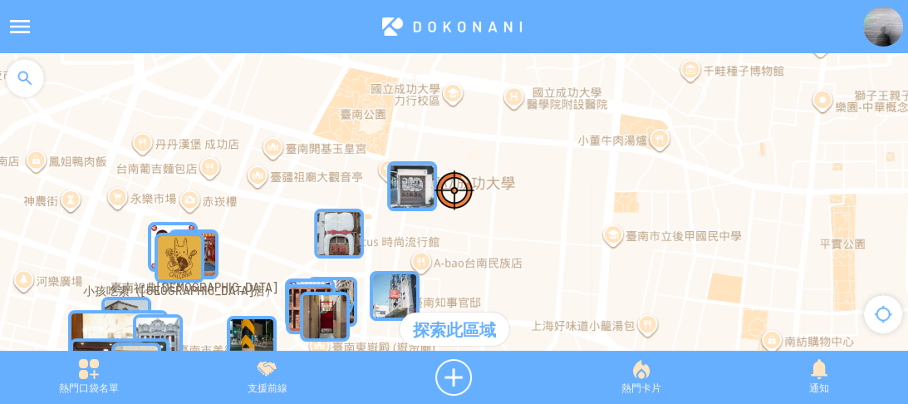
click at [464, 333] on div "探索此區域" at bounding box center [455, 328] width 110 height 33
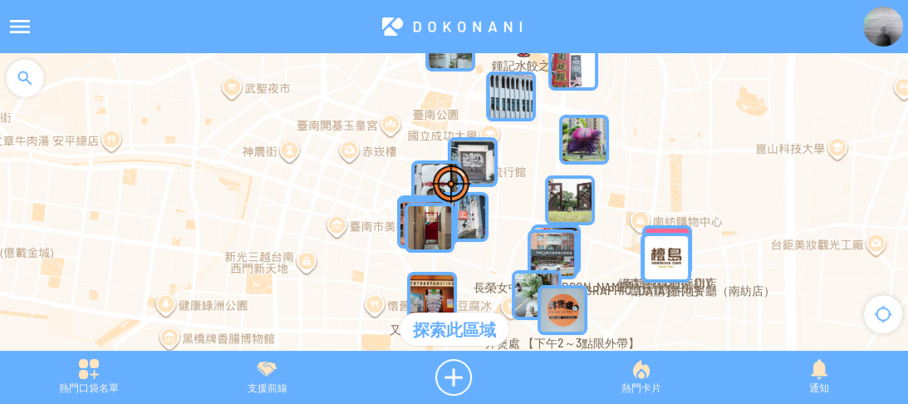
drag, startPoint x: 532, startPoint y: 211, endPoint x: 508, endPoint y: 155, distance: 60.7
click at [508, 155] on div at bounding box center [454, 210] width 908 height 314
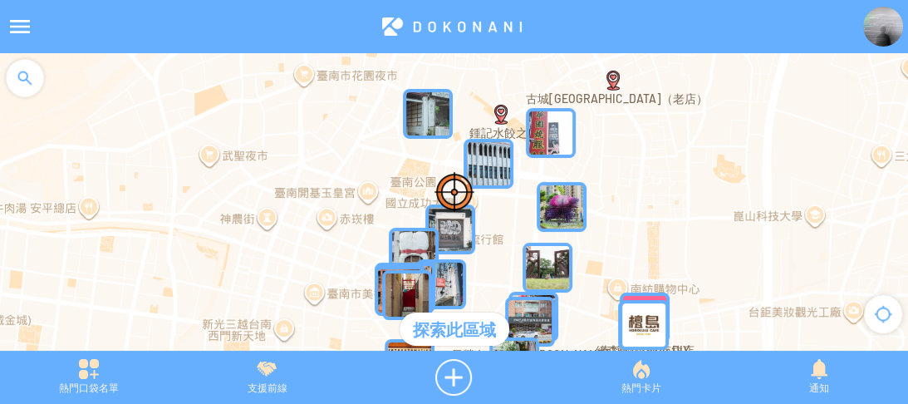
drag, startPoint x: 513, startPoint y: 155, endPoint x: 501, endPoint y: 268, distance: 112.9
click at [501, 268] on div at bounding box center [454, 210] width 908 height 314
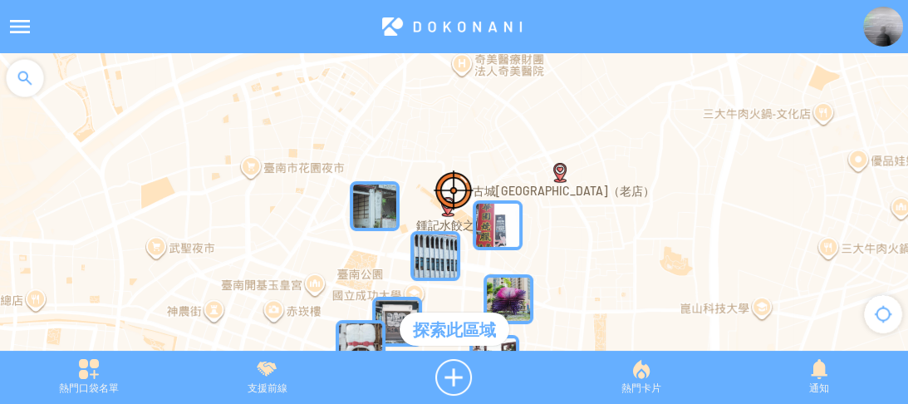
drag, startPoint x: 538, startPoint y: 165, endPoint x: 493, endPoint y: 233, distance: 81.3
click at [482, 257] on div at bounding box center [454, 210] width 908 height 314
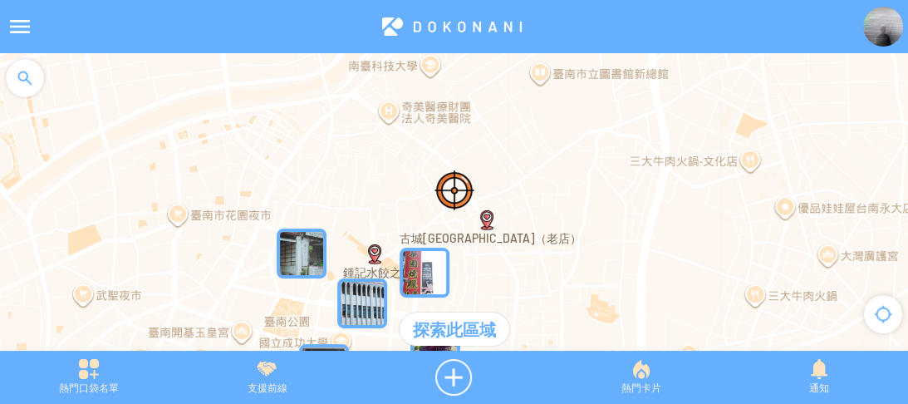
drag, startPoint x: 597, startPoint y: 152, endPoint x: 523, endPoint y: 199, distance: 87.8
click at [523, 199] on div at bounding box center [454, 210] width 908 height 314
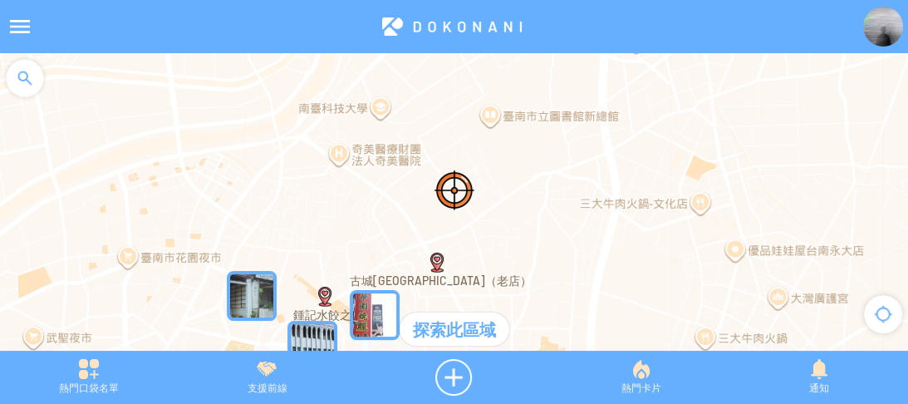
drag, startPoint x: 567, startPoint y: 155, endPoint x: 516, endPoint y: 198, distance: 66.7
click at [516, 198] on div at bounding box center [454, 210] width 908 height 314
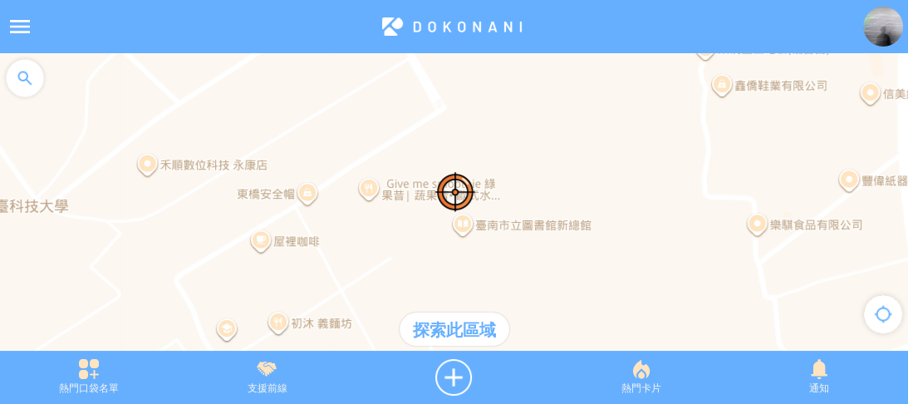
drag, startPoint x: 508, startPoint y: 146, endPoint x: 523, endPoint y: 169, distance: 27.2
click at [523, 169] on div at bounding box center [454, 210] width 908 height 314
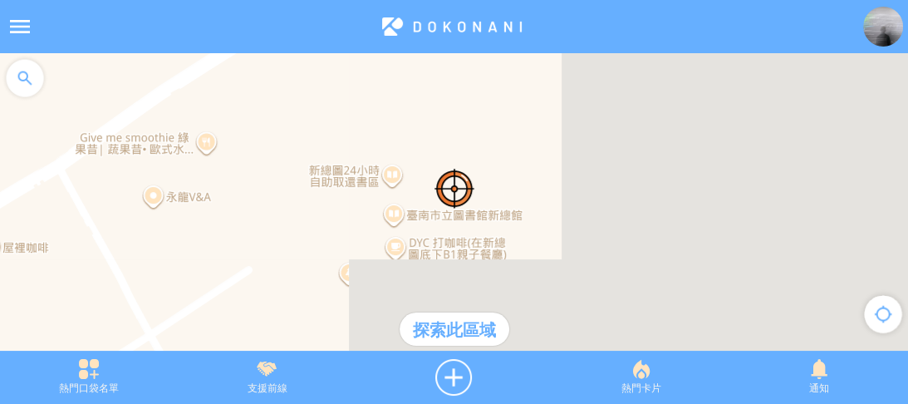
drag, startPoint x: 519, startPoint y: 209, endPoint x: 499, endPoint y: 116, distance: 95.2
click at [499, 116] on div at bounding box center [454, 210] width 908 height 314
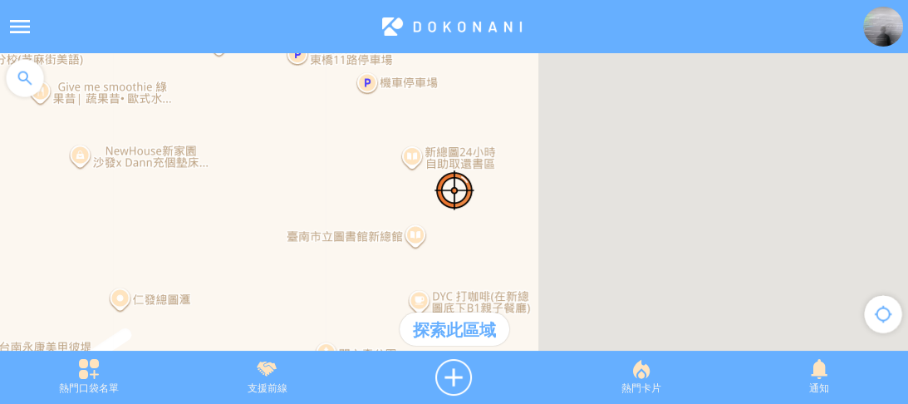
drag, startPoint x: 452, startPoint y: 155, endPoint x: 569, endPoint y: 141, distance: 118.0
click at [569, 141] on div at bounding box center [454, 210] width 908 height 314
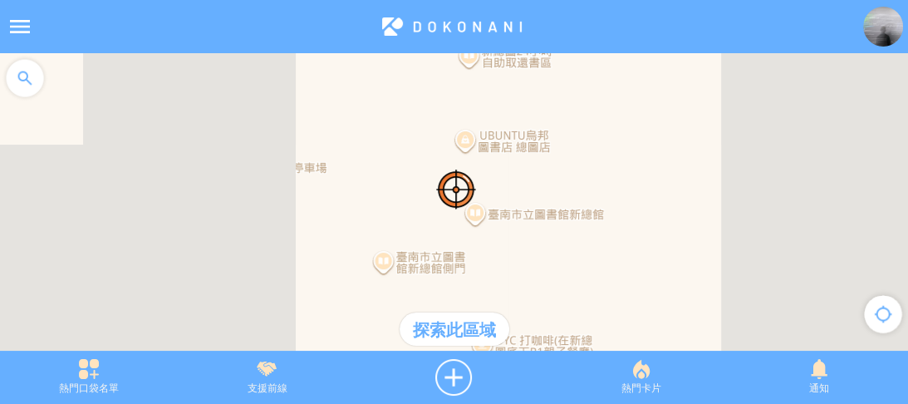
drag, startPoint x: 425, startPoint y: 194, endPoint x: 548, endPoint y: 193, distance: 122.1
click at [548, 193] on div at bounding box center [454, 210] width 908 height 314
click at [449, 376] on div at bounding box center [454, 377] width 196 height 37
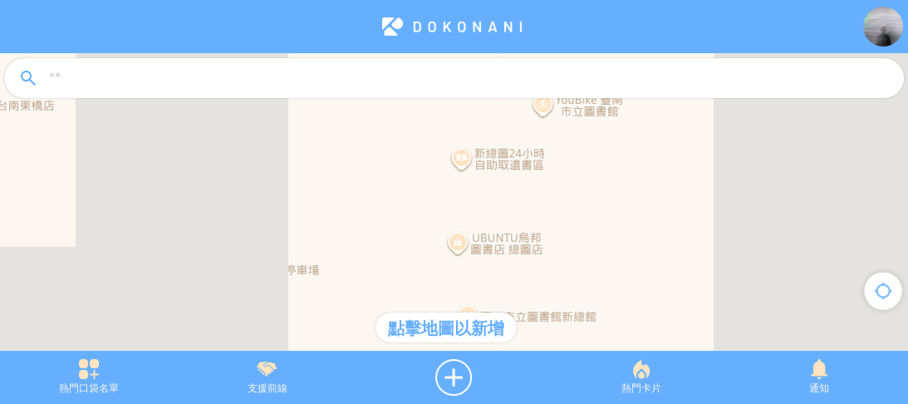
drag, startPoint x: 473, startPoint y: 181, endPoint x: 435, endPoint y: 97, distance: 91.9
click at [435, 0] on article "**********" at bounding box center [454, 0] width 908 height 0
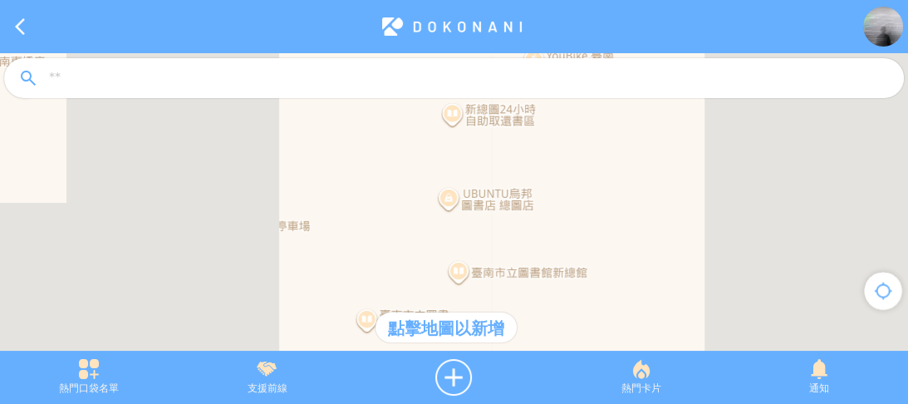
drag, startPoint x: 438, startPoint y: 197, endPoint x: 425, endPoint y: 136, distance: 61.9
click at [425, 136] on div at bounding box center [454, 210] width 908 height 314
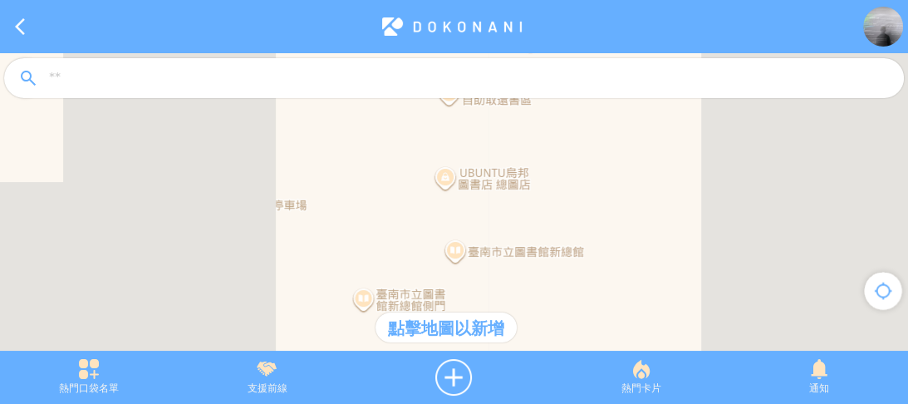
drag, startPoint x: 444, startPoint y: 223, endPoint x: 435, endPoint y: 176, distance: 47.3
click at [435, 176] on div at bounding box center [454, 210] width 908 height 314
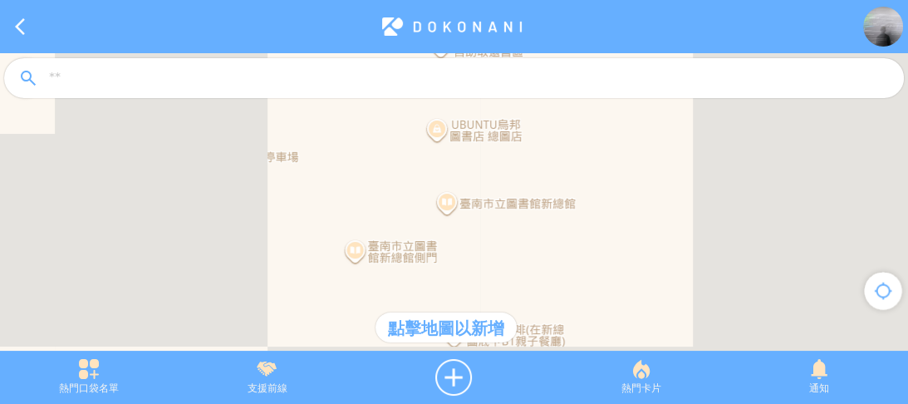
click at [432, 176] on div at bounding box center [454, 210] width 908 height 314
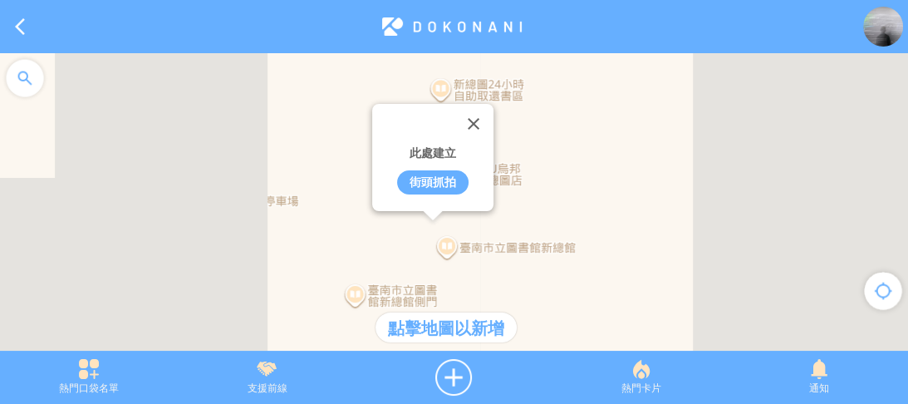
click at [432, 185] on div "街頭抓拍" at bounding box center [432, 182] width 71 height 24
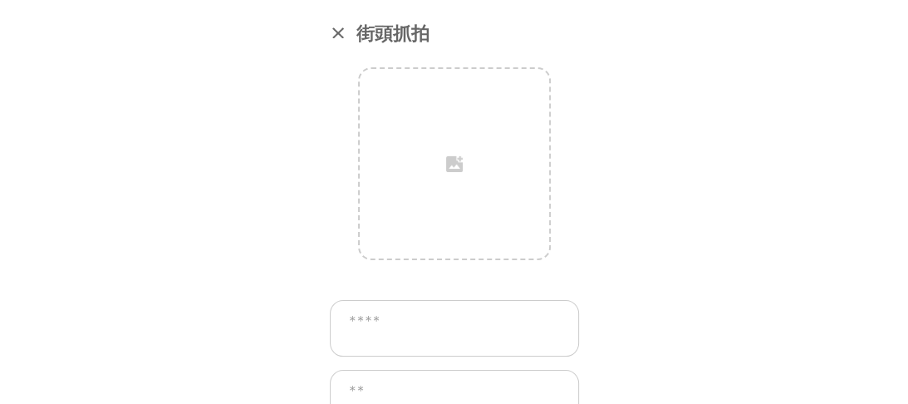
click at [330, 28] on div at bounding box center [338, 32] width 17 height 17
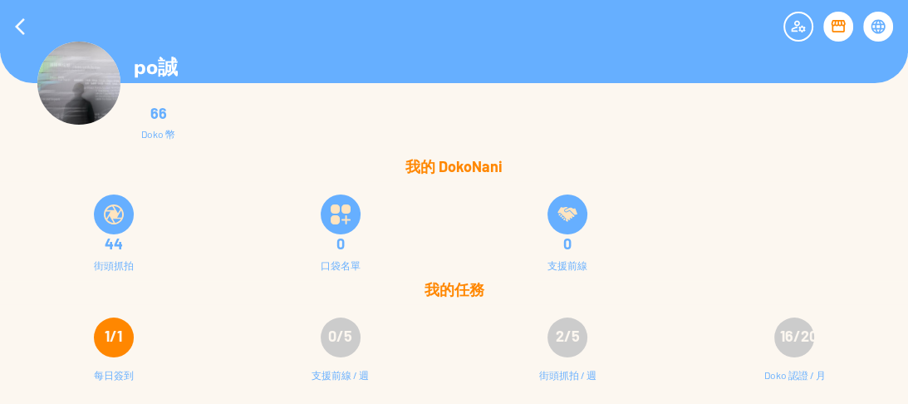
drag, startPoint x: 753, startPoint y: 194, endPoint x: 751, endPoint y: 233, distance: 38.3
click at [751, 233] on div "44 街頭抓拍 0 口袋名單 0 支援前線" at bounding box center [454, 231] width 908 height 100
click at [10, 20] on div at bounding box center [20, 27] width 40 height 40
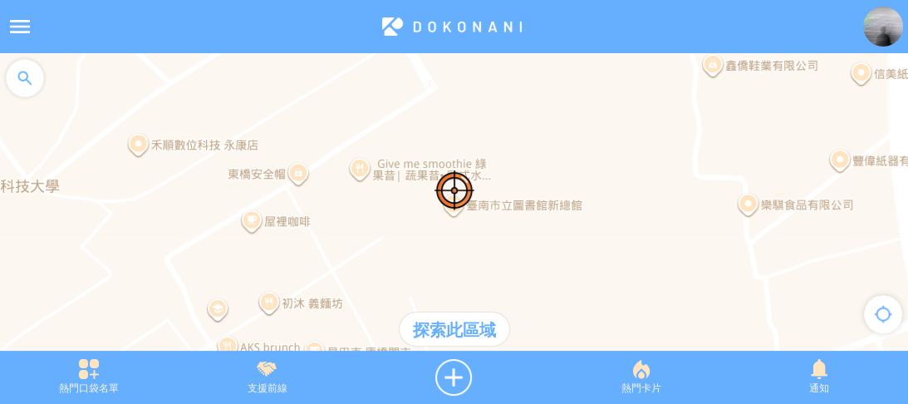
click at [30, 84] on div at bounding box center [25, 78] width 50 height 50
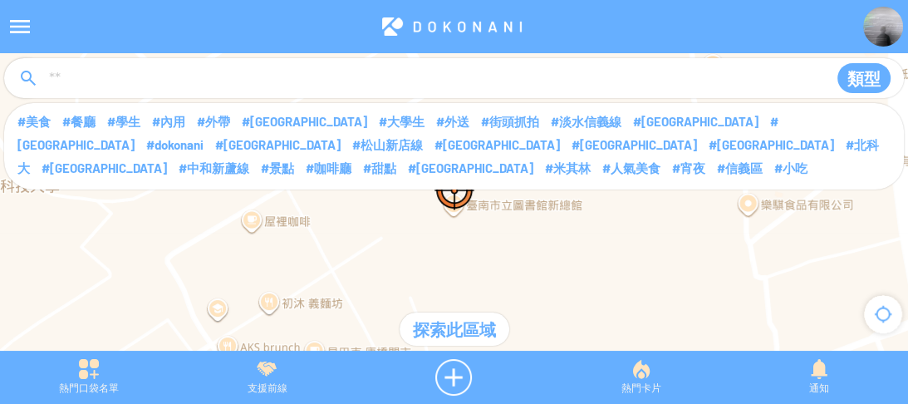
click at [94, 83] on input at bounding box center [431, 79] width 768 height 32
type input "****"
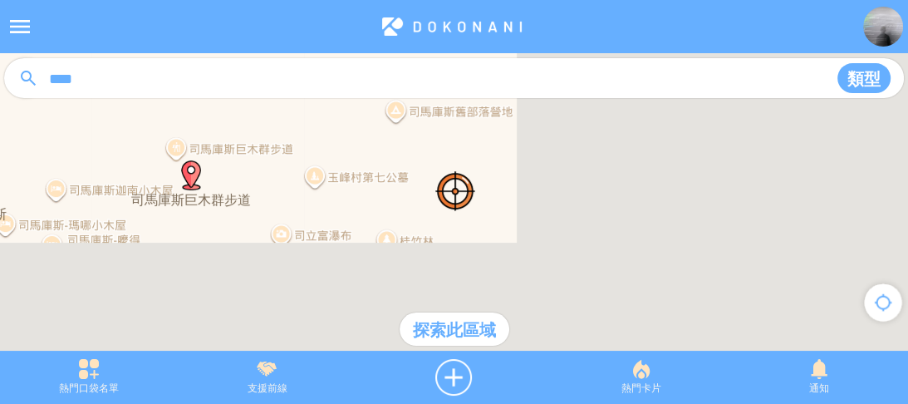
drag, startPoint x: 479, startPoint y: 173, endPoint x: 532, endPoint y: 191, distance: 55.4
click at [528, 191] on div at bounding box center [454, 210] width 908 height 314
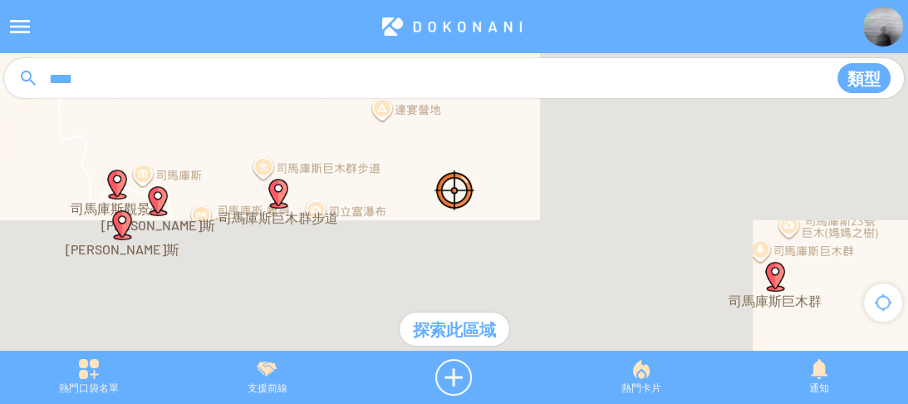
drag, startPoint x: 535, startPoint y: 218, endPoint x: 442, endPoint y: 220, distance: 93.1
click at [442, 220] on div at bounding box center [454, 210] width 908 height 314
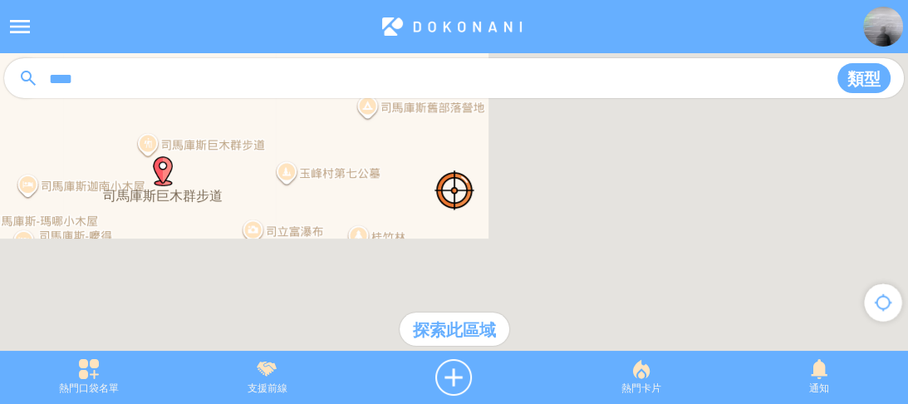
click at [423, 209] on div at bounding box center [454, 210] width 908 height 314
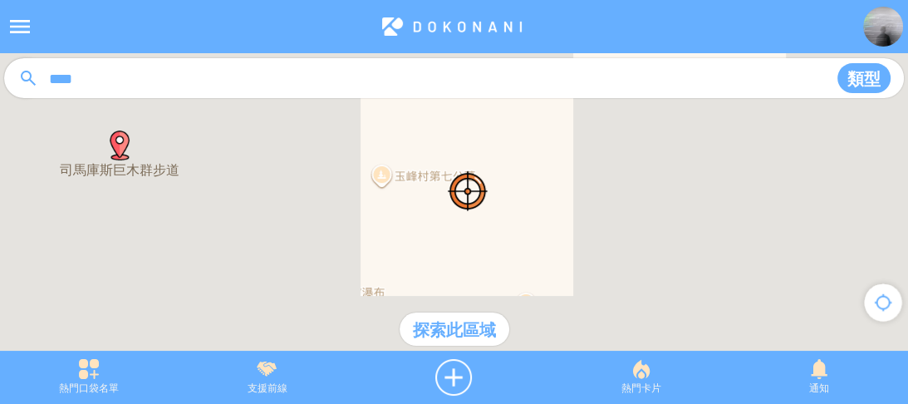
drag, startPoint x: 327, startPoint y: 199, endPoint x: 594, endPoint y: 233, distance: 268.8
click at [594, 233] on div at bounding box center [454, 210] width 908 height 314
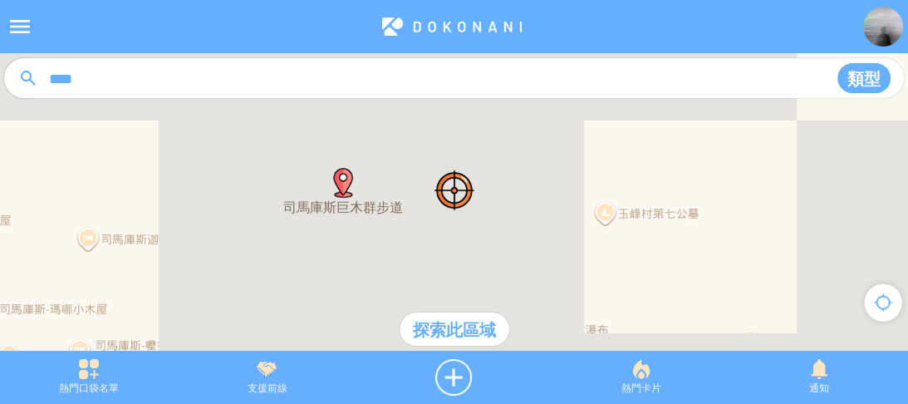
drag, startPoint x: 314, startPoint y: 189, endPoint x: 481, endPoint y: 216, distance: 169.1
click at [481, 216] on div at bounding box center [454, 210] width 908 height 314
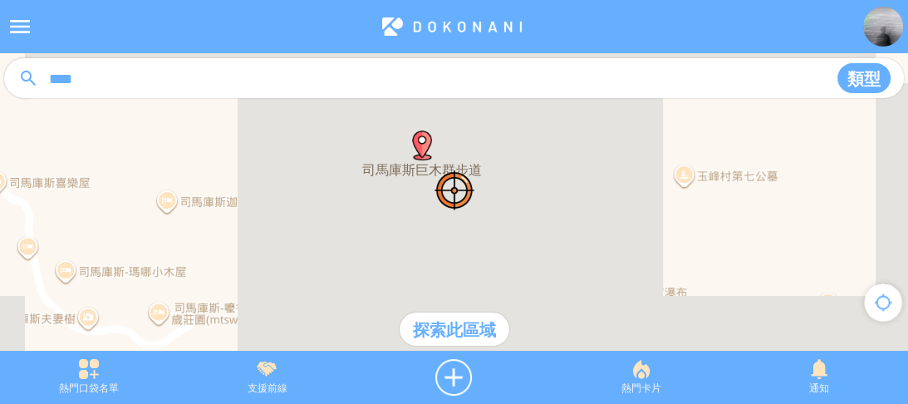
drag, startPoint x: 485, startPoint y: 208, endPoint x: 513, endPoint y: 189, distance: 33.4
click at [513, 189] on div at bounding box center [454, 210] width 908 height 314
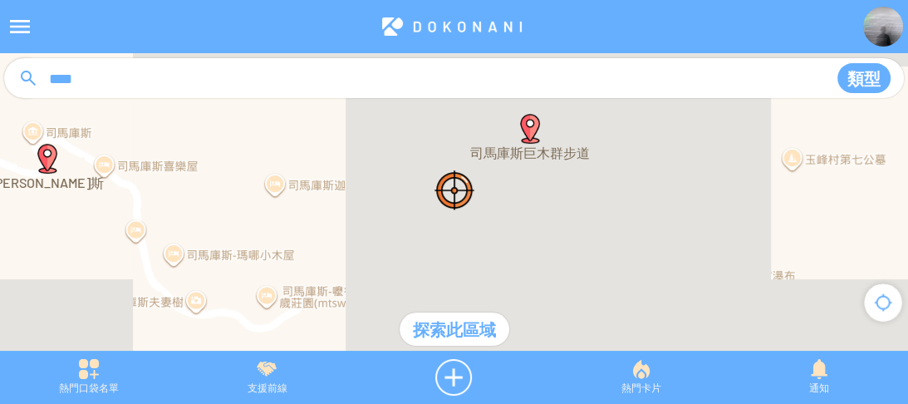
drag, startPoint x: 489, startPoint y: 223, endPoint x: 508, endPoint y: 219, distance: 19.4
click at [508, 219] on div at bounding box center [454, 210] width 908 height 314
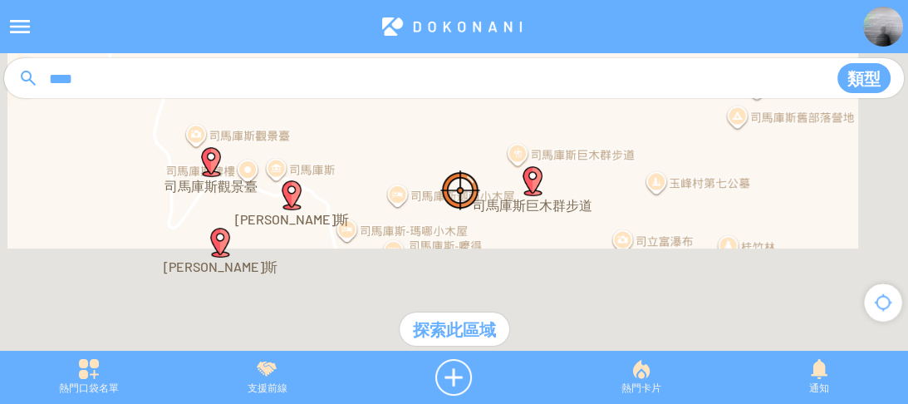
drag, startPoint x: 352, startPoint y: 213, endPoint x: 455, endPoint y: 205, distance: 103.3
click at [464, 206] on div at bounding box center [454, 210] width 908 height 314
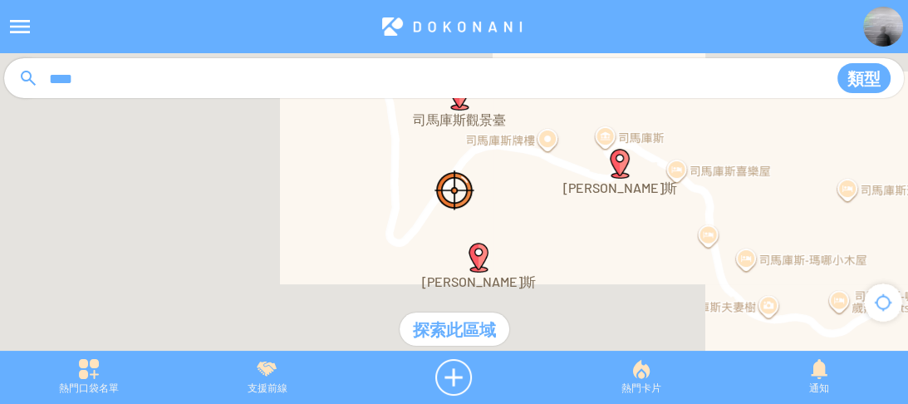
drag, startPoint x: 535, startPoint y: 179, endPoint x: 497, endPoint y: 239, distance: 71.0
click at [497, 239] on div at bounding box center [454, 210] width 908 height 314
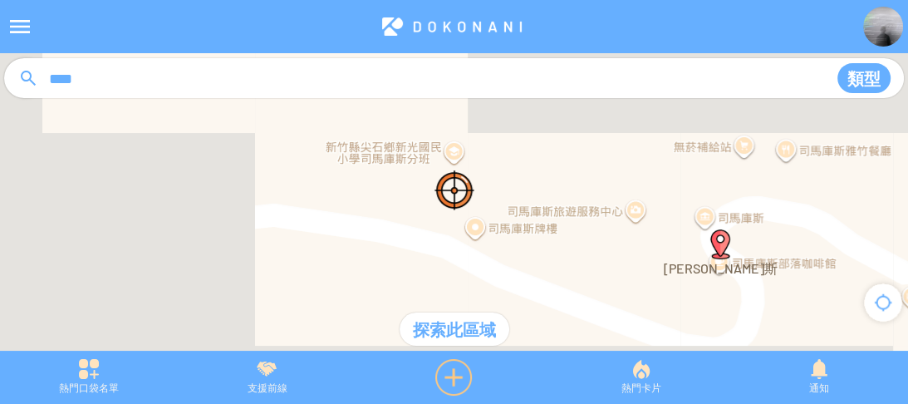
click at [449, 376] on div at bounding box center [454, 377] width 196 height 37
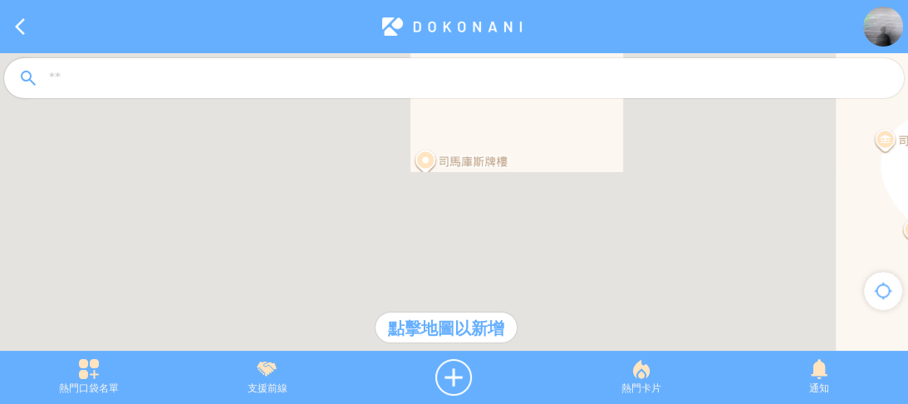
click at [425, 185] on div at bounding box center [454, 210] width 908 height 314
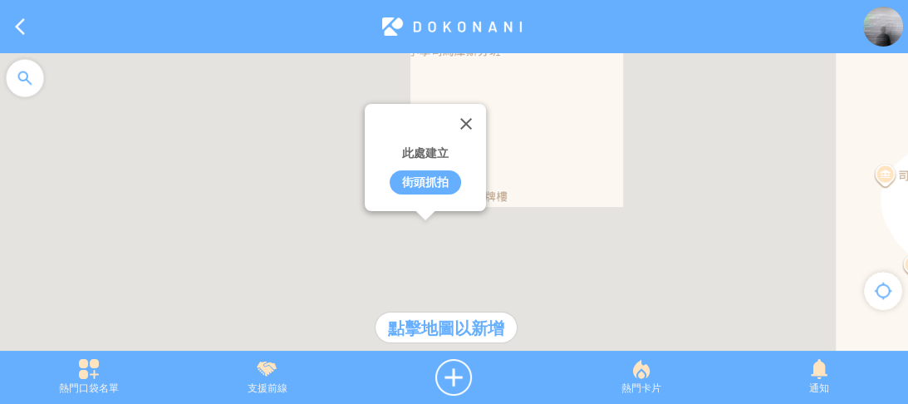
click at [424, 179] on div "街頭抓拍" at bounding box center [425, 182] width 71 height 24
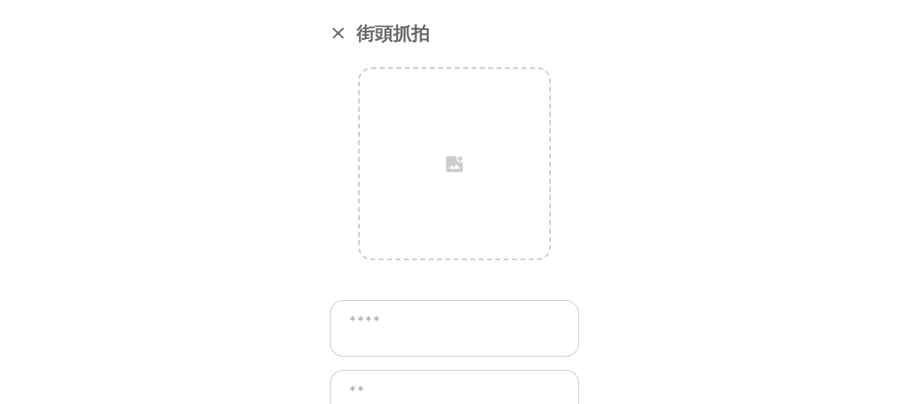
click at [336, 37] on div at bounding box center [338, 32] width 17 height 17
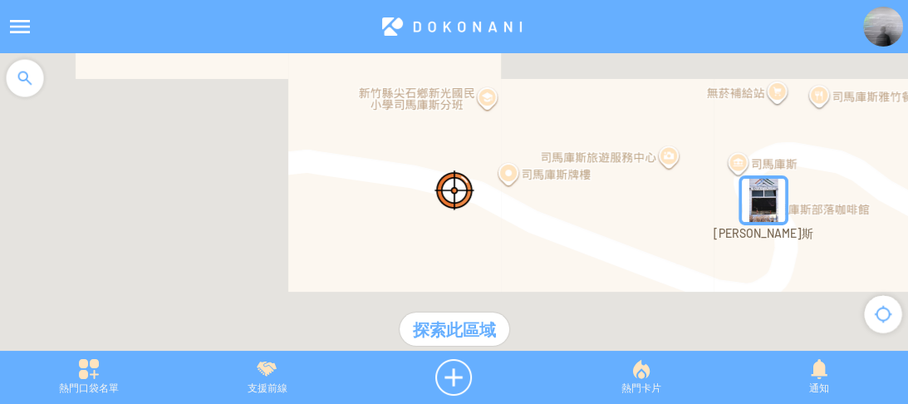
click at [500, 175] on div at bounding box center [454, 210] width 908 height 314
click at [509, 178] on div at bounding box center [454, 210] width 908 height 314
click at [444, 377] on div at bounding box center [454, 377] width 196 height 37
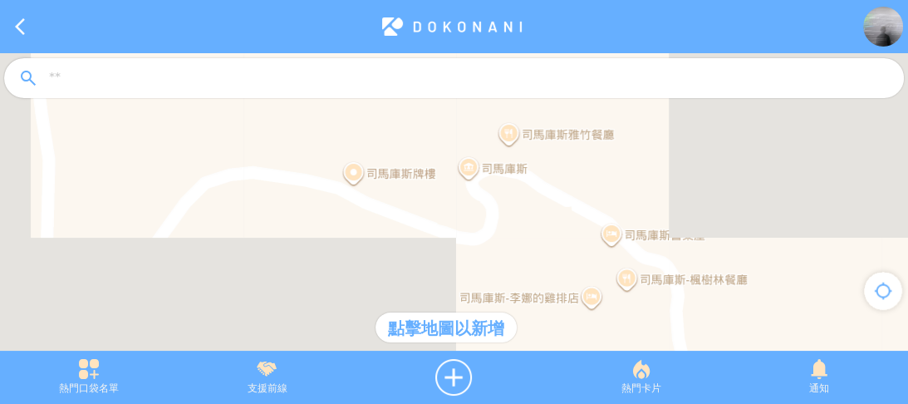
click at [353, 171] on div at bounding box center [454, 210] width 908 height 314
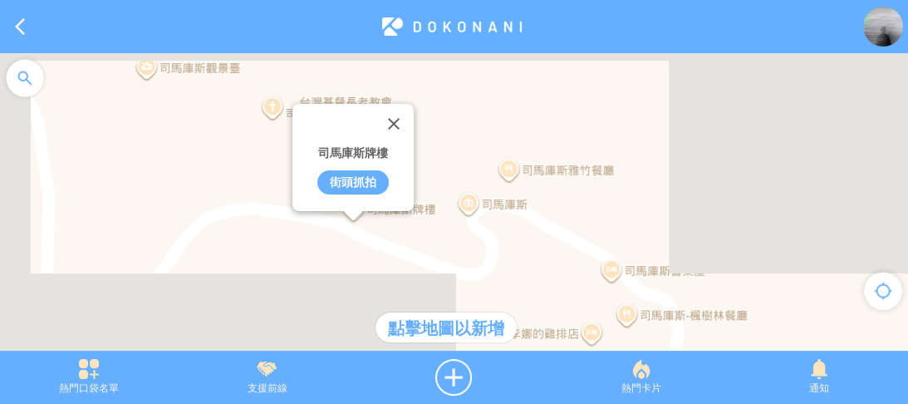
click at [349, 178] on div "街頭抓拍" at bounding box center [352, 182] width 71 height 24
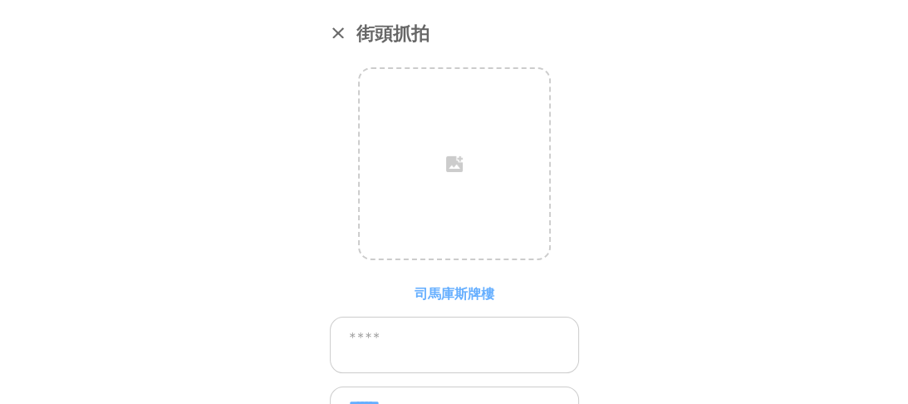
scroll to position [117, 0]
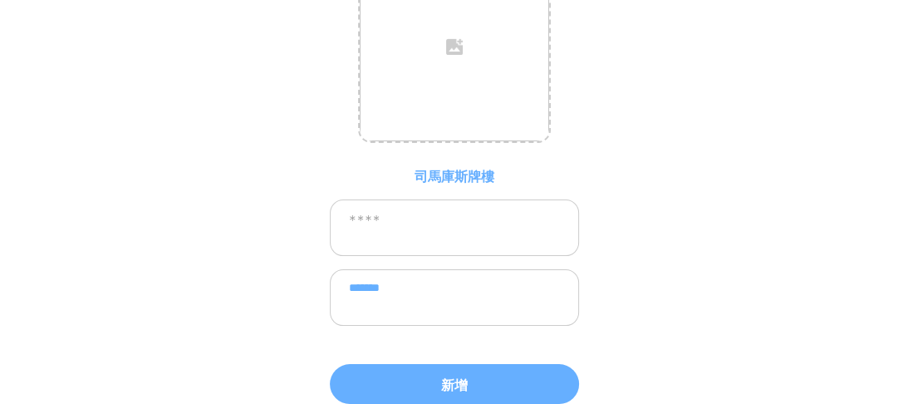
click at [445, 227] on textarea at bounding box center [454, 227] width 249 height 56
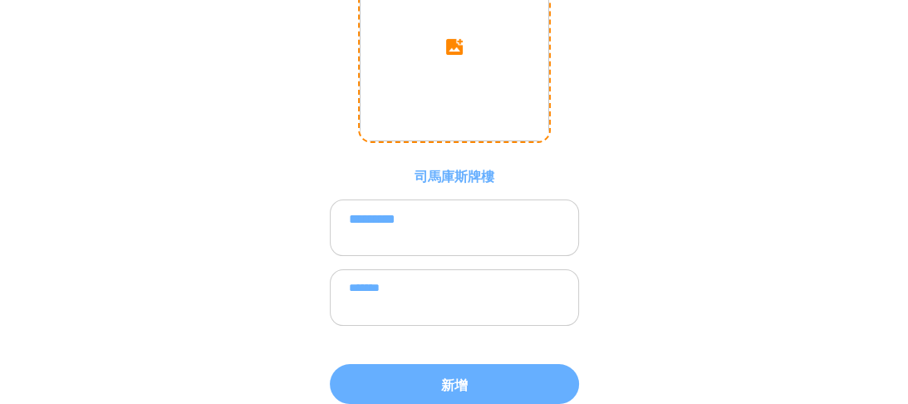
type textarea "*********"
click at [479, 73] on input "image" at bounding box center [454, 46] width 189 height 189
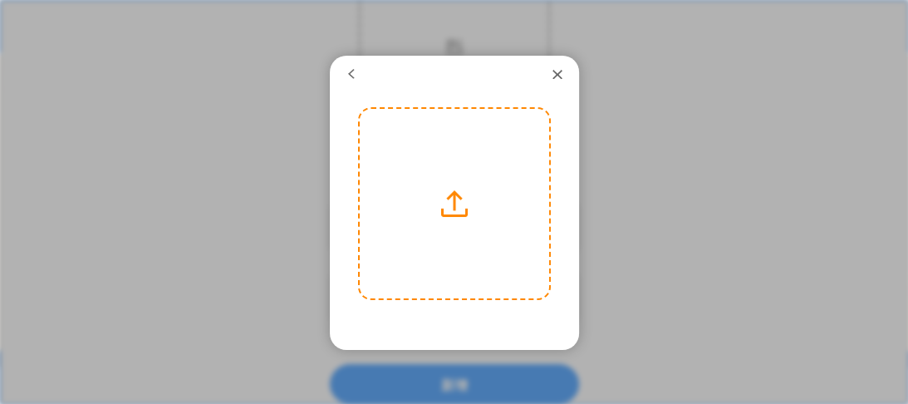
click at [475, 148] on label at bounding box center [454, 203] width 189 height 189
click at [0, 0] on input "file" at bounding box center [0, 0] width 0 height 0
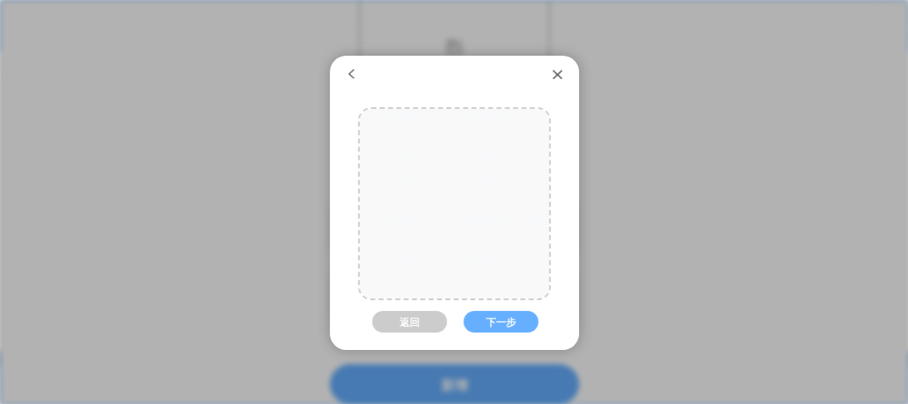
drag, startPoint x: 469, startPoint y: 187, endPoint x: 470, endPoint y: 200, distance: 13.3
click at [470, 200] on div at bounding box center [454, 217] width 189 height 284
click at [490, 316] on button "下一步" at bounding box center [501, 322] width 75 height 22
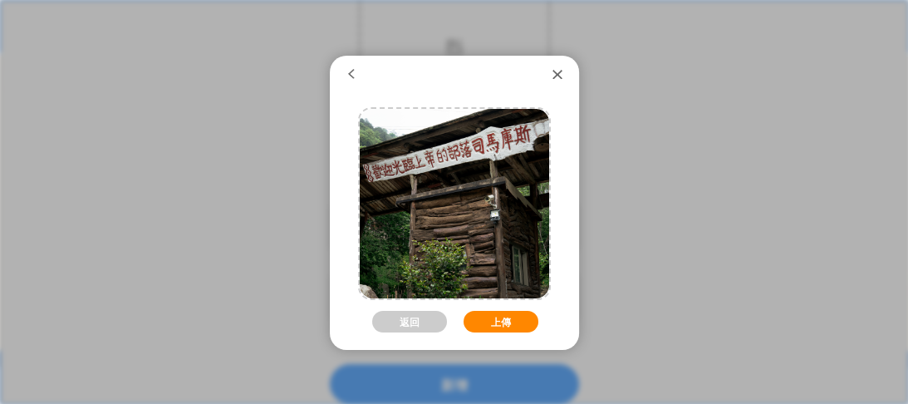
click at [491, 317] on button "上傳" at bounding box center [501, 322] width 75 height 22
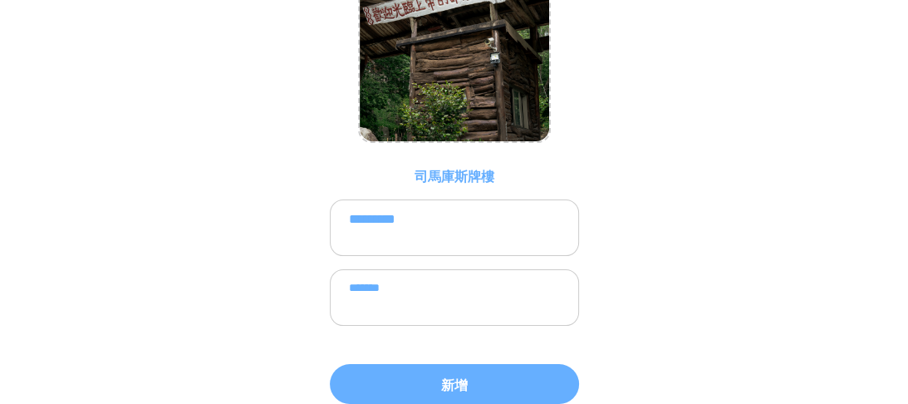
click at [464, 293] on textarea "*******" at bounding box center [454, 297] width 249 height 56
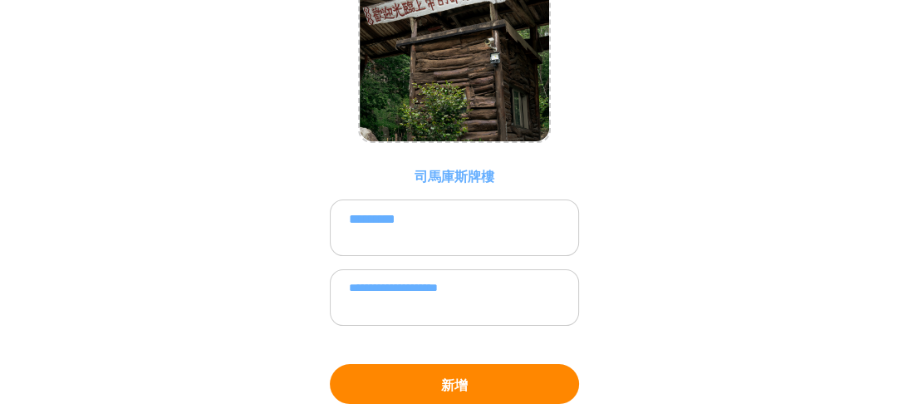
type textarea "**********"
click at [443, 386] on button "新增" at bounding box center [454, 384] width 249 height 40
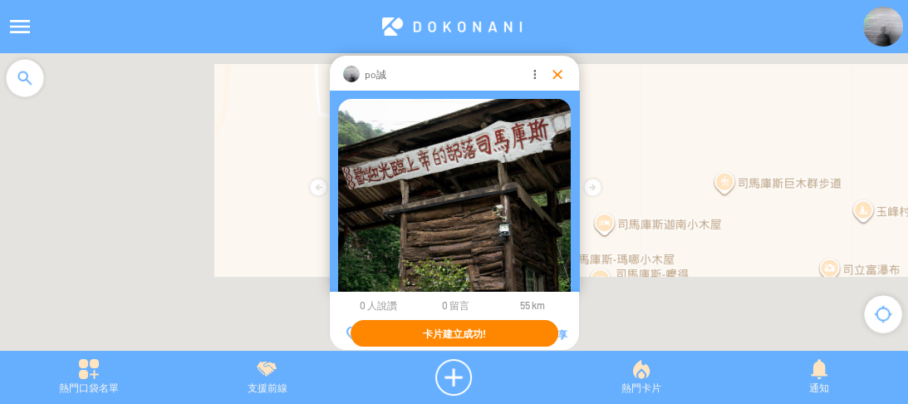
click at [557, 76] on div at bounding box center [557, 74] width 17 height 17
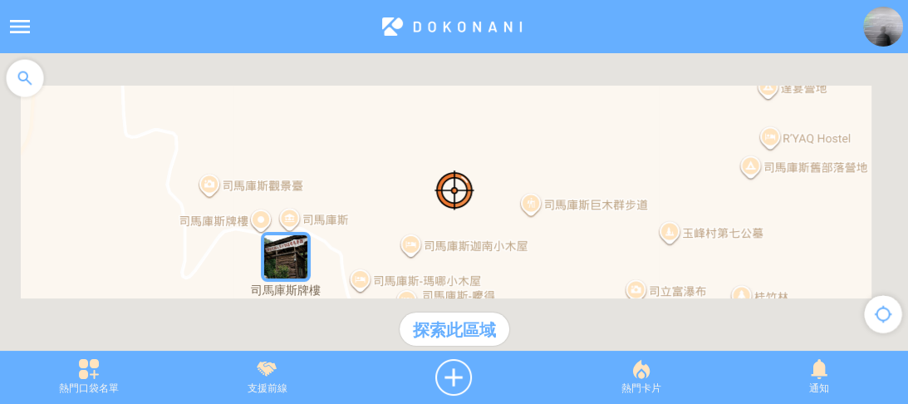
drag, startPoint x: 651, startPoint y: 184, endPoint x: 454, endPoint y: 205, distance: 198.0
click at [454, 205] on div at bounding box center [454, 210] width 908 height 314
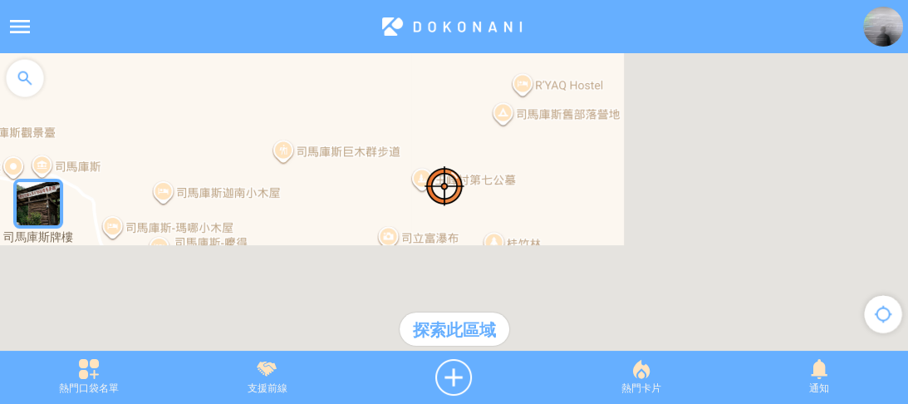
drag, startPoint x: 661, startPoint y: 223, endPoint x: 389, endPoint y: 165, distance: 278.8
click at [389, 165] on div at bounding box center [454, 210] width 908 height 314
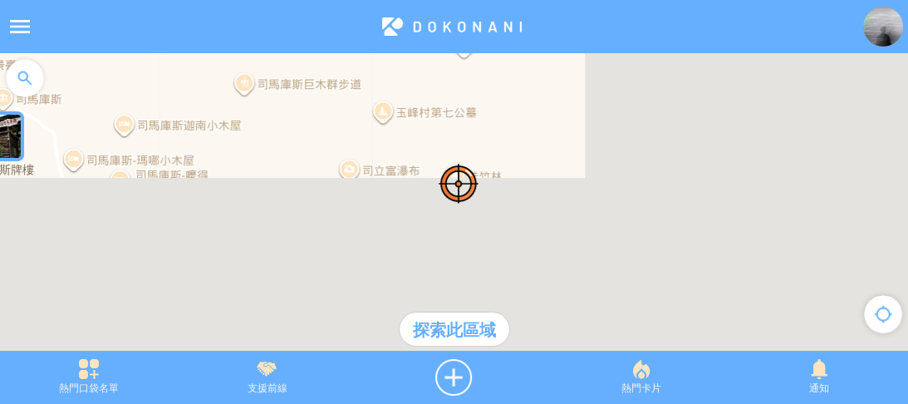
drag, startPoint x: 482, startPoint y: 209, endPoint x: 517, endPoint y: 124, distance: 91.6
click at [510, 123] on div at bounding box center [454, 210] width 908 height 314
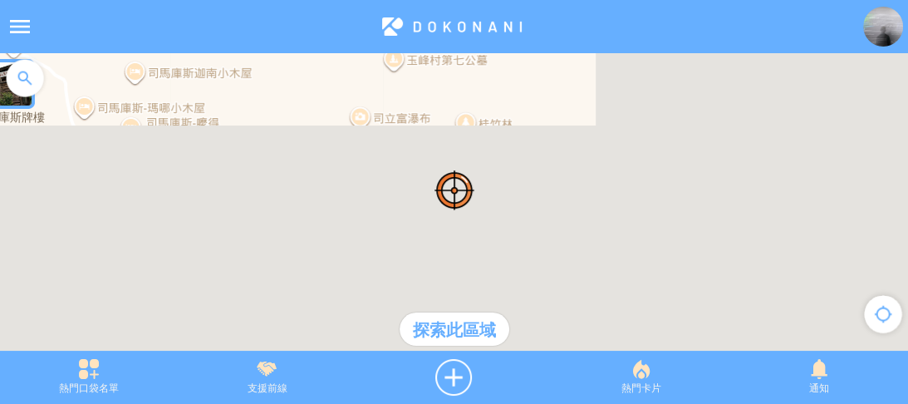
click at [790, 237] on div at bounding box center [454, 210] width 908 height 314
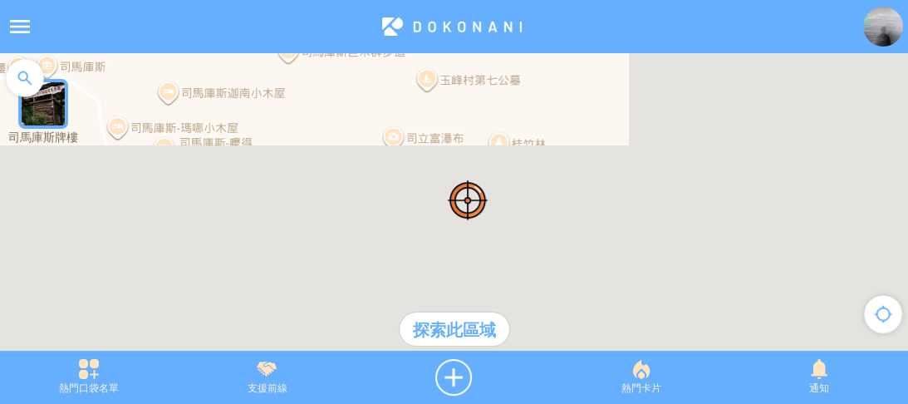
drag, startPoint x: 555, startPoint y: 226, endPoint x: 591, endPoint y: 253, distance: 44.5
click at [591, 253] on div at bounding box center [454, 210] width 908 height 314
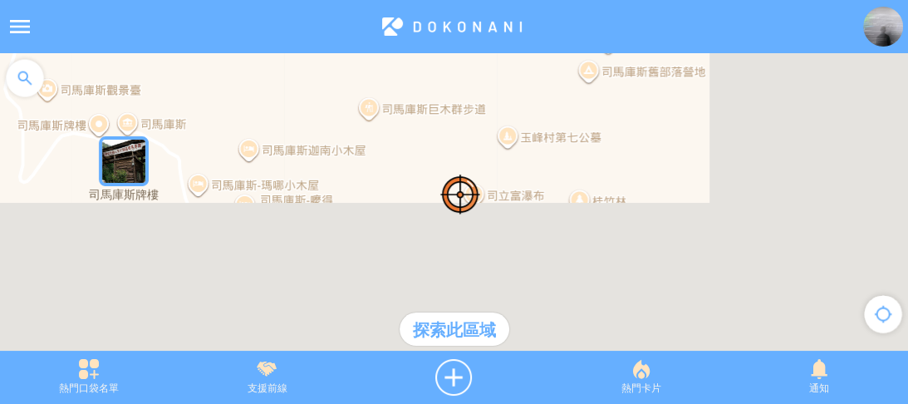
drag, startPoint x: 392, startPoint y: 184, endPoint x: 435, endPoint y: 211, distance: 50.0
click at [435, 211] on div at bounding box center [454, 210] width 908 height 314
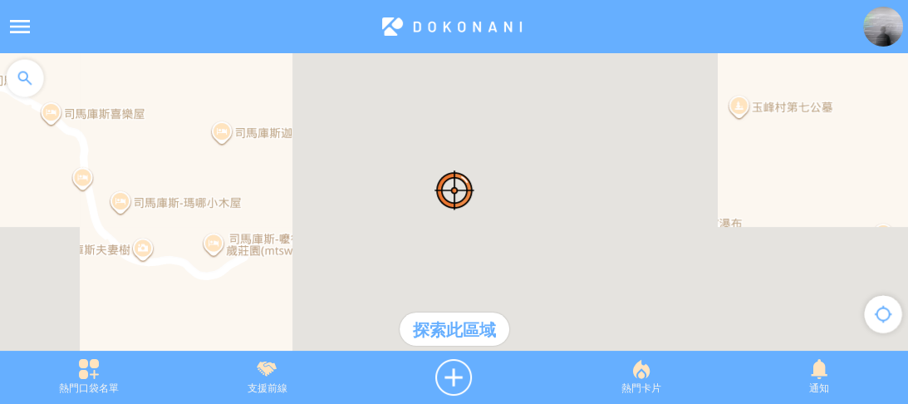
drag, startPoint x: 331, startPoint y: 210, endPoint x: 419, endPoint y: 206, distance: 87.3
click at [419, 206] on div at bounding box center [454, 210] width 908 height 314
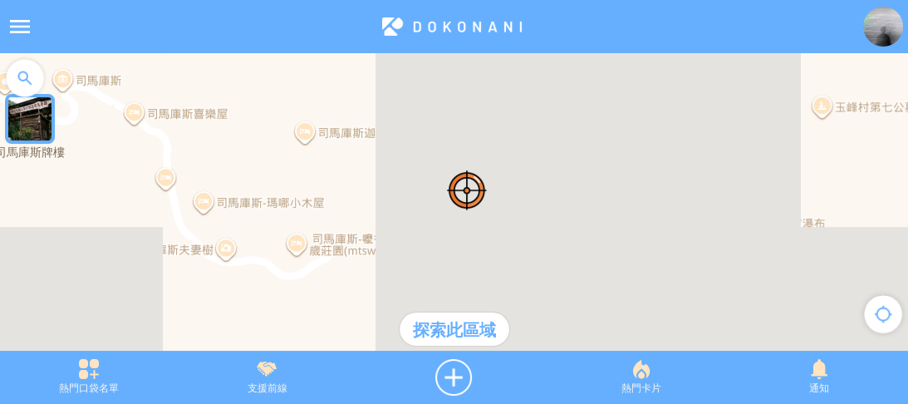
drag, startPoint x: 307, startPoint y: 214, endPoint x: 405, endPoint y: 213, distance: 97.2
click at [413, 214] on div at bounding box center [454, 210] width 908 height 314
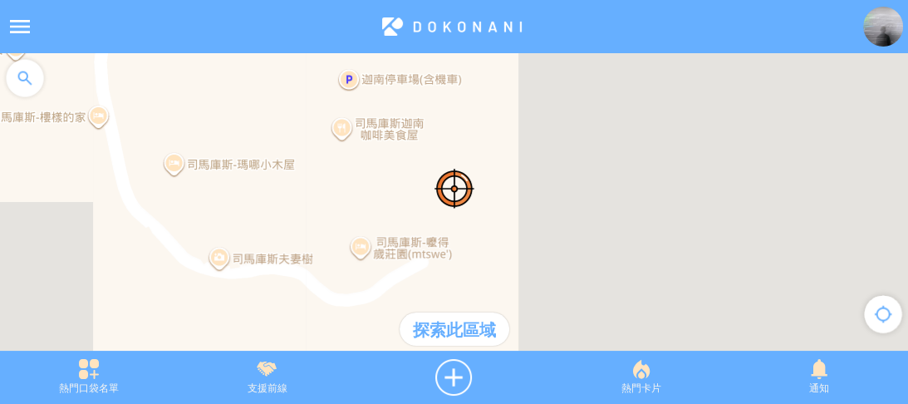
drag, startPoint x: 536, startPoint y: 247, endPoint x: 484, endPoint y: 166, distance: 95.6
click at [484, 166] on div at bounding box center [454, 210] width 908 height 314
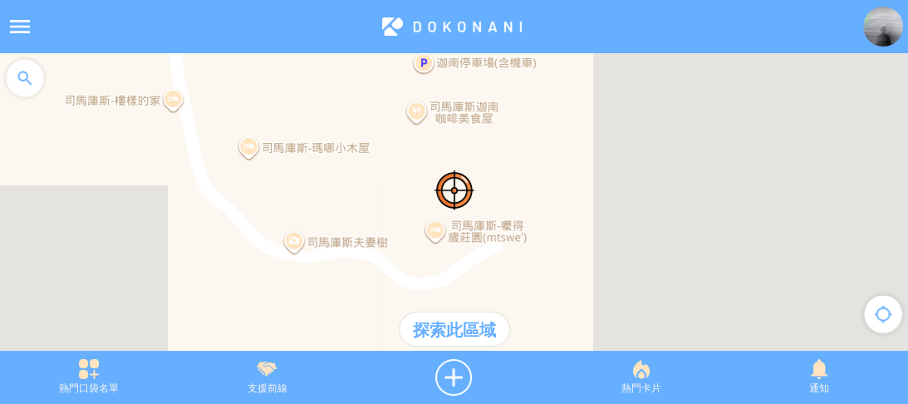
drag, startPoint x: 463, startPoint y: 214, endPoint x: 541, endPoint y: 206, distance: 78.5
click at [541, 206] on div at bounding box center [454, 210] width 908 height 314
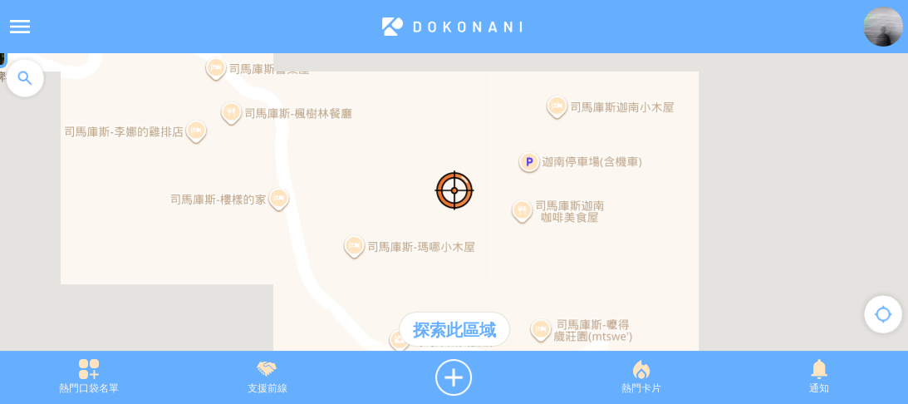
drag, startPoint x: 263, startPoint y: 141, endPoint x: 367, endPoint y: 242, distance: 144.5
click at [367, 242] on div at bounding box center [454, 210] width 908 height 314
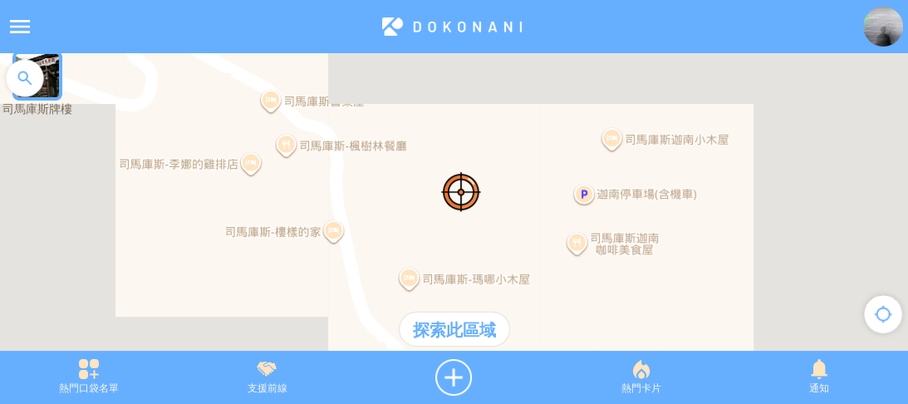
drag, startPoint x: 347, startPoint y: 201, endPoint x: 406, endPoint y: 222, distance: 62.5
click at [406, 222] on div at bounding box center [454, 210] width 908 height 314
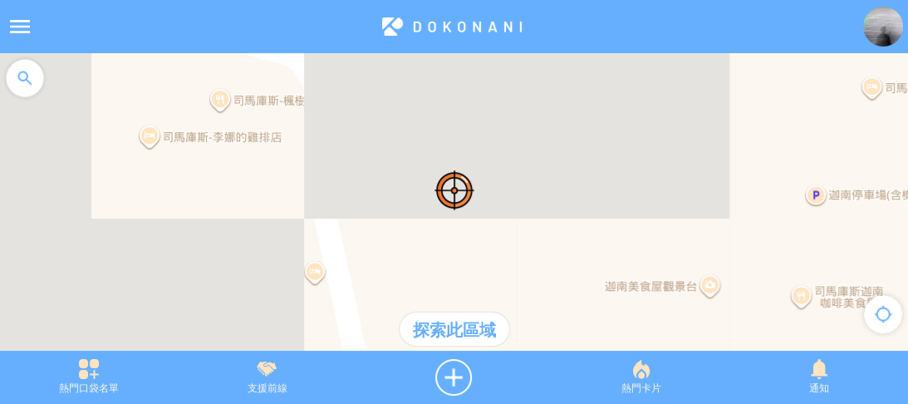
drag, startPoint x: 357, startPoint y: 223, endPoint x: 362, endPoint y: 235, distance: 12.7
click at [362, 235] on div at bounding box center [454, 210] width 908 height 314
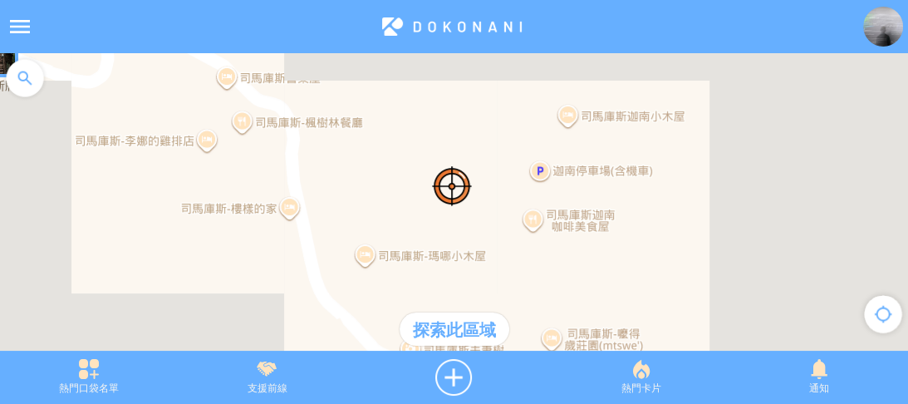
drag, startPoint x: 494, startPoint y: 201, endPoint x: 503, endPoint y: 96, distance: 105.9
click at [479, 169] on div at bounding box center [454, 210] width 908 height 314
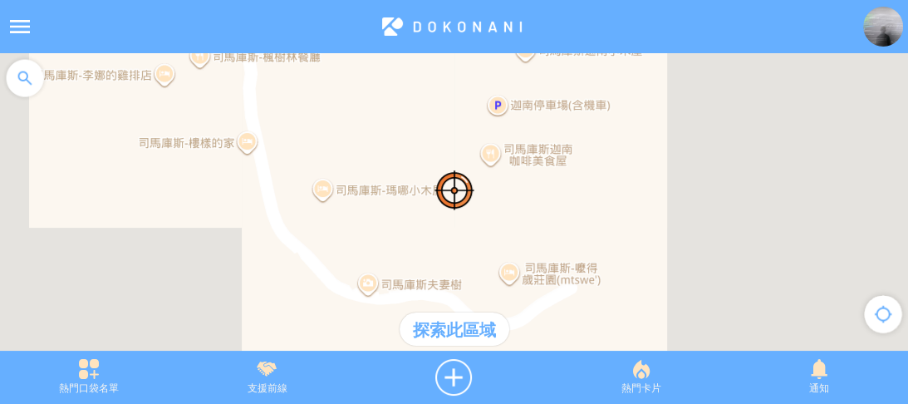
click at [33, 84] on div at bounding box center [25, 78] width 50 height 50
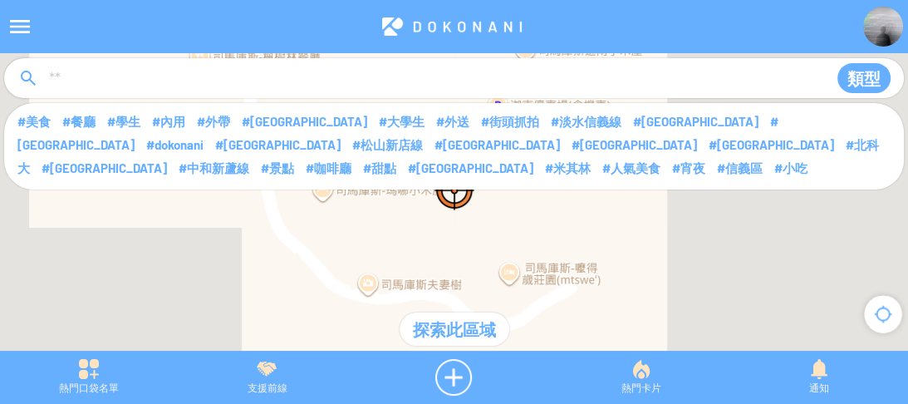
click at [87, 88] on input at bounding box center [431, 79] width 768 height 32
type input "*******"
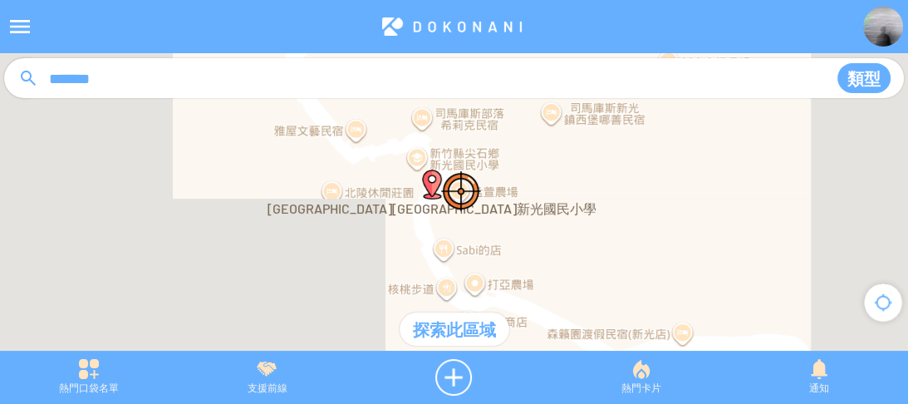
click at [474, 253] on div at bounding box center [454, 210] width 908 height 314
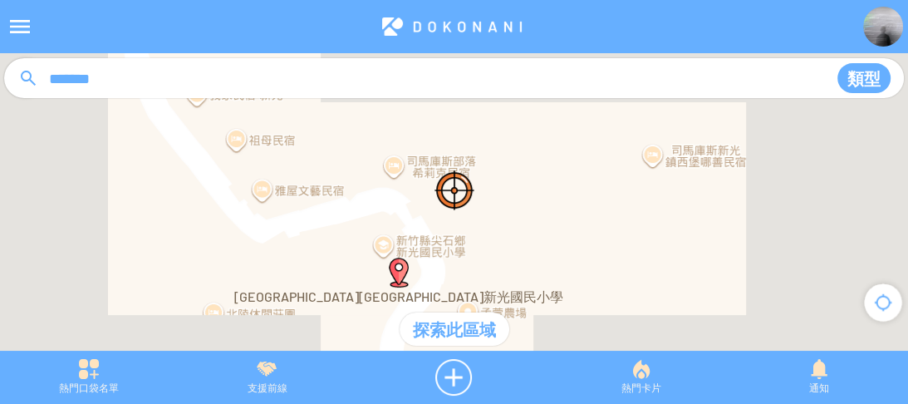
drag, startPoint x: 419, startPoint y: 140, endPoint x: 470, endPoint y: 233, distance: 106.4
click at [470, 233] on div at bounding box center [454, 210] width 908 height 314
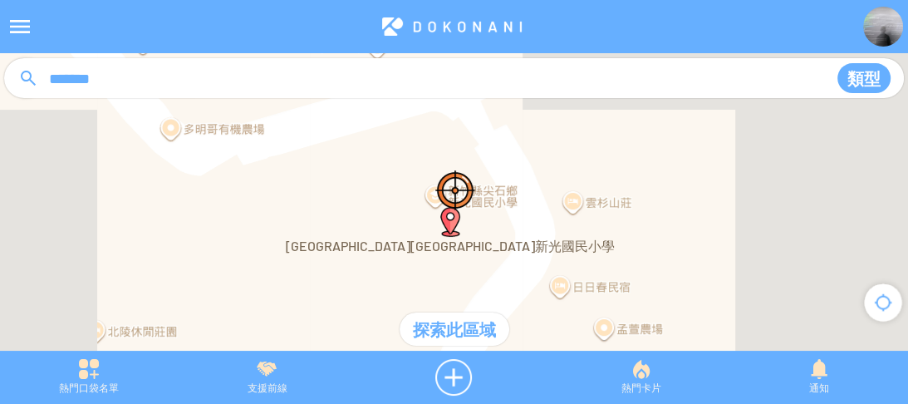
drag, startPoint x: 405, startPoint y: 218, endPoint x: 504, endPoint y: 148, distance: 121.0
click at [504, 143] on div at bounding box center [454, 210] width 908 height 314
click at [430, 192] on div at bounding box center [454, 210] width 908 height 314
click at [435, 197] on img at bounding box center [455, 190] width 40 height 40
click at [459, 366] on div at bounding box center [454, 377] width 196 height 37
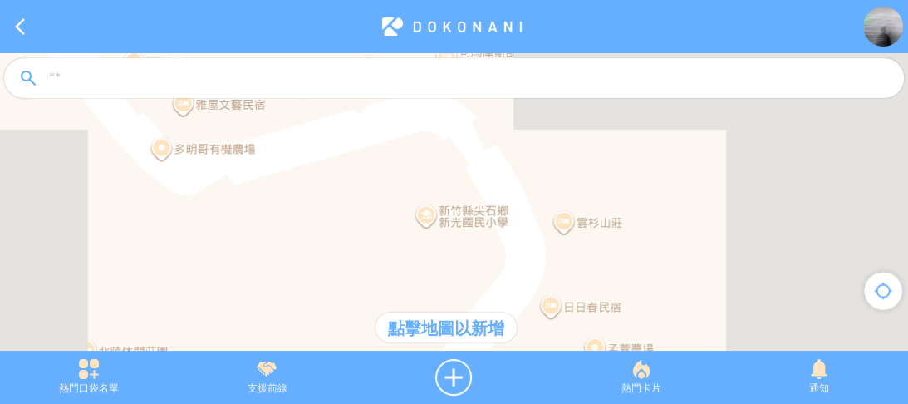
click at [422, 217] on div at bounding box center [454, 210] width 908 height 314
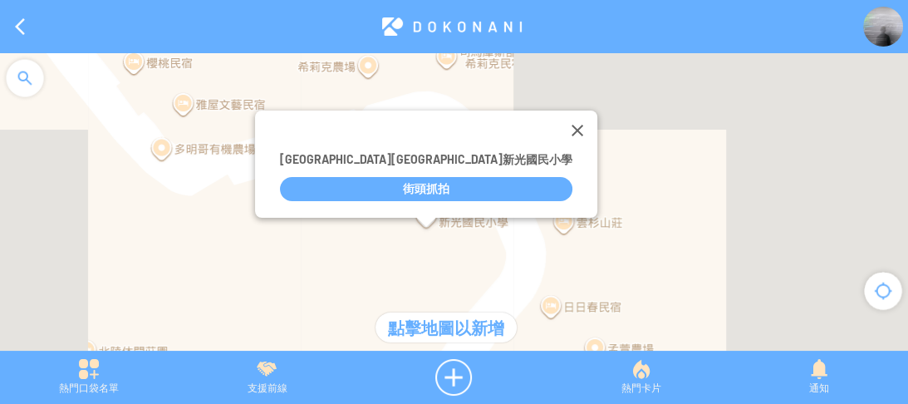
click at [418, 174] on div "**********" at bounding box center [431, 183] width 332 height 67
click at [425, 186] on div "街頭抓拍" at bounding box center [426, 189] width 292 height 24
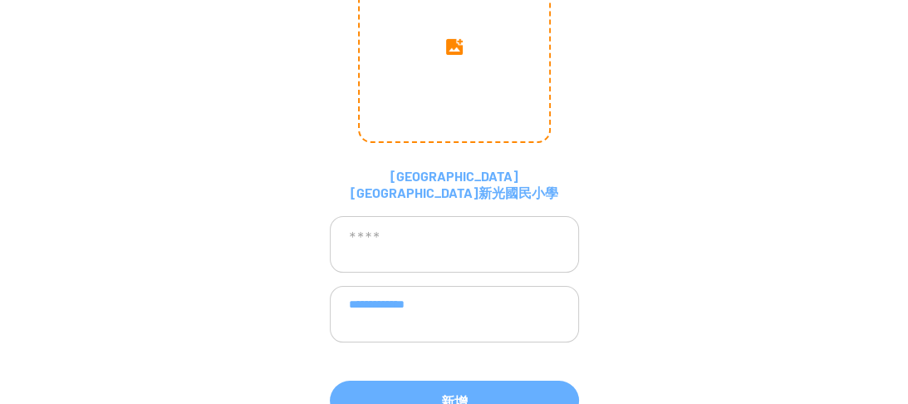
click at [444, 89] on input "image" at bounding box center [454, 46] width 189 height 189
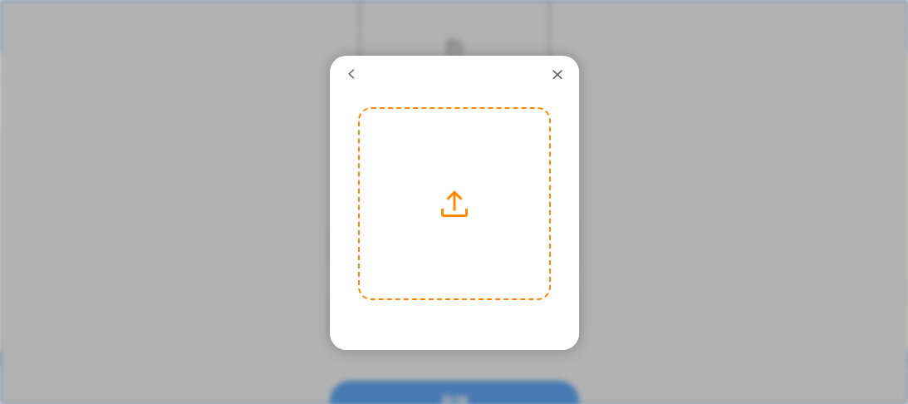
click at [439, 209] on label at bounding box center [454, 203] width 189 height 189
click at [0, 0] on input "file" at bounding box center [0, 0] width 0 height 0
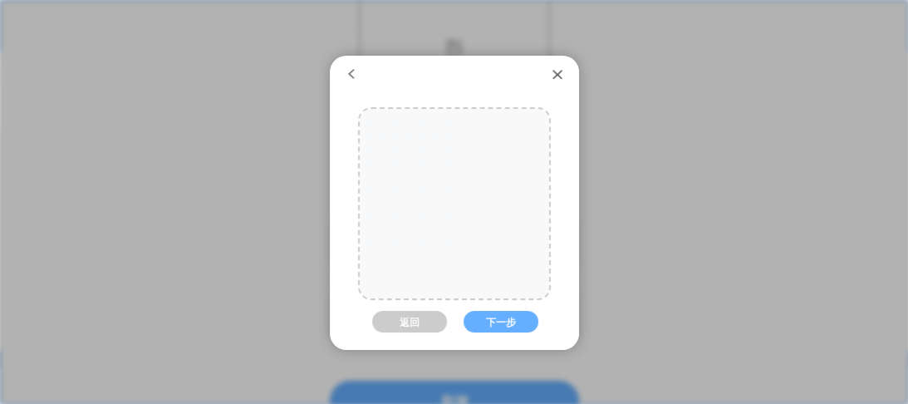
drag, startPoint x: 464, startPoint y: 202, endPoint x: 466, endPoint y: 236, distance: 34.2
click at [466, 236] on div at bounding box center [457, 203] width 284 height 189
click at [496, 327] on button "下一步" at bounding box center [501, 322] width 75 height 22
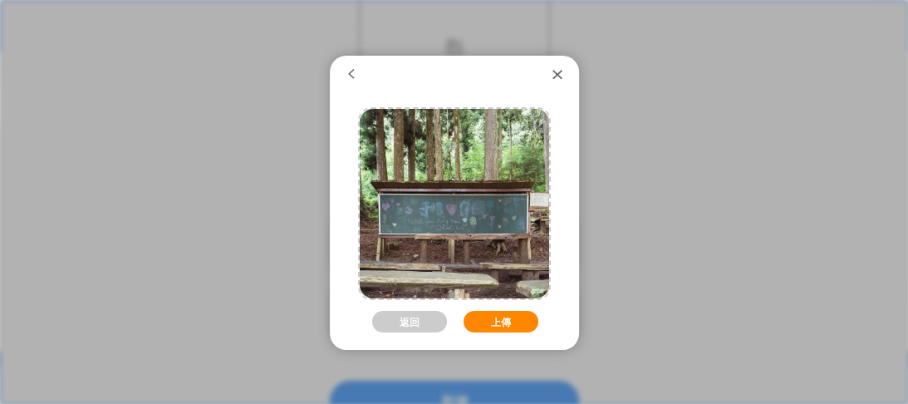
click at [500, 319] on button "上傳" at bounding box center [501, 322] width 75 height 22
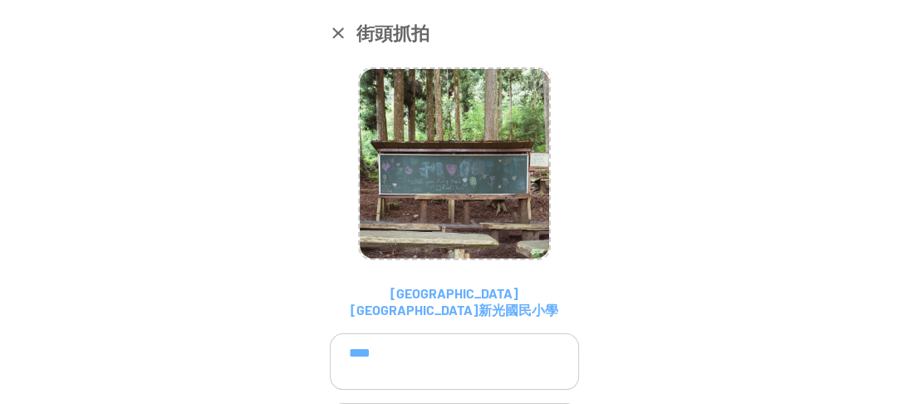
scroll to position [117, 0]
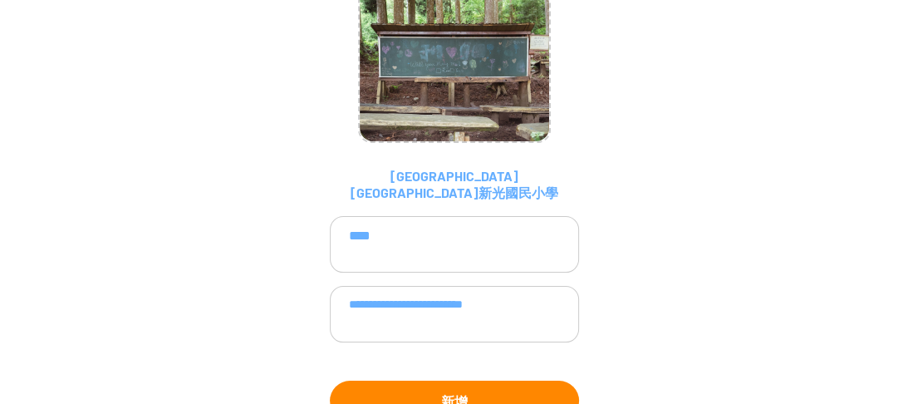
type textarea "**********"
click at [454, 390] on button "新增" at bounding box center [454, 401] width 249 height 40
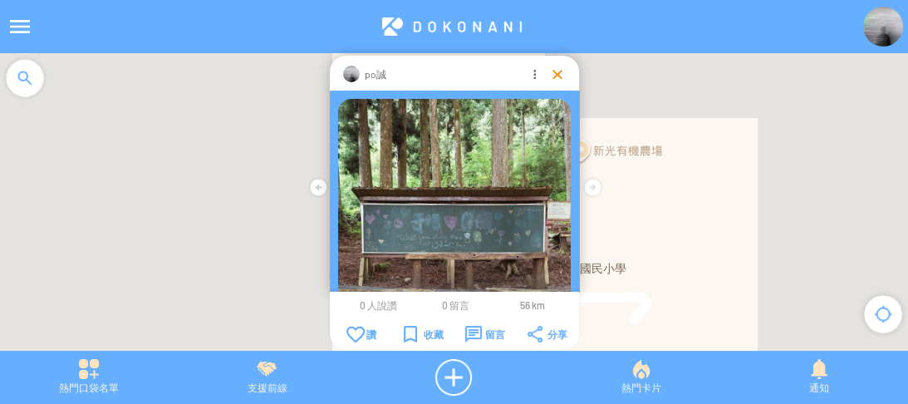
click at [555, 73] on div at bounding box center [557, 74] width 17 height 17
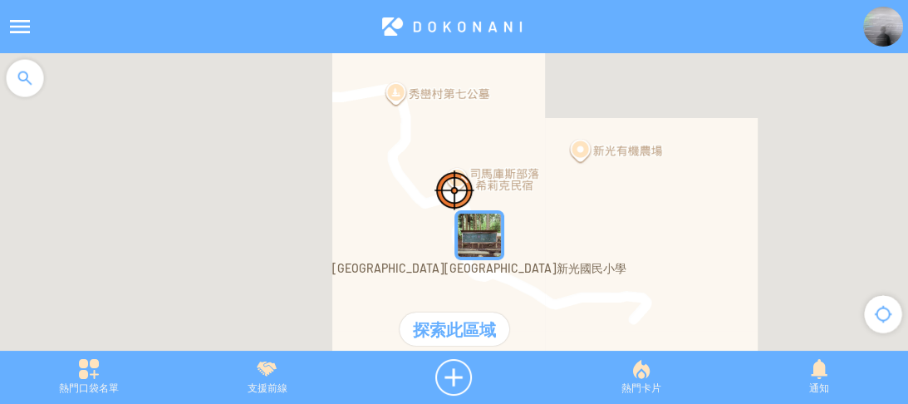
click at [881, 40] on img at bounding box center [883, 27] width 40 height 40
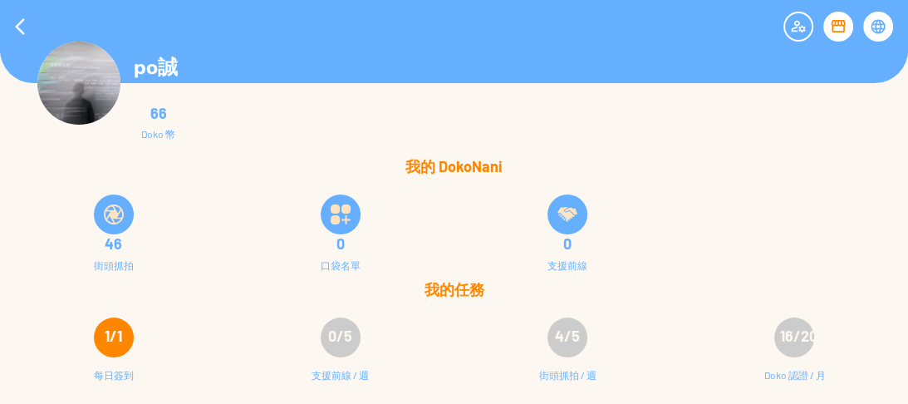
click at [759, 233] on div "46 街頭抓拍 0 口袋名單 0 支援前線" at bounding box center [454, 231] width 908 height 100
click at [11, 20] on div at bounding box center [20, 27] width 40 height 40
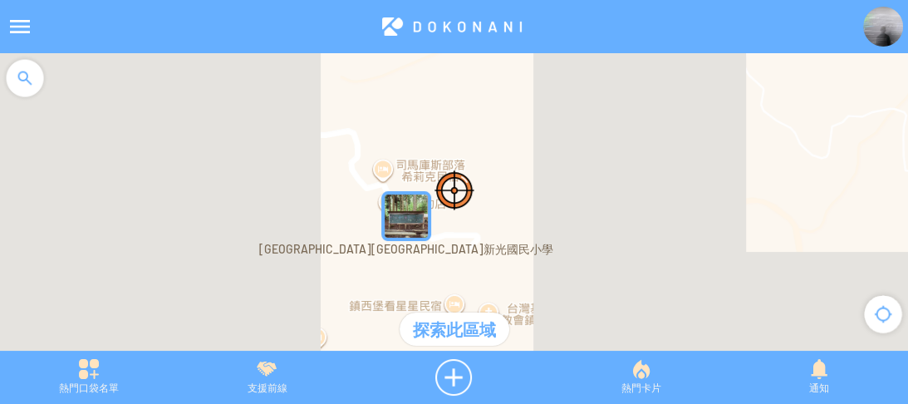
click at [460, 327] on div "探索此區域" at bounding box center [455, 328] width 110 height 33
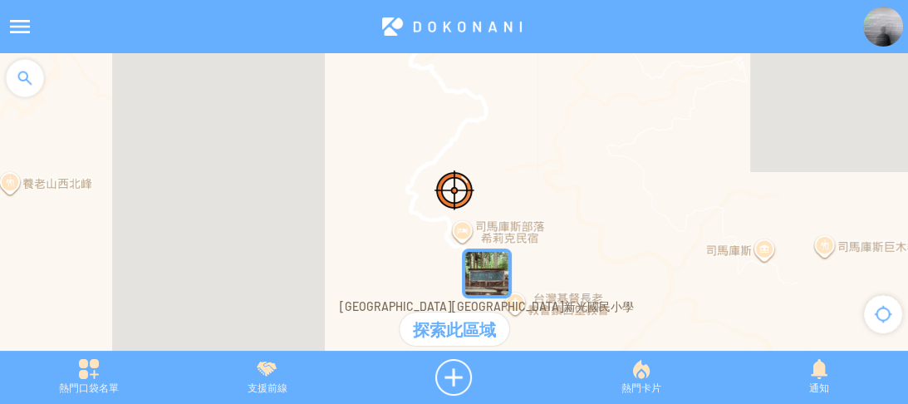
click at [27, 82] on div at bounding box center [25, 78] width 50 height 50
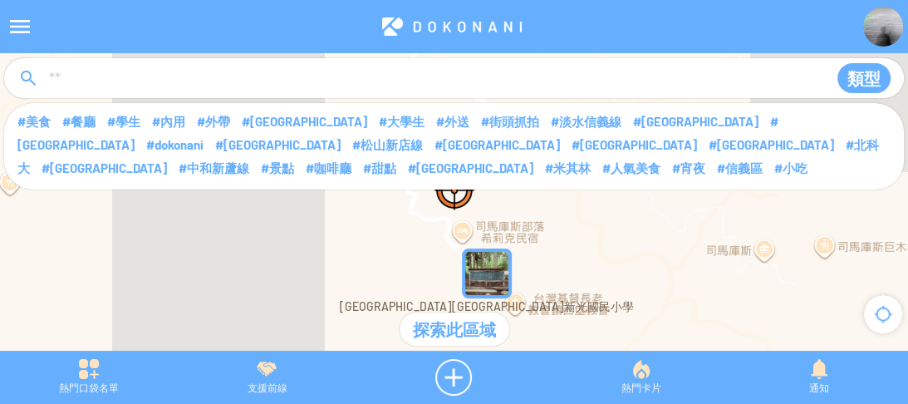
click at [115, 83] on input at bounding box center [431, 79] width 768 height 32
type input "*"
type input "*******"
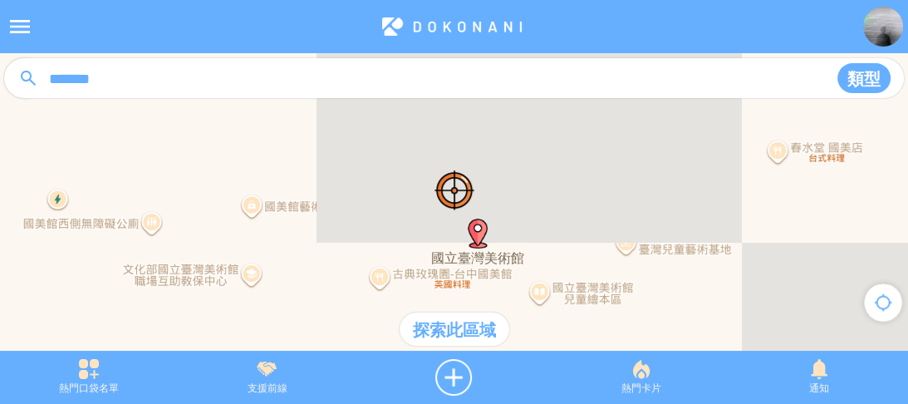
drag, startPoint x: 395, startPoint y: 223, endPoint x: 516, endPoint y: 312, distance: 150.9
click at [516, 312] on div at bounding box center [454, 210] width 908 height 314
click at [462, 376] on div at bounding box center [454, 377] width 196 height 37
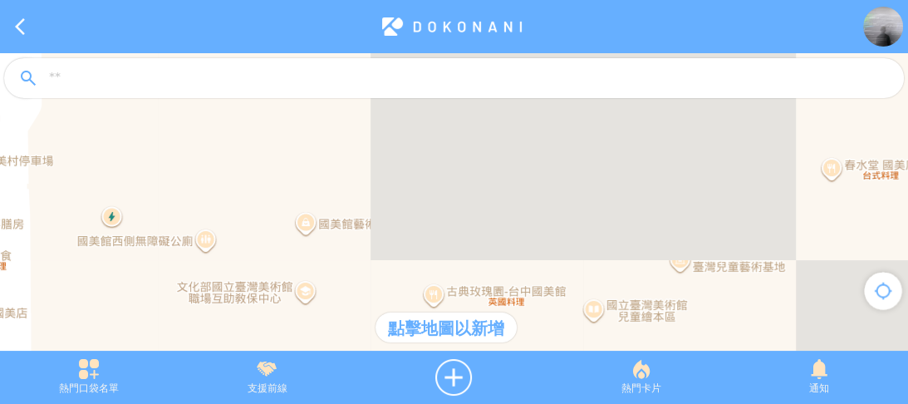
click at [515, 244] on div at bounding box center [454, 210] width 908 height 314
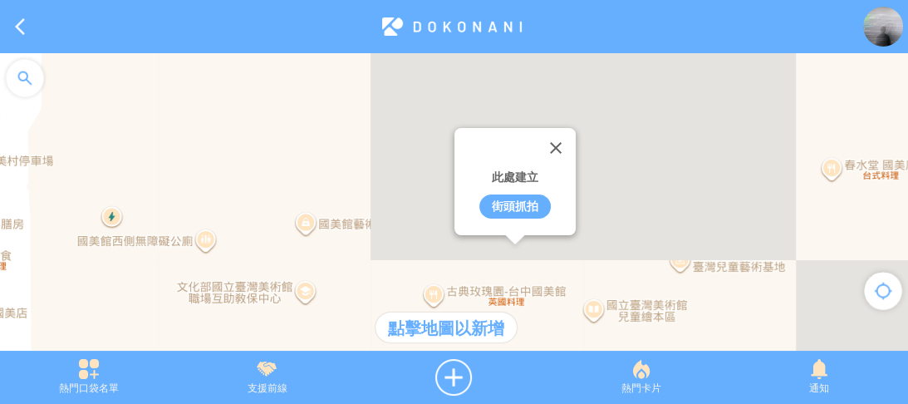
click at [512, 204] on div "街頭抓拍" at bounding box center [514, 206] width 71 height 24
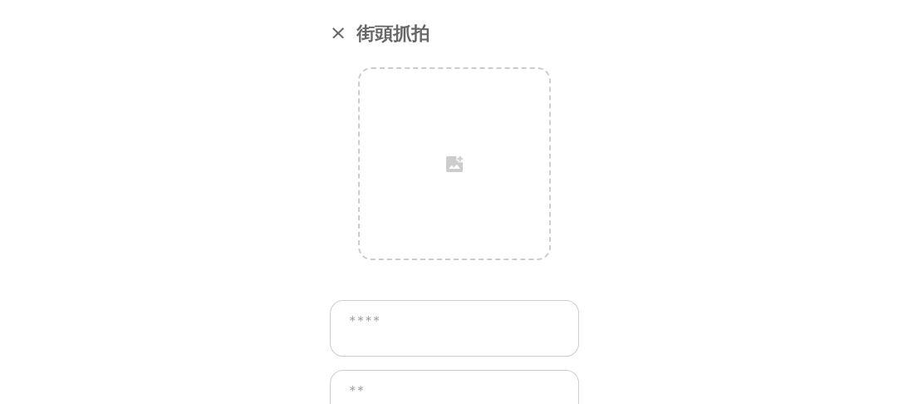
click at [451, 310] on textarea at bounding box center [454, 328] width 249 height 56
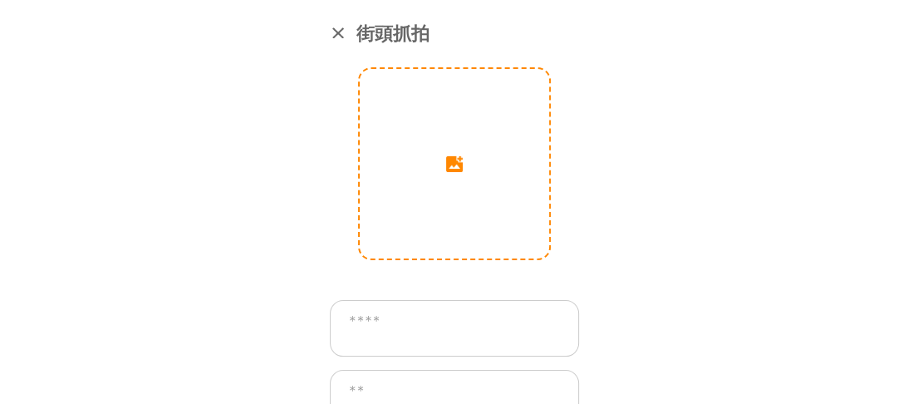
click at [467, 161] on input "image" at bounding box center [454, 163] width 189 height 189
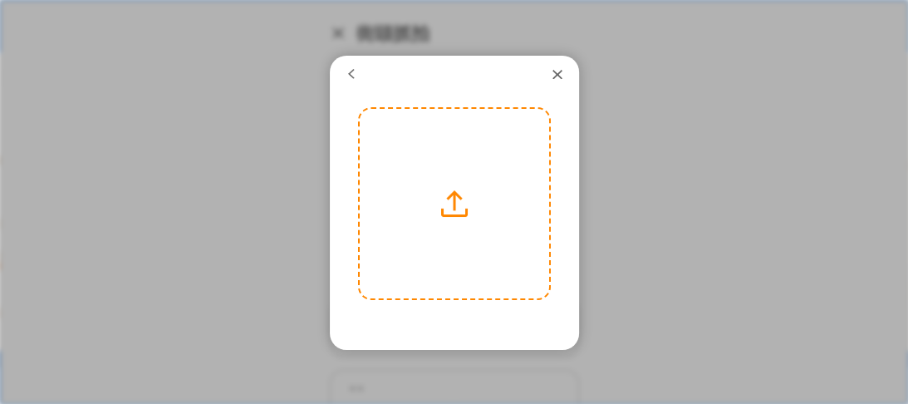
click at [459, 193] on label at bounding box center [454, 203] width 189 height 189
click at [0, 0] on input "file" at bounding box center [0, 0] width 0 height 0
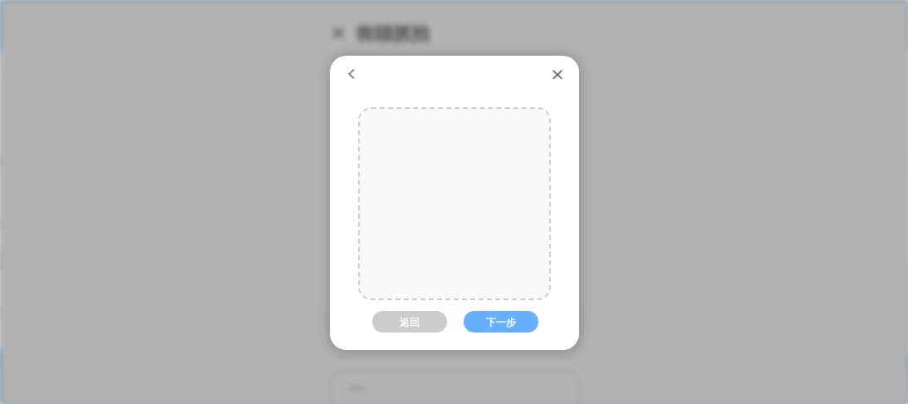
drag, startPoint x: 464, startPoint y: 223, endPoint x: 409, endPoint y: 249, distance: 60.9
click at [409, 249] on div at bounding box center [454, 230] width 189 height 284
click at [495, 315] on button "下一步" at bounding box center [501, 322] width 75 height 22
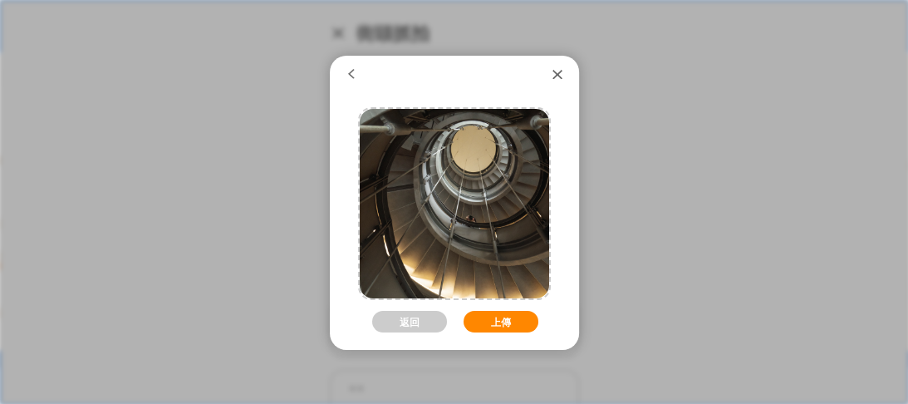
click at [502, 314] on button "上傳" at bounding box center [501, 322] width 75 height 22
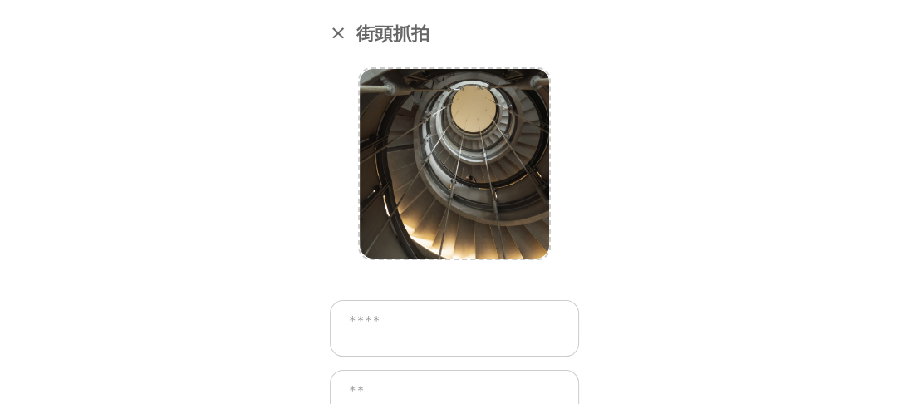
click at [462, 318] on textarea at bounding box center [454, 328] width 249 height 56
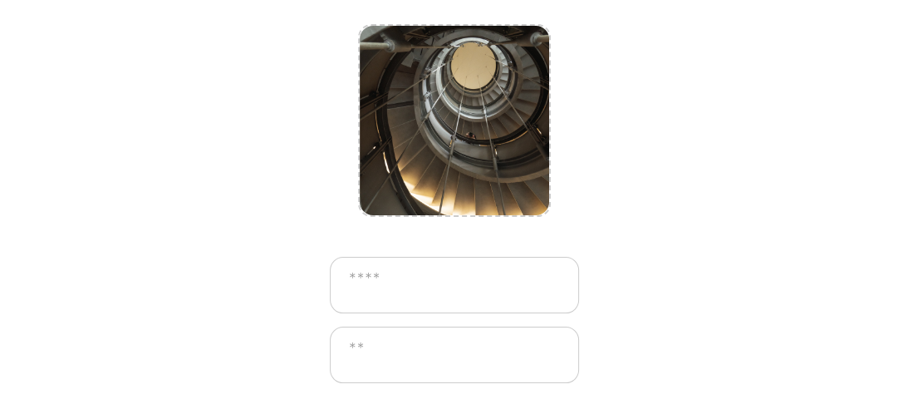
scroll to position [66, 0]
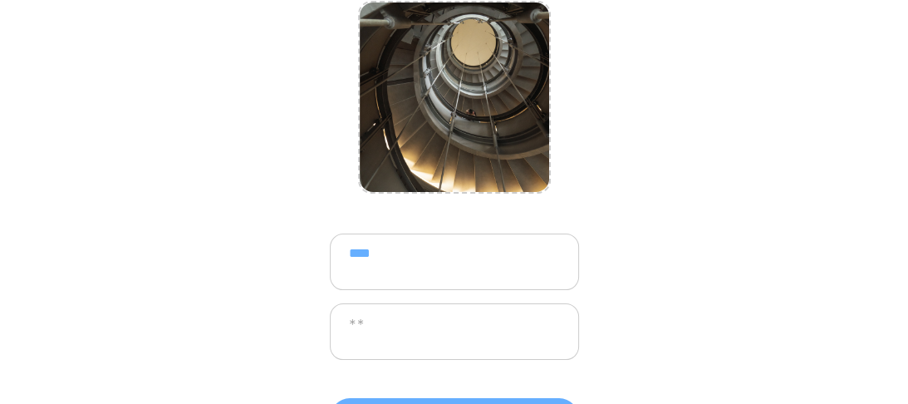
type textarea "****"
click at [444, 326] on textarea at bounding box center [454, 331] width 249 height 56
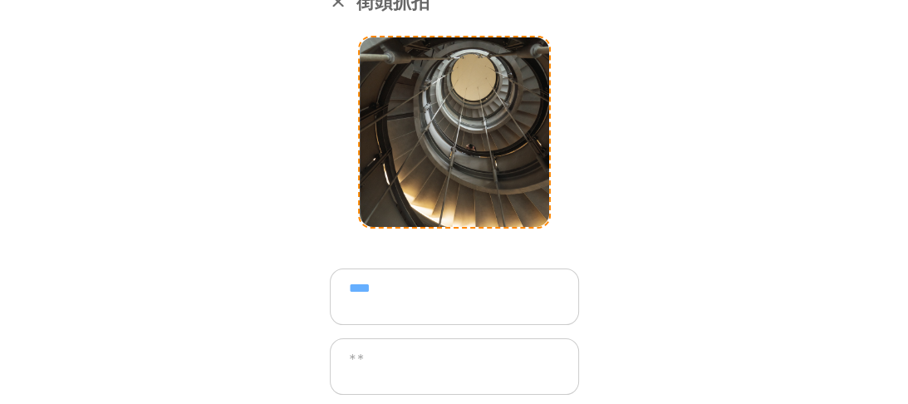
scroll to position [0, 0]
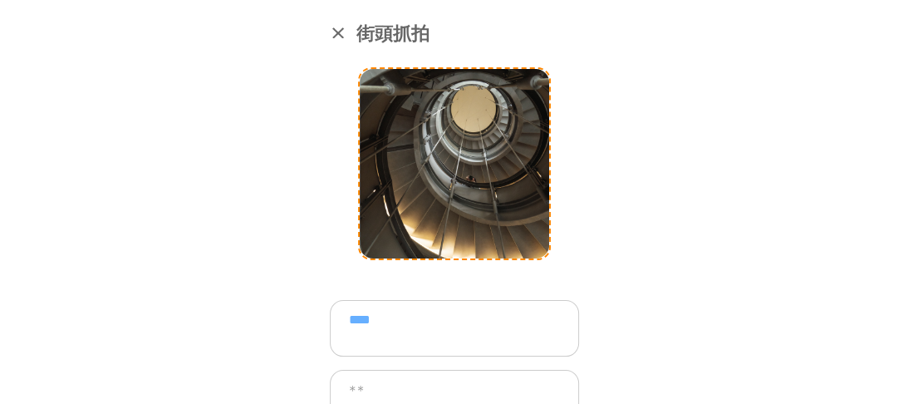
click at [479, 100] on input "image" at bounding box center [454, 163] width 189 height 189
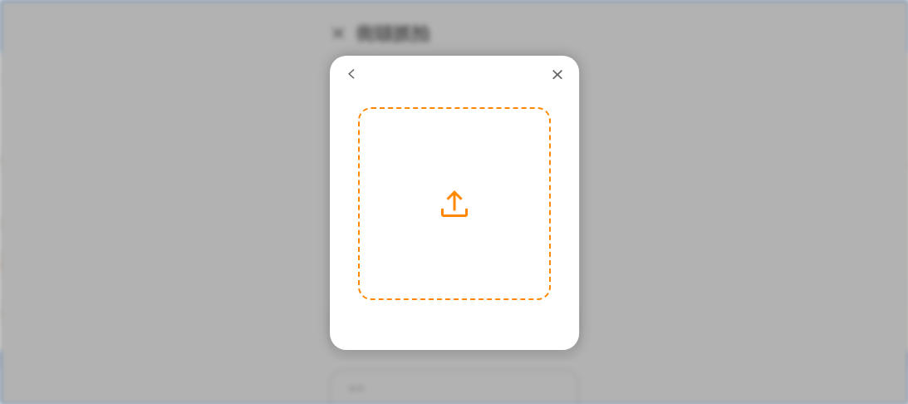
click at [387, 169] on label at bounding box center [454, 203] width 189 height 189
click at [0, 0] on input "file" at bounding box center [0, 0] width 0 height 0
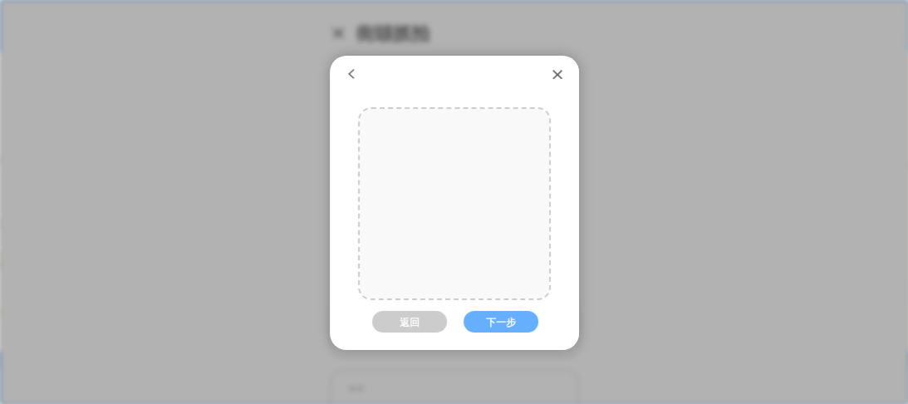
drag, startPoint x: 466, startPoint y: 223, endPoint x: 459, endPoint y: 239, distance: 18.2
click at [459, 239] on div at bounding box center [454, 230] width 189 height 284
click at [503, 319] on button "下一步" at bounding box center [501, 322] width 75 height 22
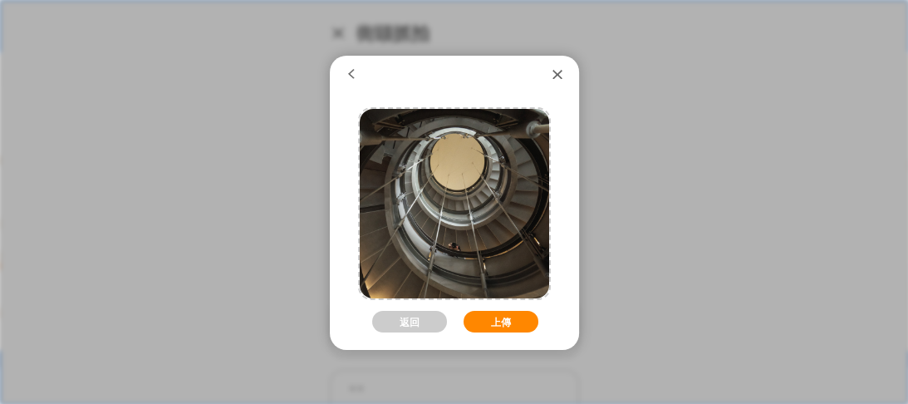
click at [515, 317] on button "上傳" at bounding box center [501, 322] width 75 height 22
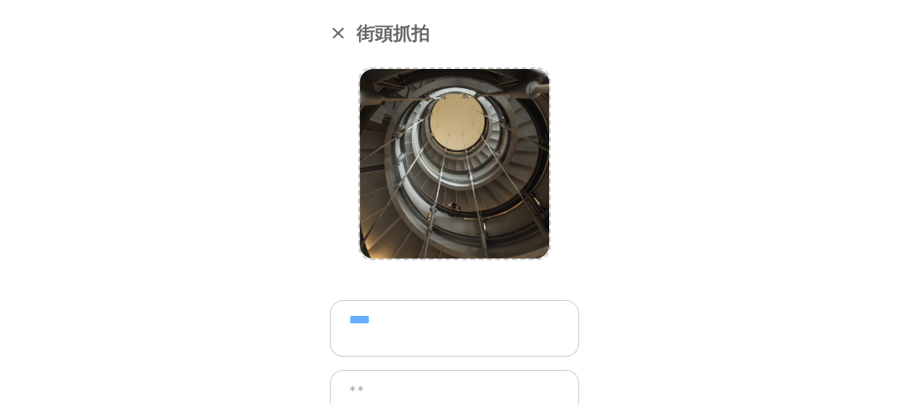
click at [463, 319] on textarea "****" at bounding box center [454, 328] width 249 height 56
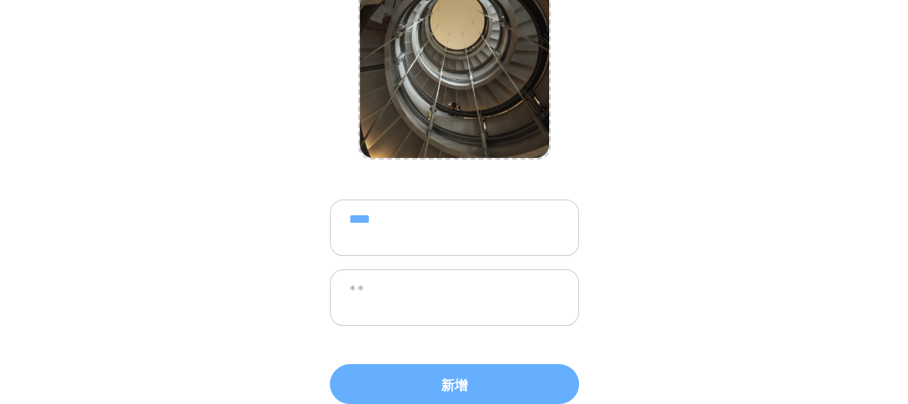
click at [436, 280] on textarea at bounding box center [454, 297] width 249 height 56
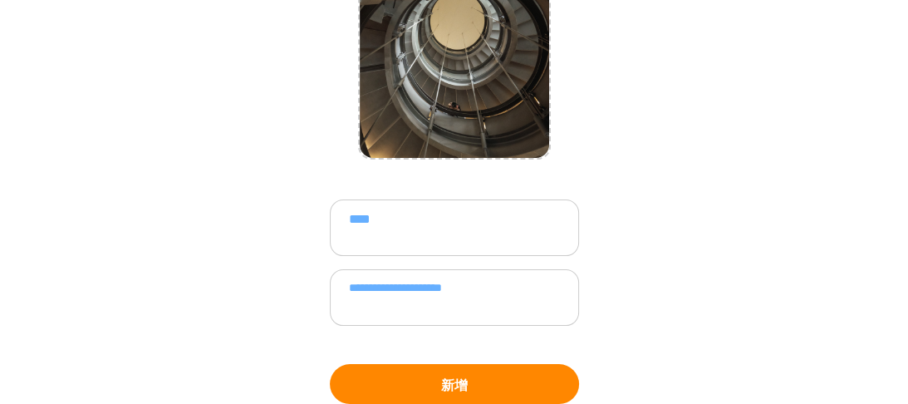
type textarea "**********"
click at [487, 375] on button "新增" at bounding box center [454, 384] width 249 height 40
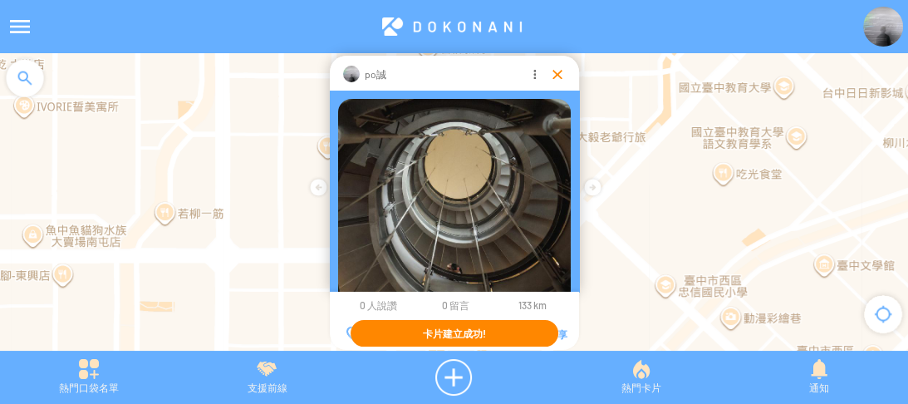
click at [557, 76] on div at bounding box center [557, 74] width 17 height 17
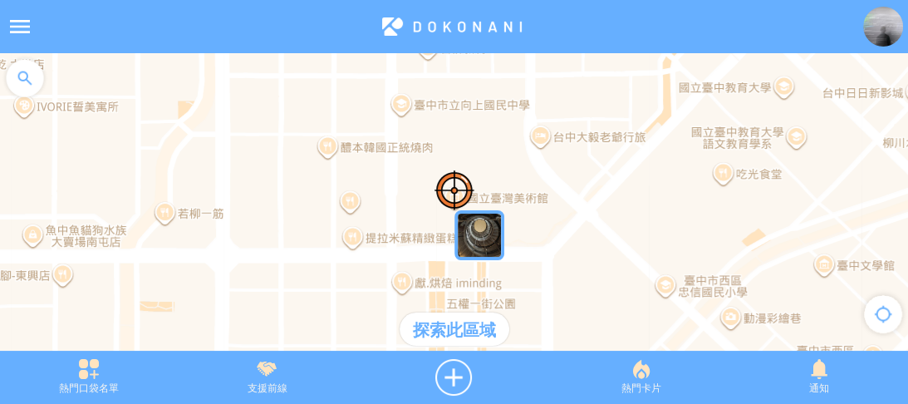
click at [891, 22] on img at bounding box center [883, 27] width 40 height 40
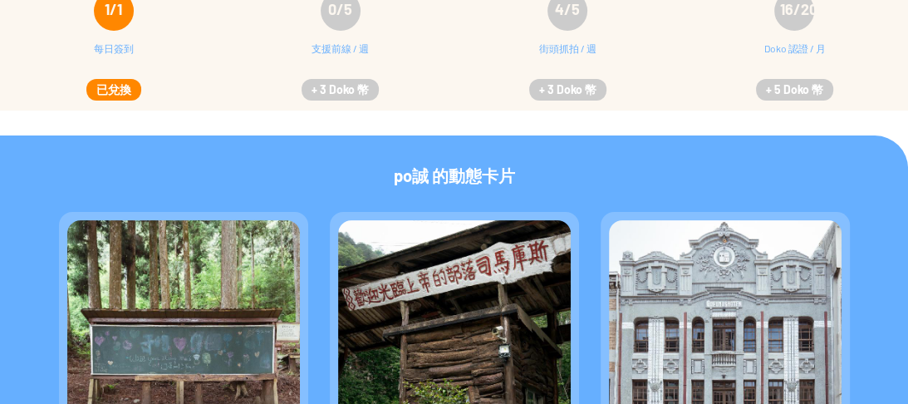
scroll to position [332, 0]
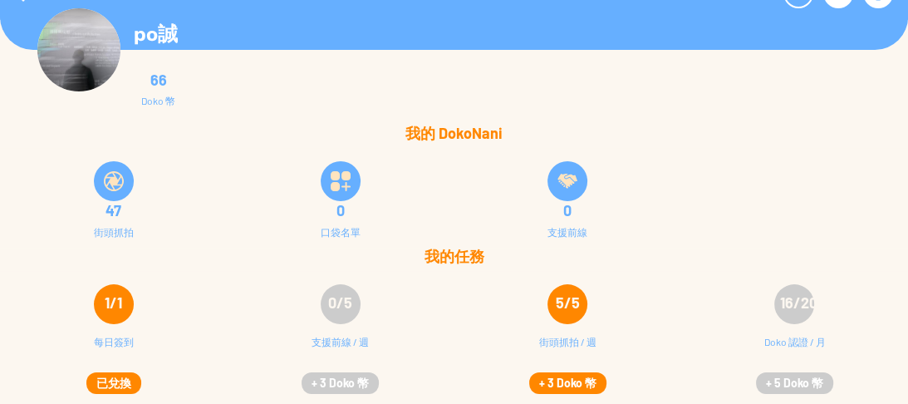
click at [577, 376] on button "+ 3 Doko 幣" at bounding box center [567, 383] width 77 height 22
